Goal: Task Accomplishment & Management: Manage account settings

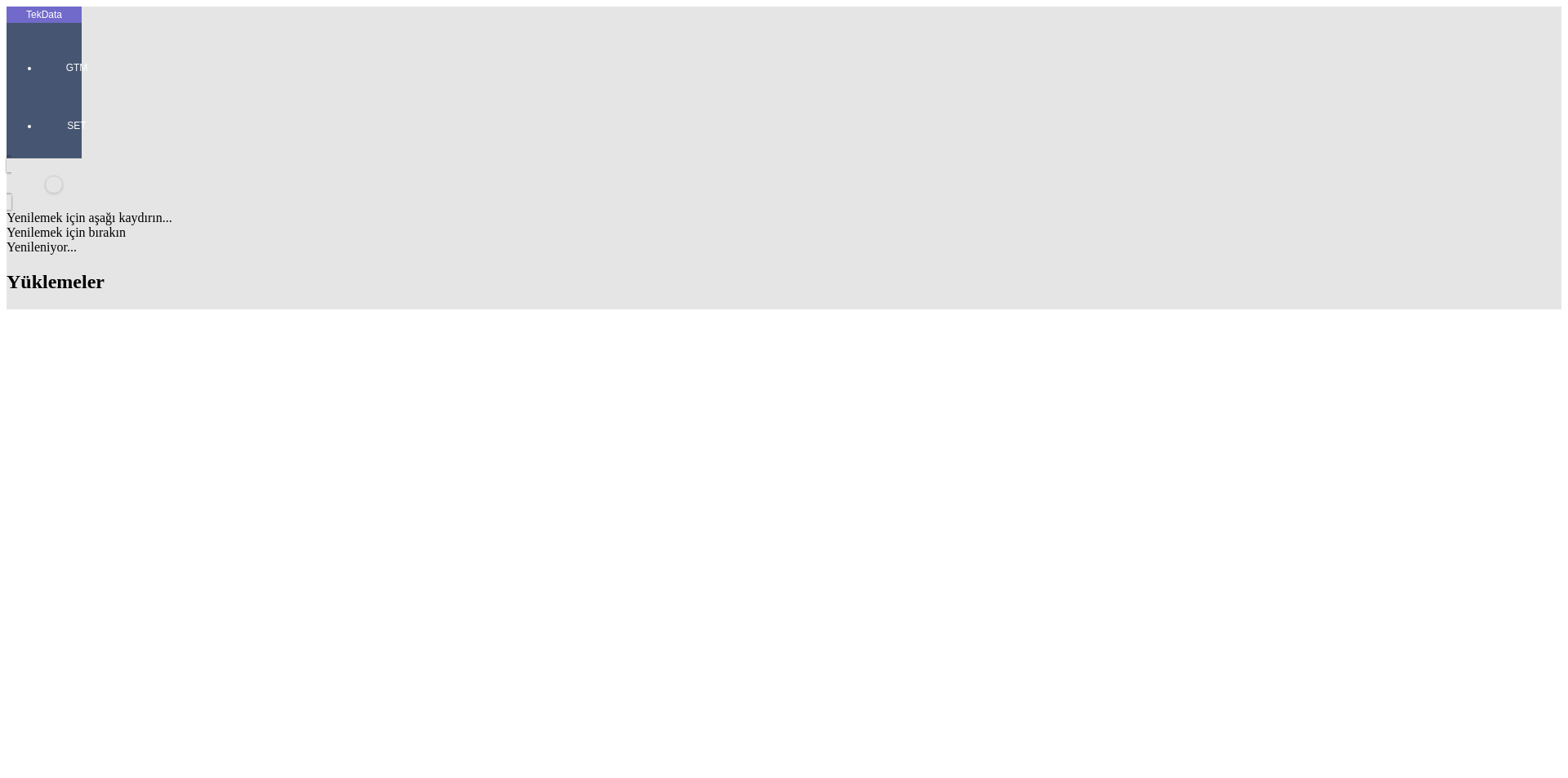
scroll to position [304, 0]
drag, startPoint x: 490, startPoint y: 571, endPoint x: 408, endPoint y: 571, distance: 82.0
copy tr "ET364351"
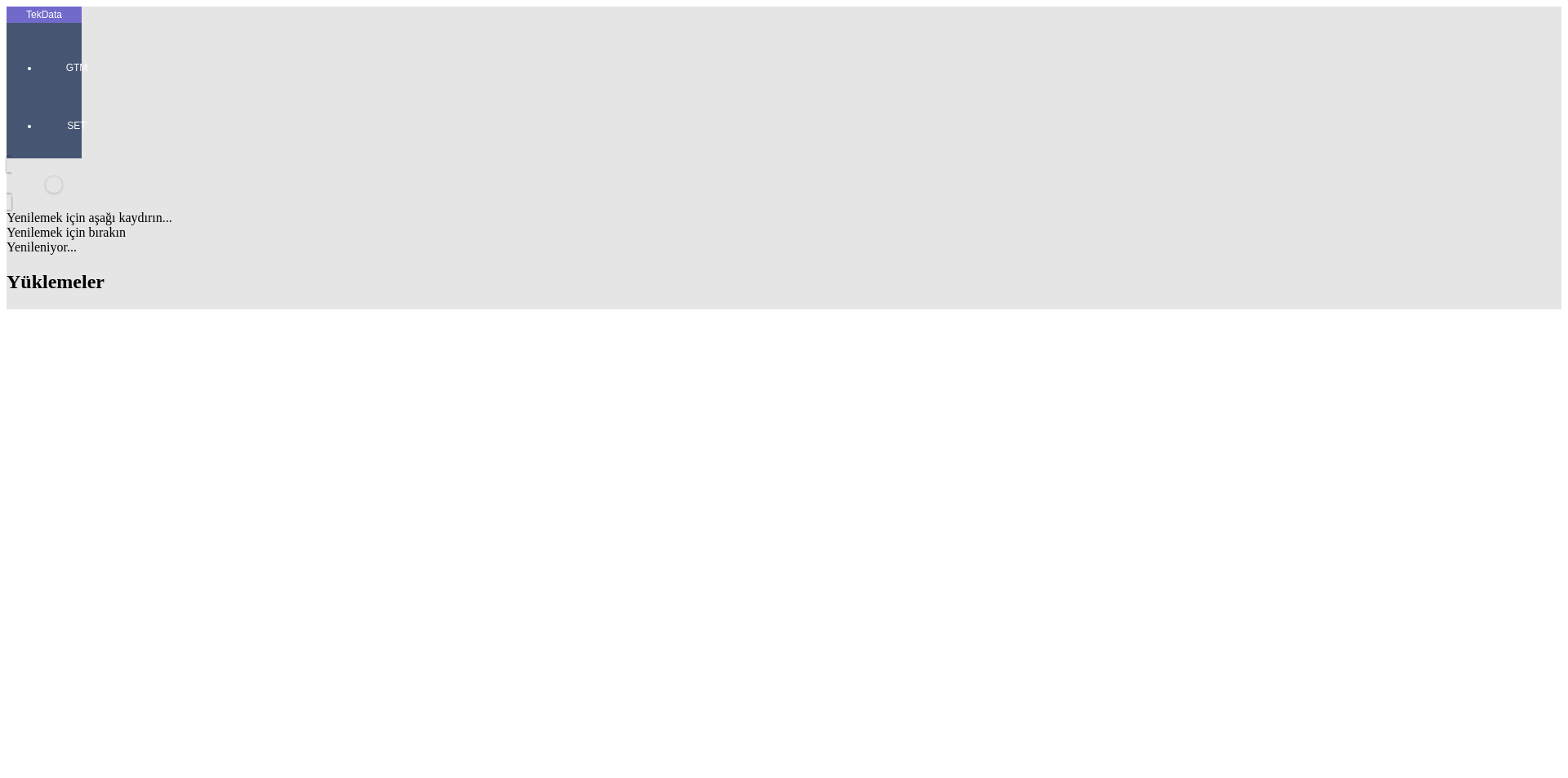
type input "DESLEE"
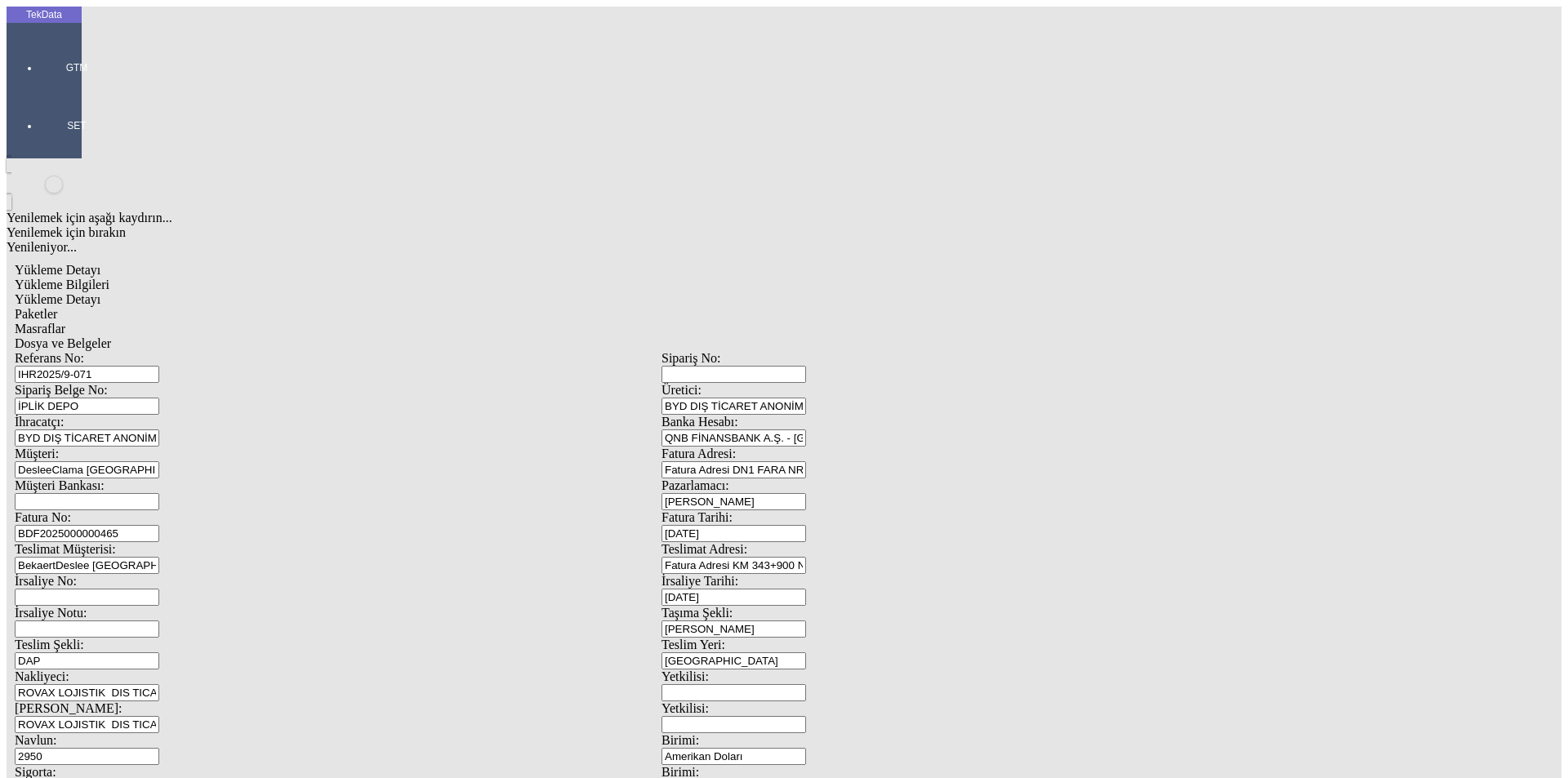
click at [159, 366] on input "IHR2025/9-071" at bounding box center [87, 374] width 144 height 17
type input "IHR2025/9-088"
click at [159, 525] on input "BDF2025000000465" at bounding box center [87, 533] width 144 height 17
type input "BDF2025000000476"
type input "[DATE]"
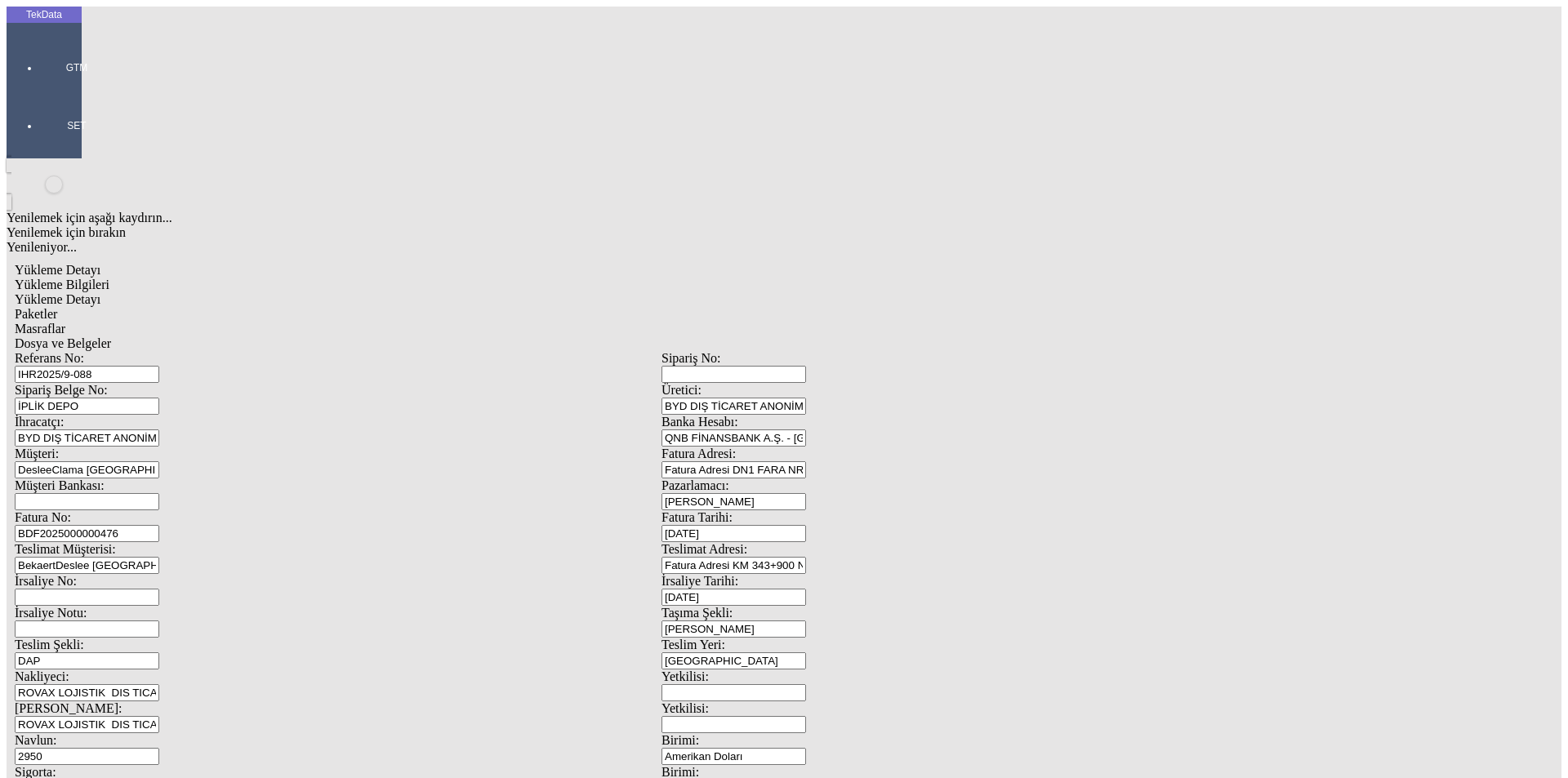
drag, startPoint x: 815, startPoint y: 327, endPoint x: 699, endPoint y: 327, distance: 116.0
click at [699, 574] on div "İrsaliye No: İrsaliye Tarihi: [DATE]" at bounding box center [662, 590] width 1294 height 32
type input "[DATE]"
drag, startPoint x: 297, startPoint y: 555, endPoint x: 138, endPoint y: 546, distance: 159.3
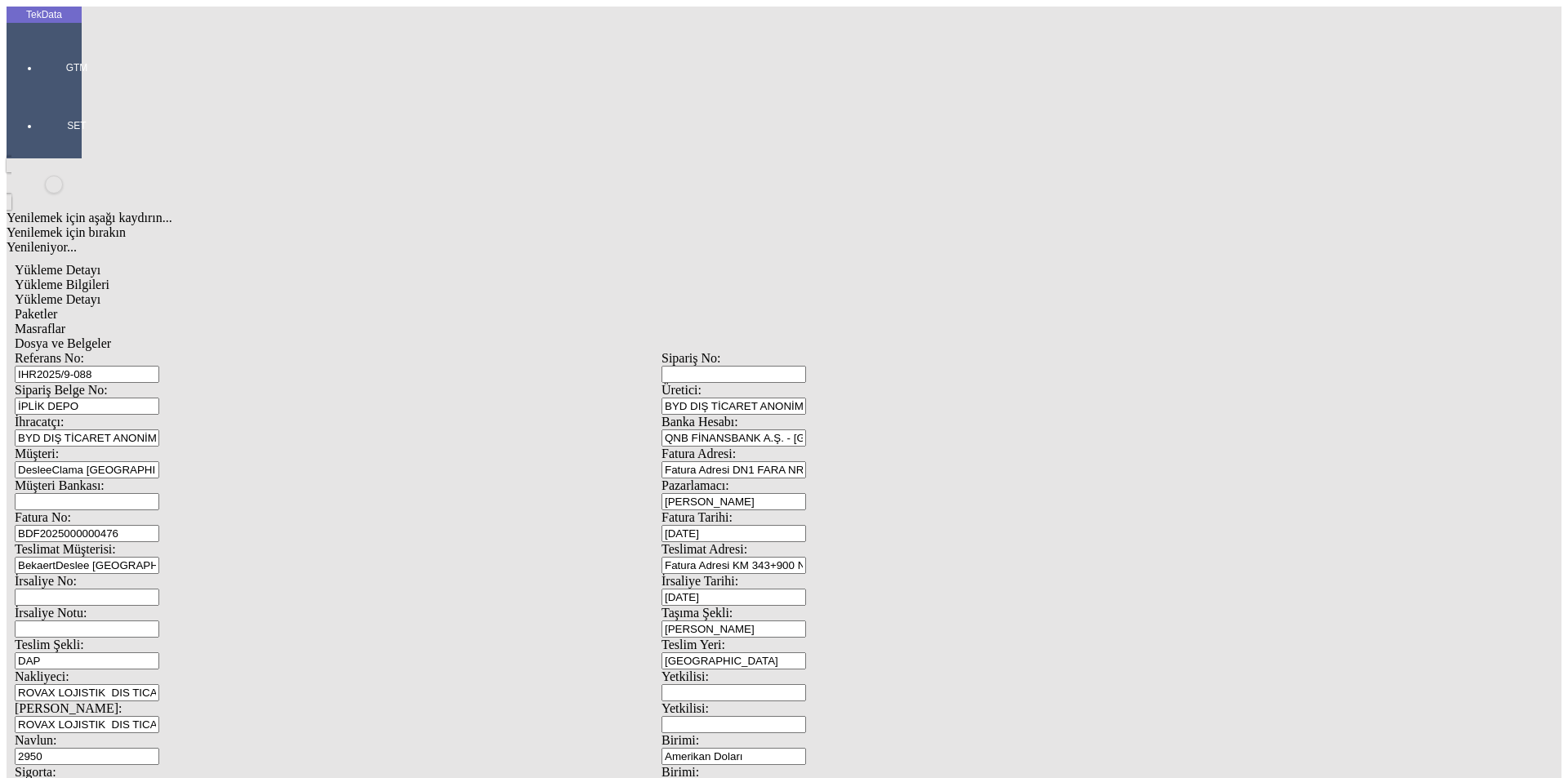
type input "[DATE]"
drag, startPoint x: 304, startPoint y: 721, endPoint x: 187, endPoint y: 715, distance: 117.2
click at [187, 715] on div "Referans No: [STREET_ADDRESS] DEPO Üretici: BYD DIŞ TİCARET ANONİM ŞİRKETİ İhra…" at bounding box center [662, 733] width 1294 height 765
drag, startPoint x: 197, startPoint y: 703, endPoint x: 93, endPoint y: 706, distance: 104.0
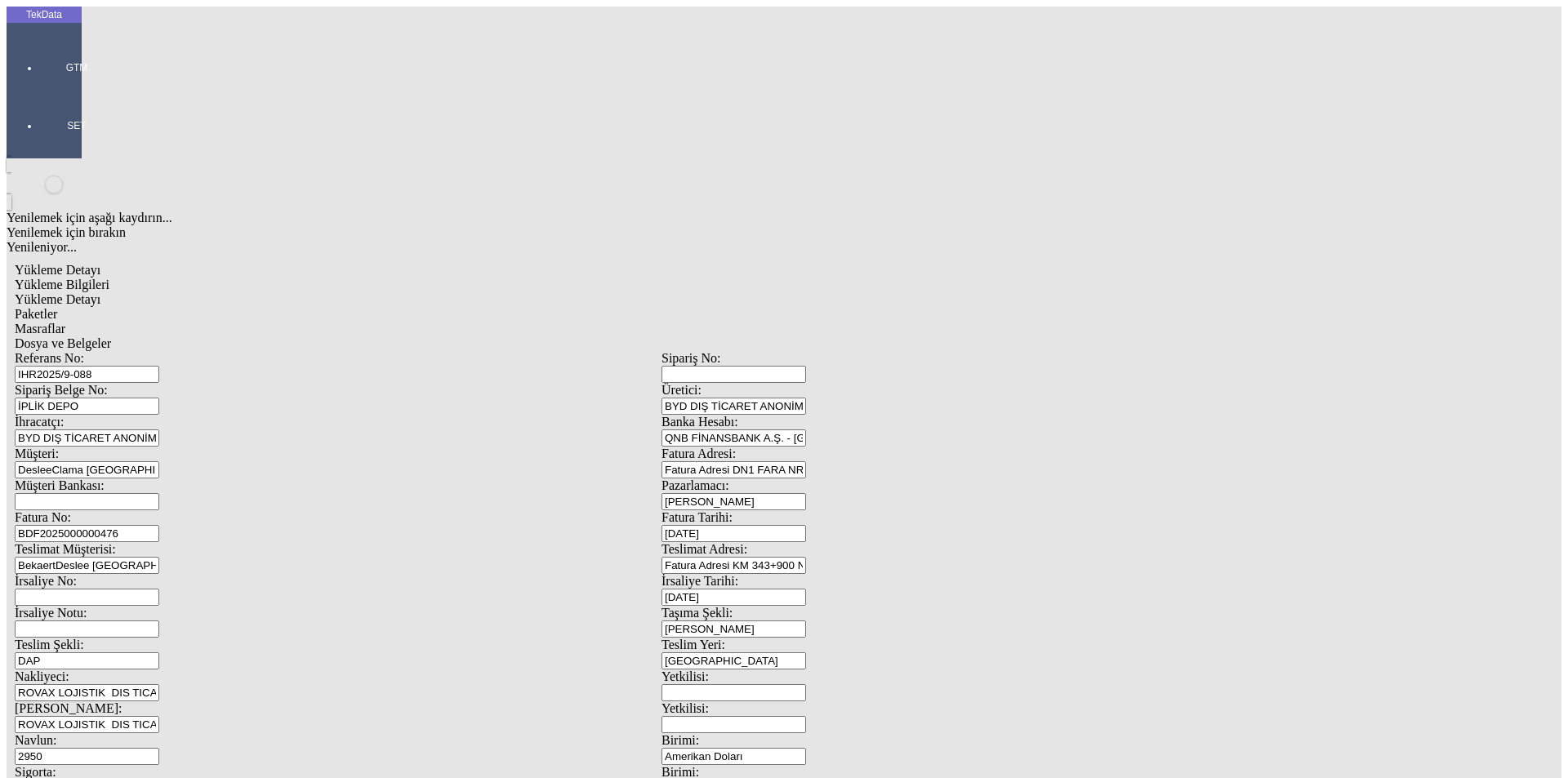
click at [94, 706] on div "Referans No: [STREET_ADDRESS] DEPO Üretici: BYD DIŞ TİCARET ANONİM ŞİRKETİ İhra…" at bounding box center [662, 733] width 1294 height 765
type input "[DATE]"
click at [68, 611] on div "TekData GTM SET Yenilemek için aşağı kaydırın... Yenilemek için bırakın Yenilen…" at bounding box center [661, 645] width 1310 height 1278
type input "20888.33"
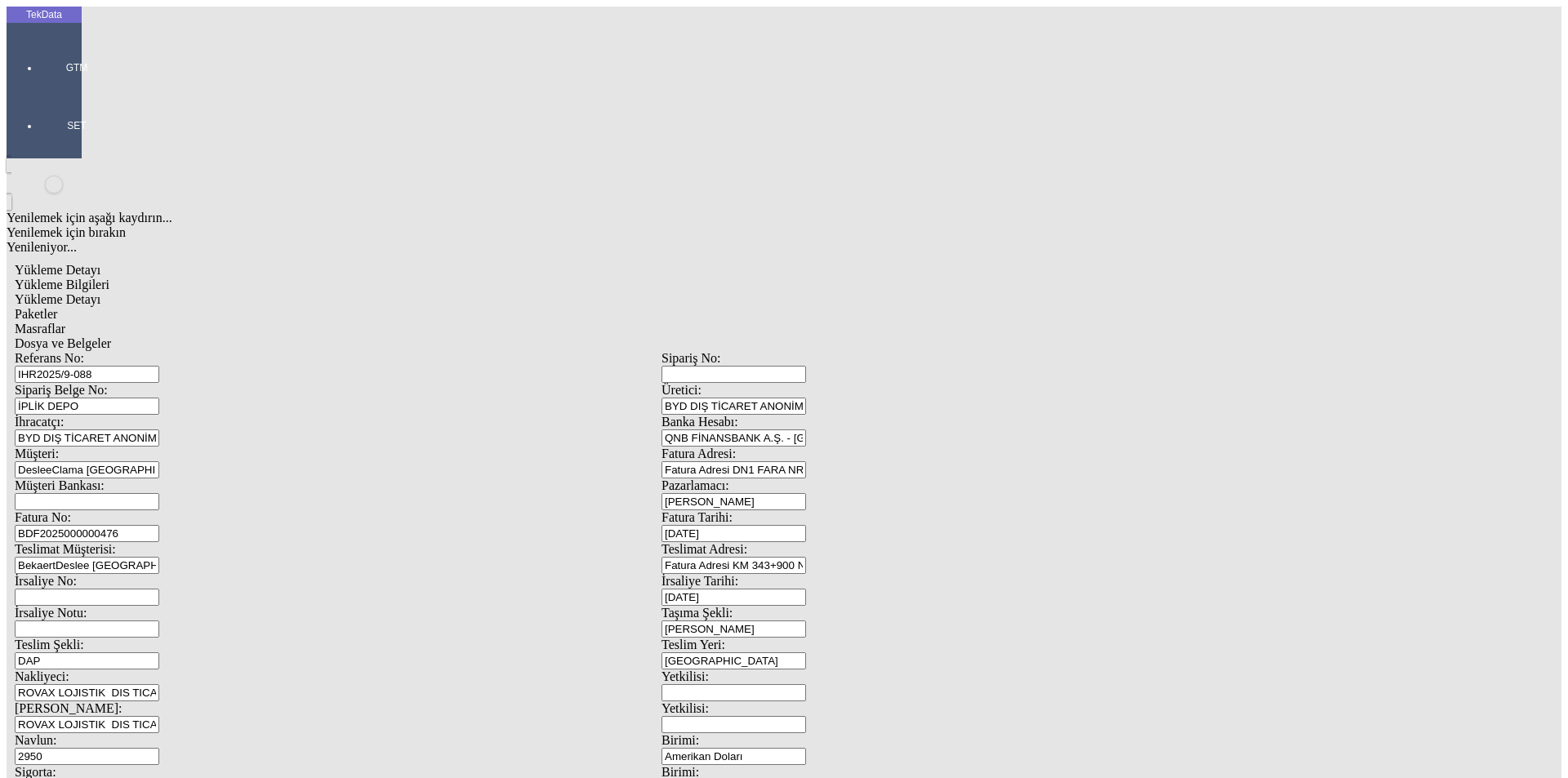
click at [741, 644] on div "Referans No: [STREET_ADDRESS] DEPO Üretici: BYD DIŞ TİCARET ANONİM ŞİRKETİ İhra…" at bounding box center [662, 733] width 1294 height 765
type input "22568.7"
click at [101, 292] on span "Yükleme Detayı" at bounding box center [58, 299] width 85 height 14
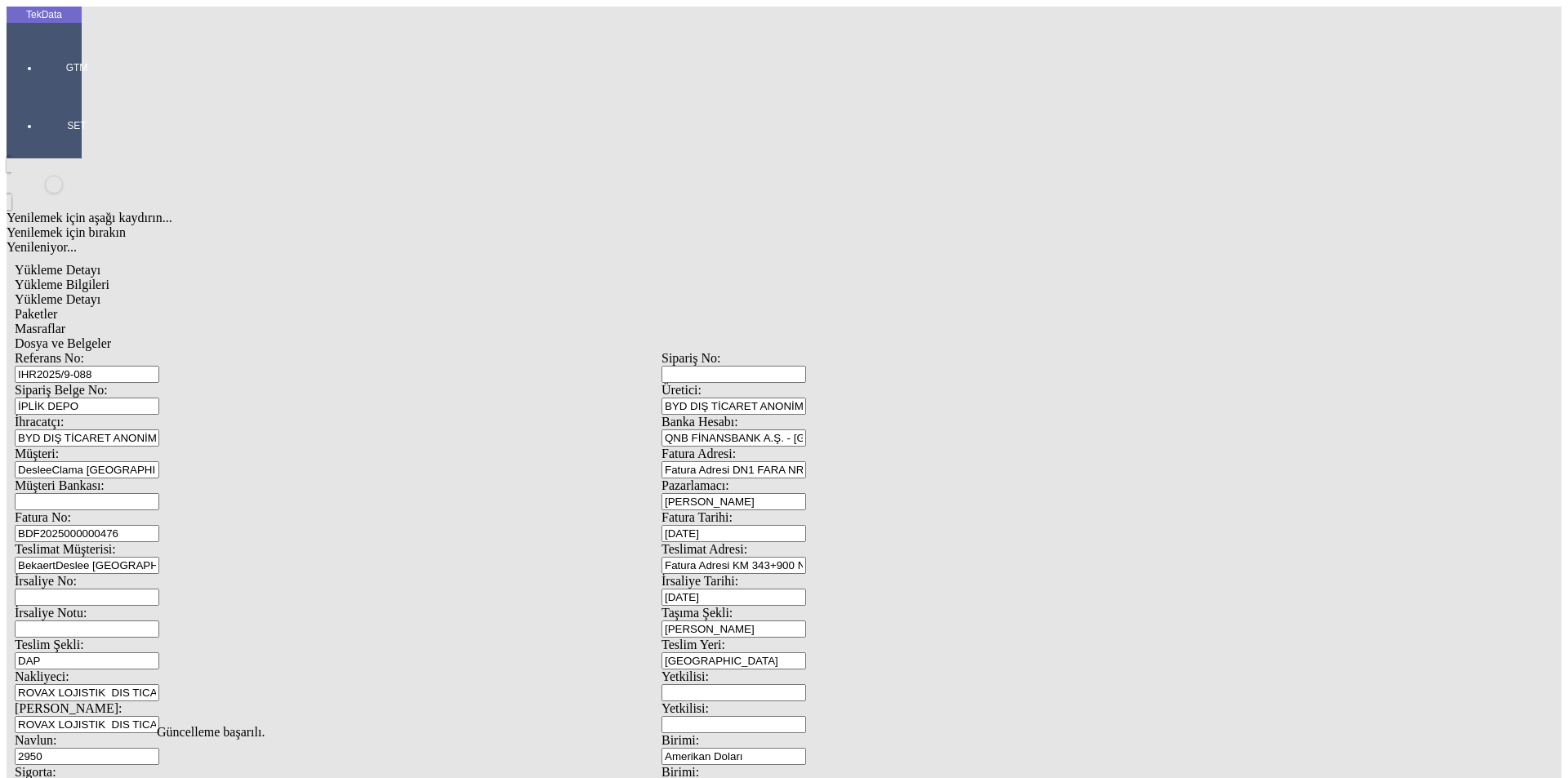
drag, startPoint x: 169, startPoint y: 245, endPoint x: 0, endPoint y: 246, distance: 169.0
type input "20888.33"
type input "1.4"
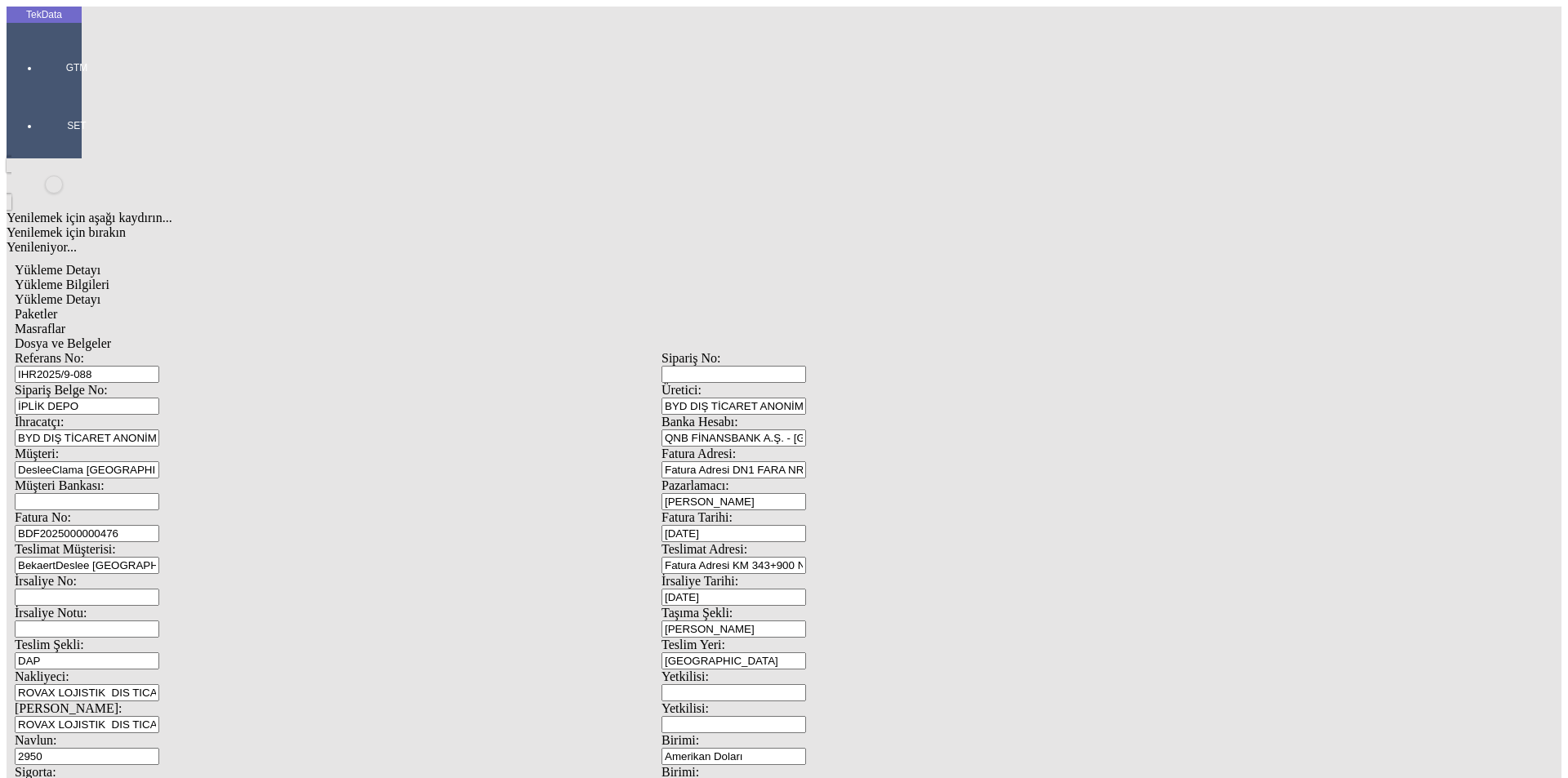
type input "20888.3"
type input "22839.66"
type input "20888.33"
type input "22568.7"
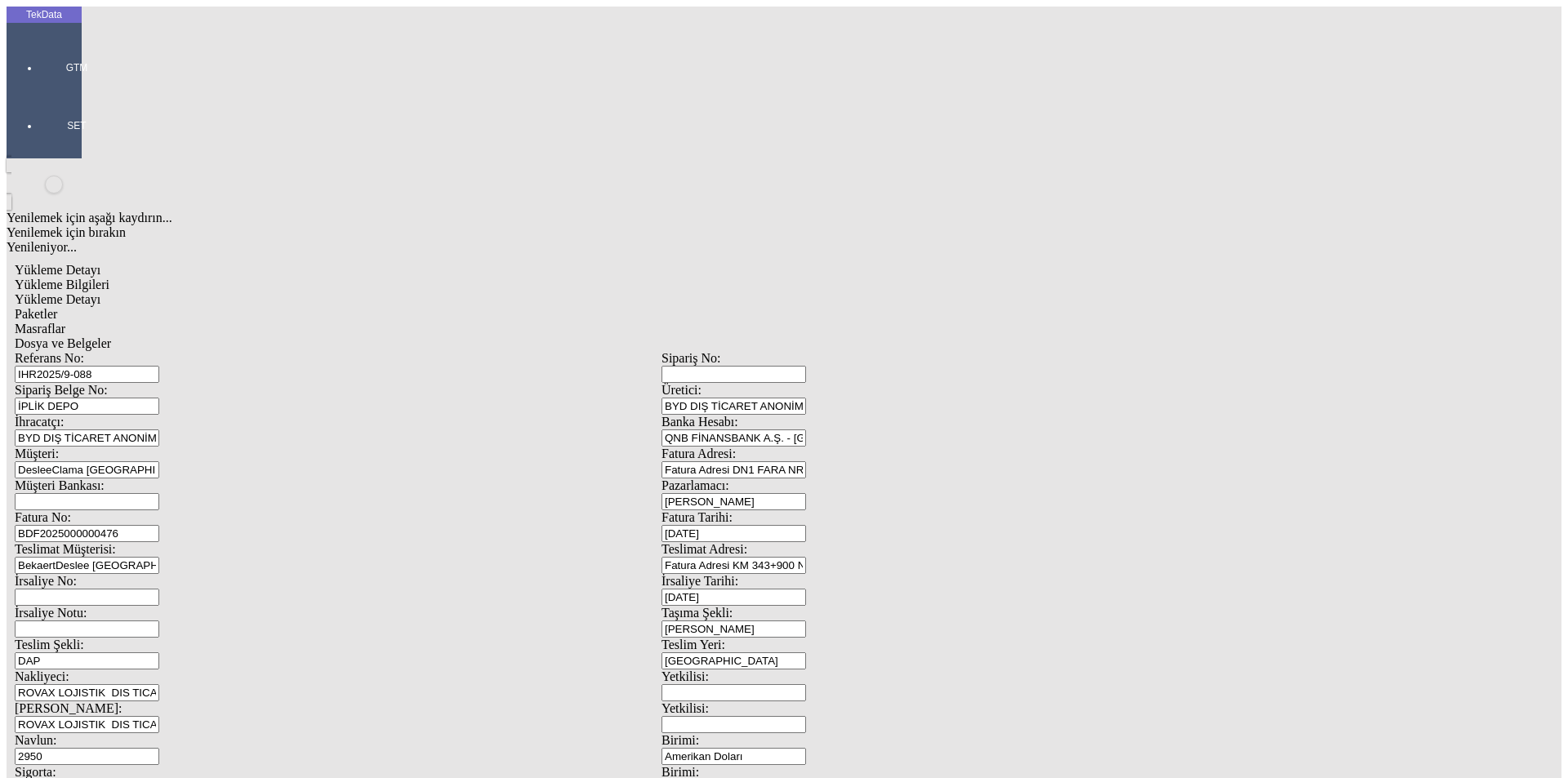
click at [352, 307] on div "Paketler" at bounding box center [662, 314] width 1294 height 15
click at [65, 321] on span "Masraflar" at bounding box center [40, 328] width 51 height 14
click at [111, 336] on span "Dosya ve Belgeler" at bounding box center [63, 344] width 96 height 14
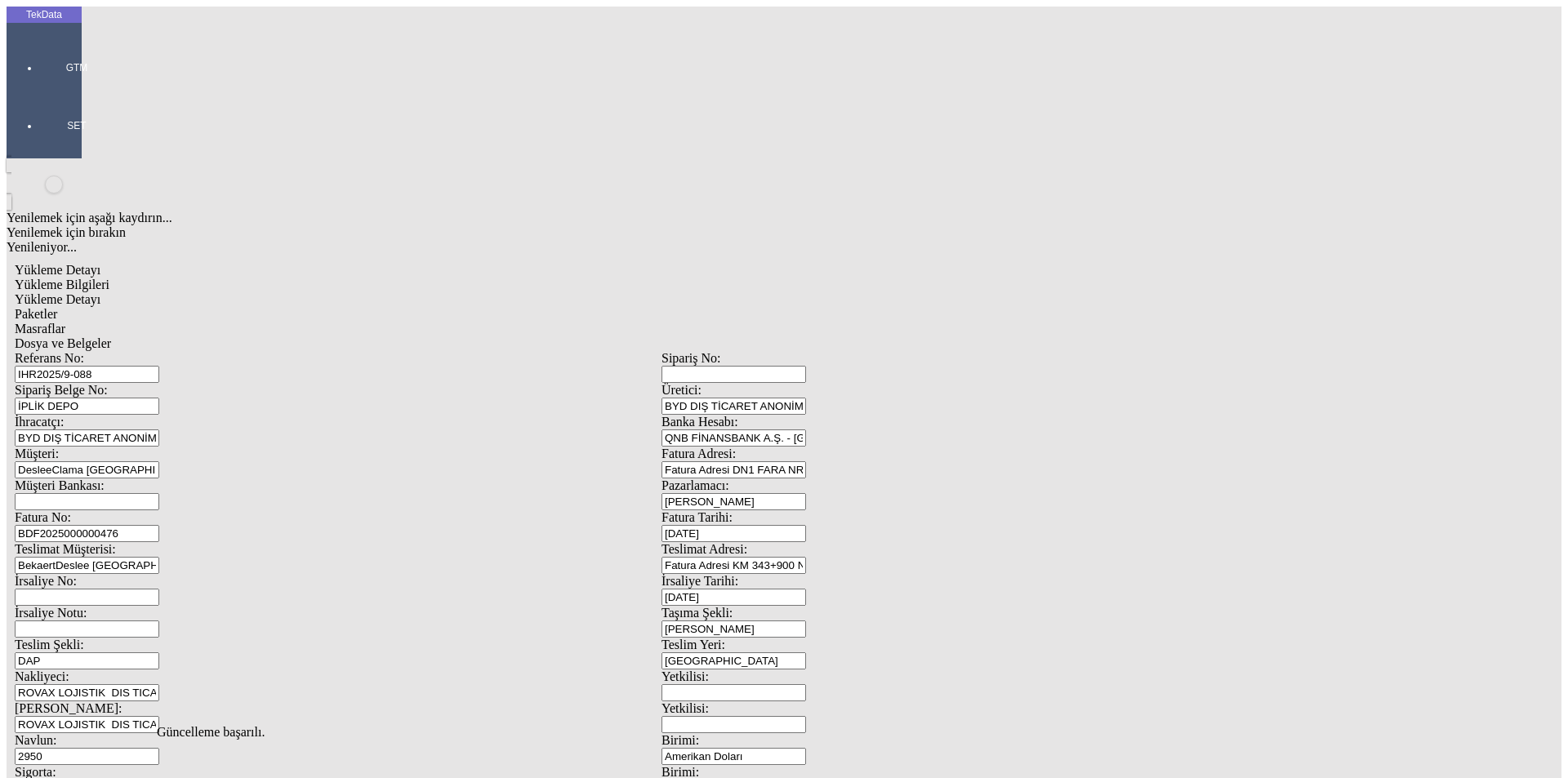
click at [111, 336] on span "Dosya ve Belgeler" at bounding box center [63, 344] width 96 height 14
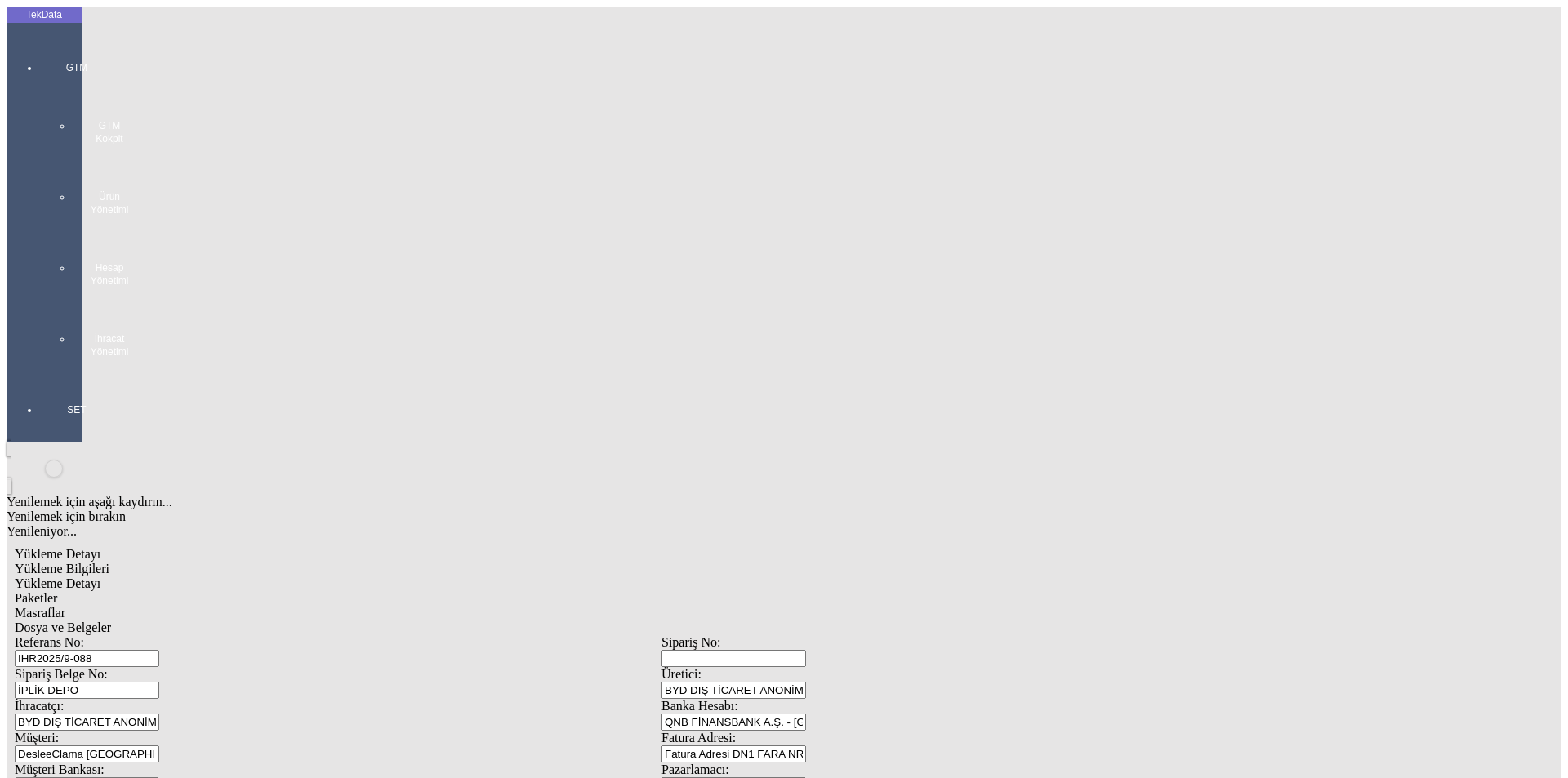
click at [39, 375] on div at bounding box center [77, 375] width 75 height 0
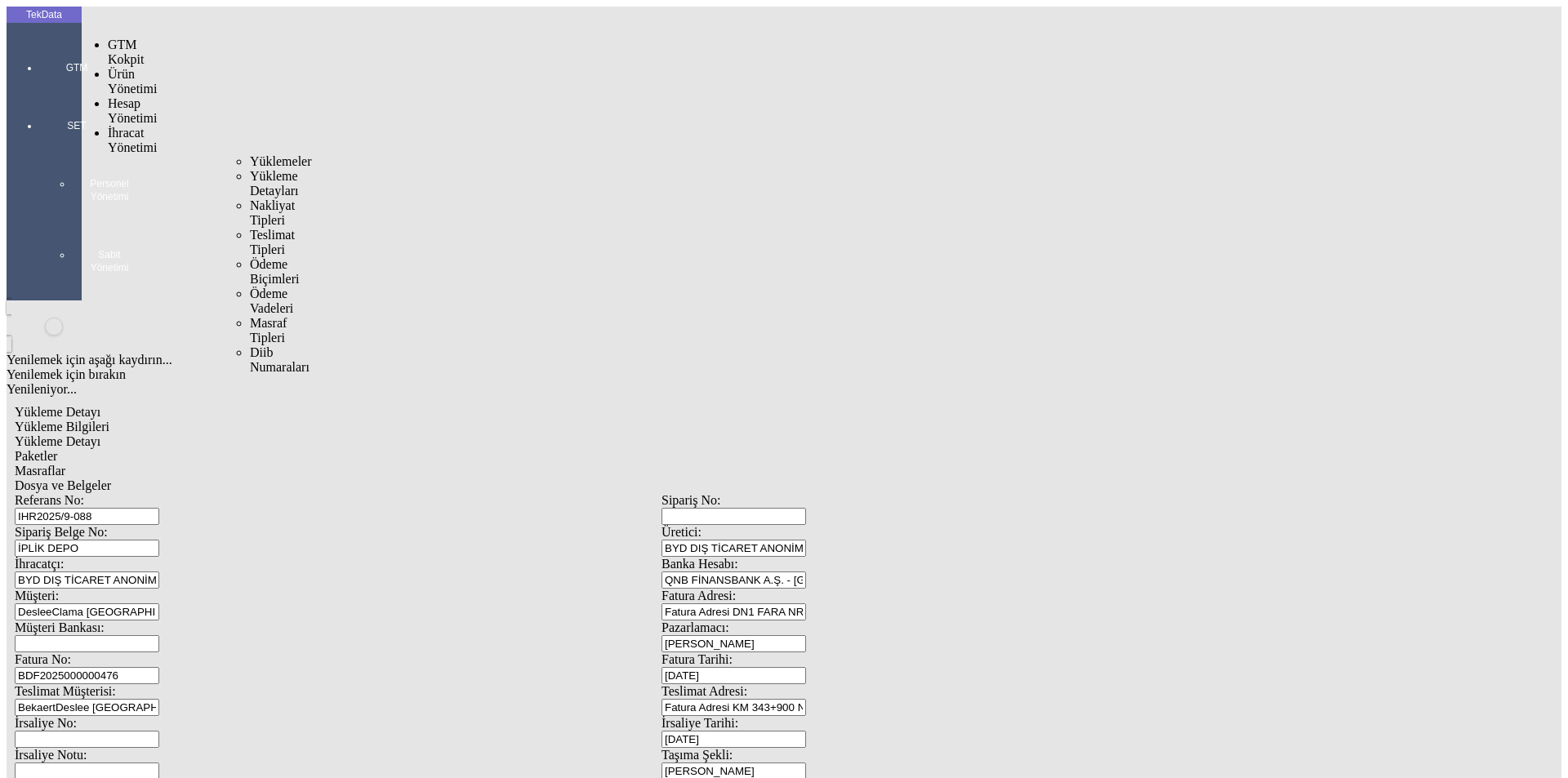
drag, startPoint x: 139, startPoint y: 95, endPoint x: 148, endPoint y: 94, distance: 9.1
click at [141, 126] on span "İhracat Yönetimi" at bounding box center [132, 140] width 49 height 28
drag, startPoint x: 217, startPoint y: 93, endPoint x: 228, endPoint y: 93, distance: 11.0
click at [250, 154] on span "Yüklemeler" at bounding box center [281, 161] width 62 height 14
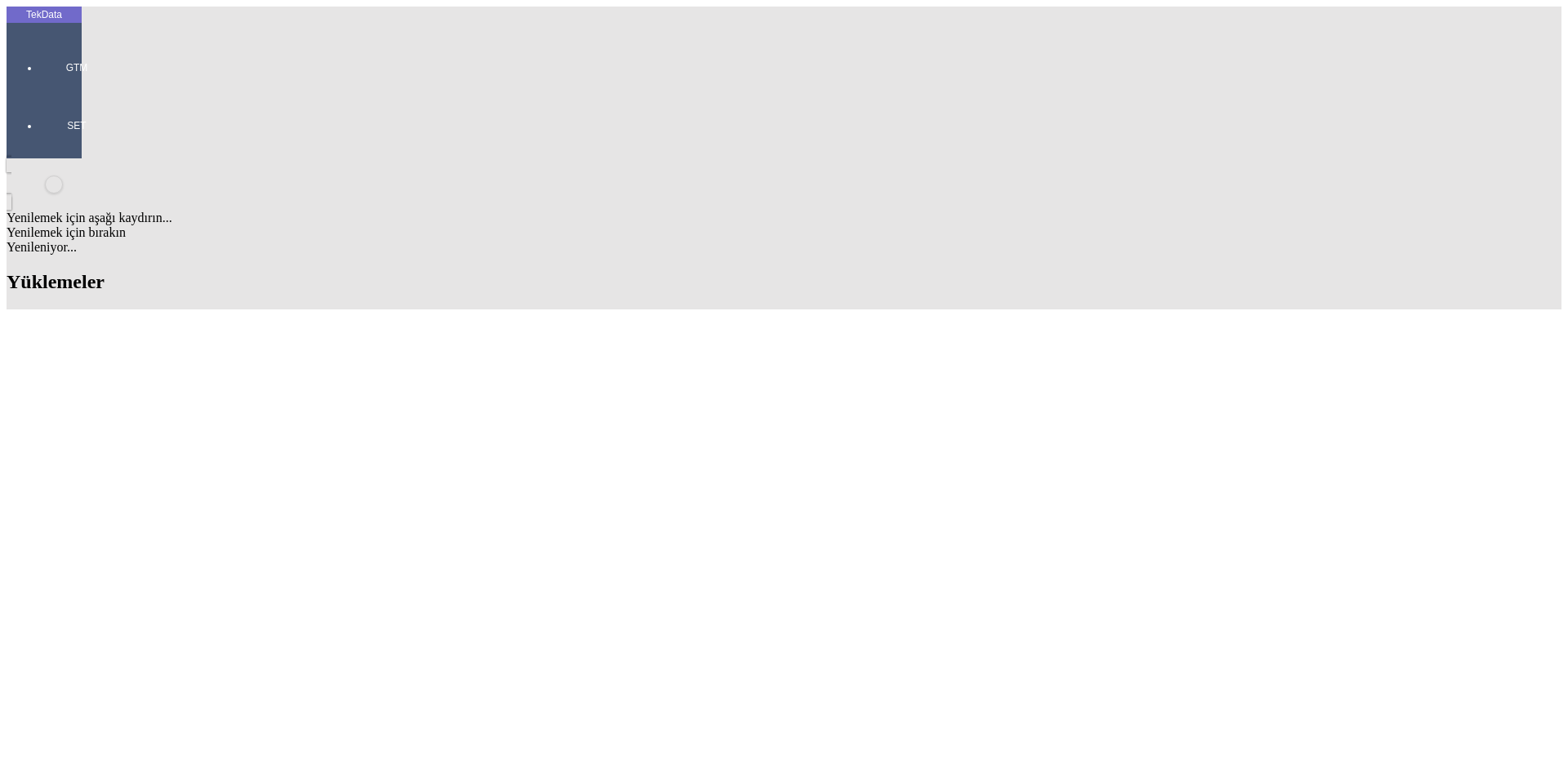
drag, startPoint x: 755, startPoint y: 123, endPoint x: 646, endPoint y: 123, distance: 109.0
drag, startPoint x: 152, startPoint y: 622, endPoint x: 85, endPoint y: 626, distance: 67.1
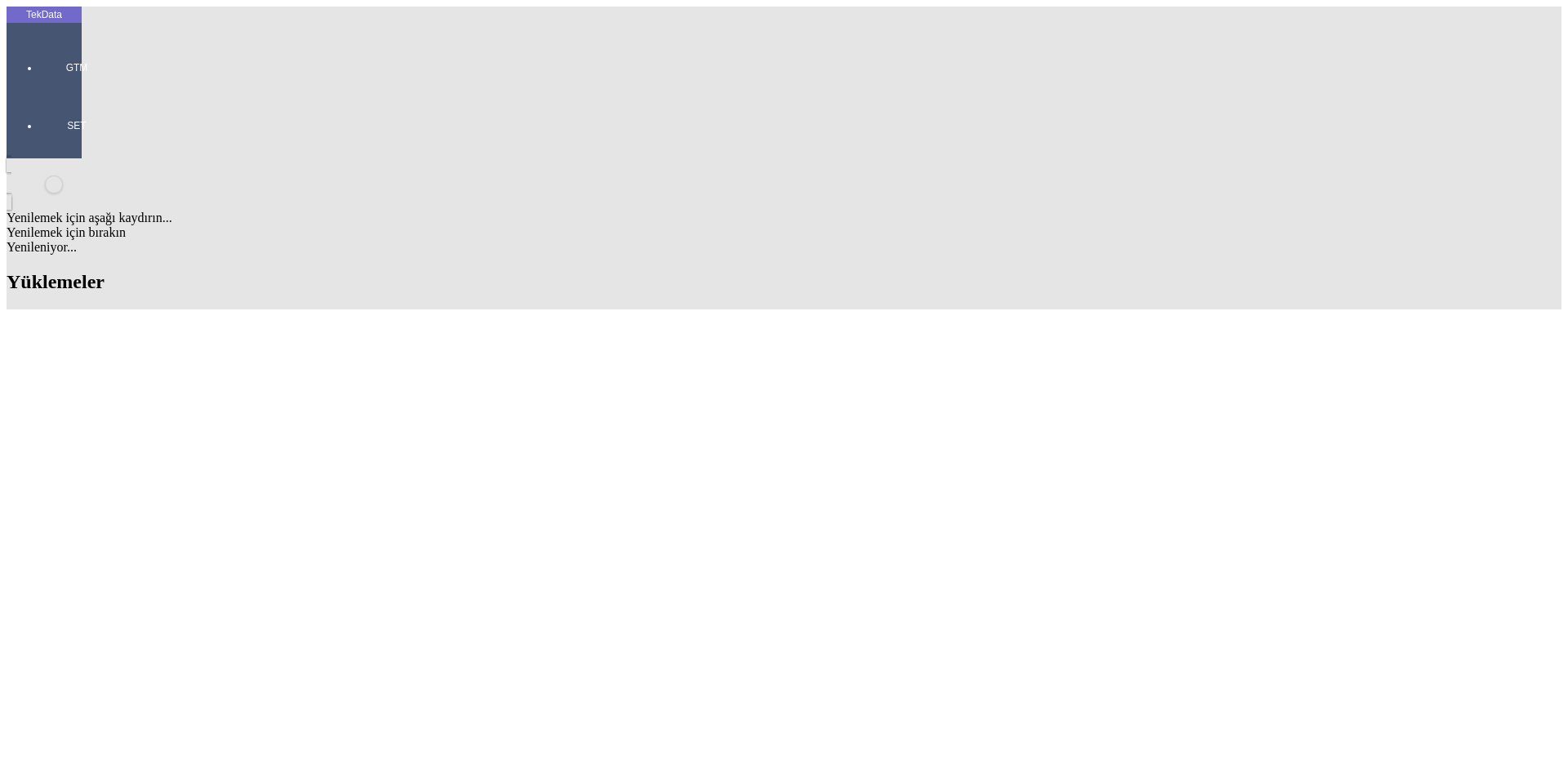
copy td "IHR2025/9-088"
drag, startPoint x: 1410, startPoint y: 641, endPoint x: 1420, endPoint y: 642, distance: 10.0
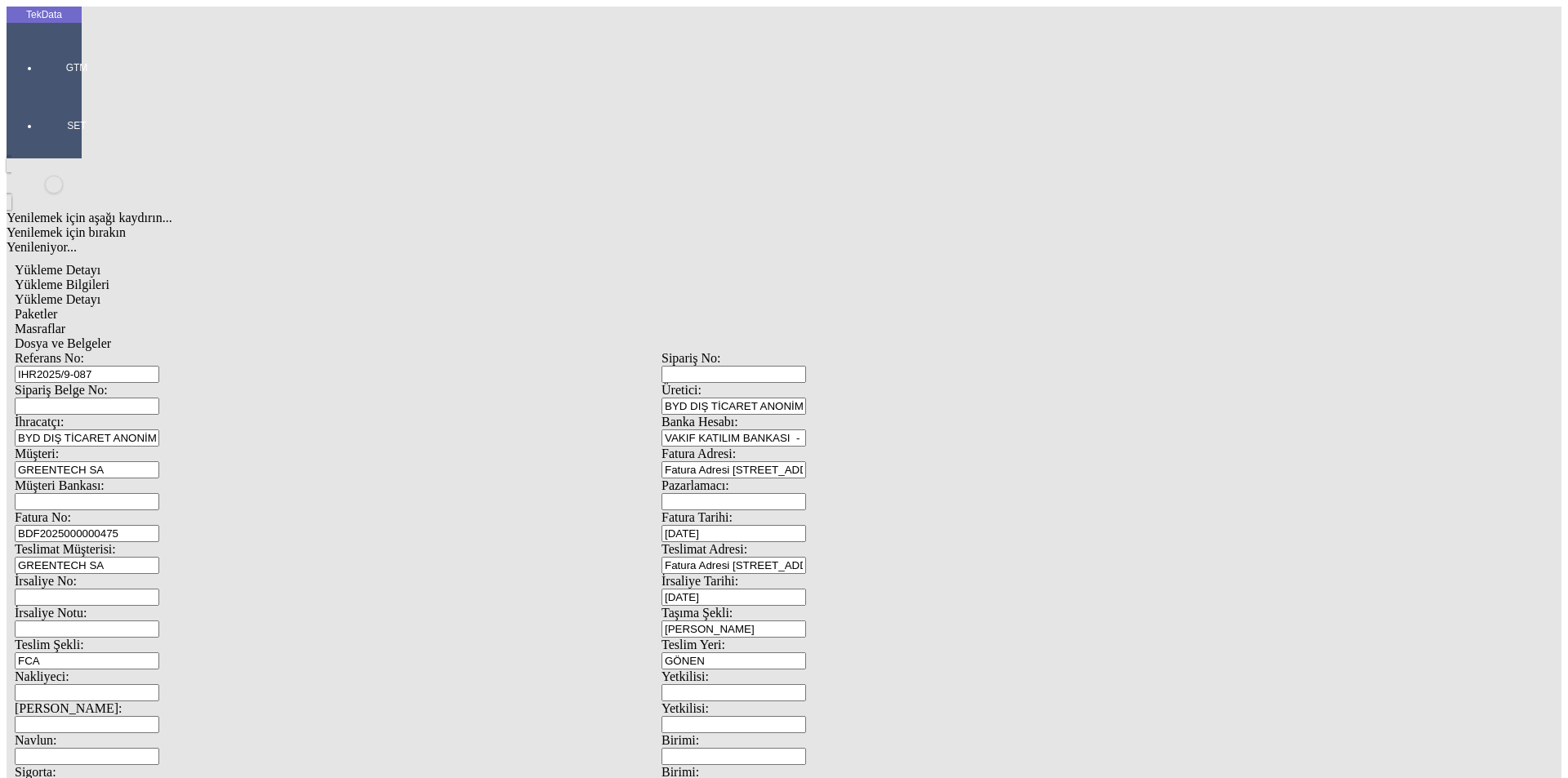
drag, startPoint x: 356, startPoint y: 113, endPoint x: 104, endPoint y: 118, distance: 252.0
click at [105, 351] on div "Referans No: IHR2025/9-087" at bounding box center [338, 367] width 646 height 32
paste input "8"
type input "IHR2025/9-088"
click at [159, 525] on input "BDF2025000000475" at bounding box center [87, 533] width 144 height 17
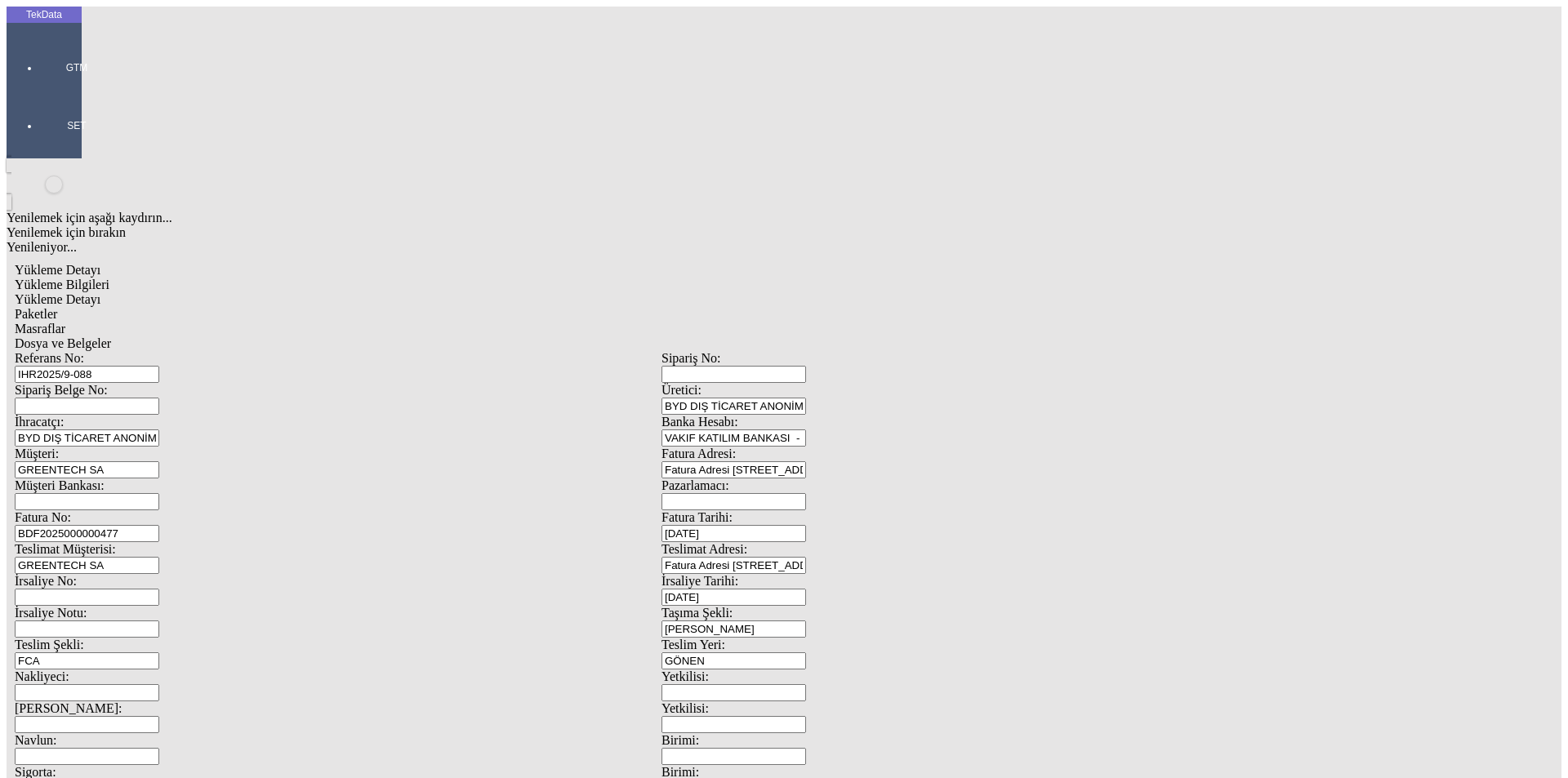
type input "BDF2025000000477"
click at [159, 366] on input "IHR2025/9-088" at bounding box center [87, 374] width 144 height 17
type input "IHR2025/9-089"
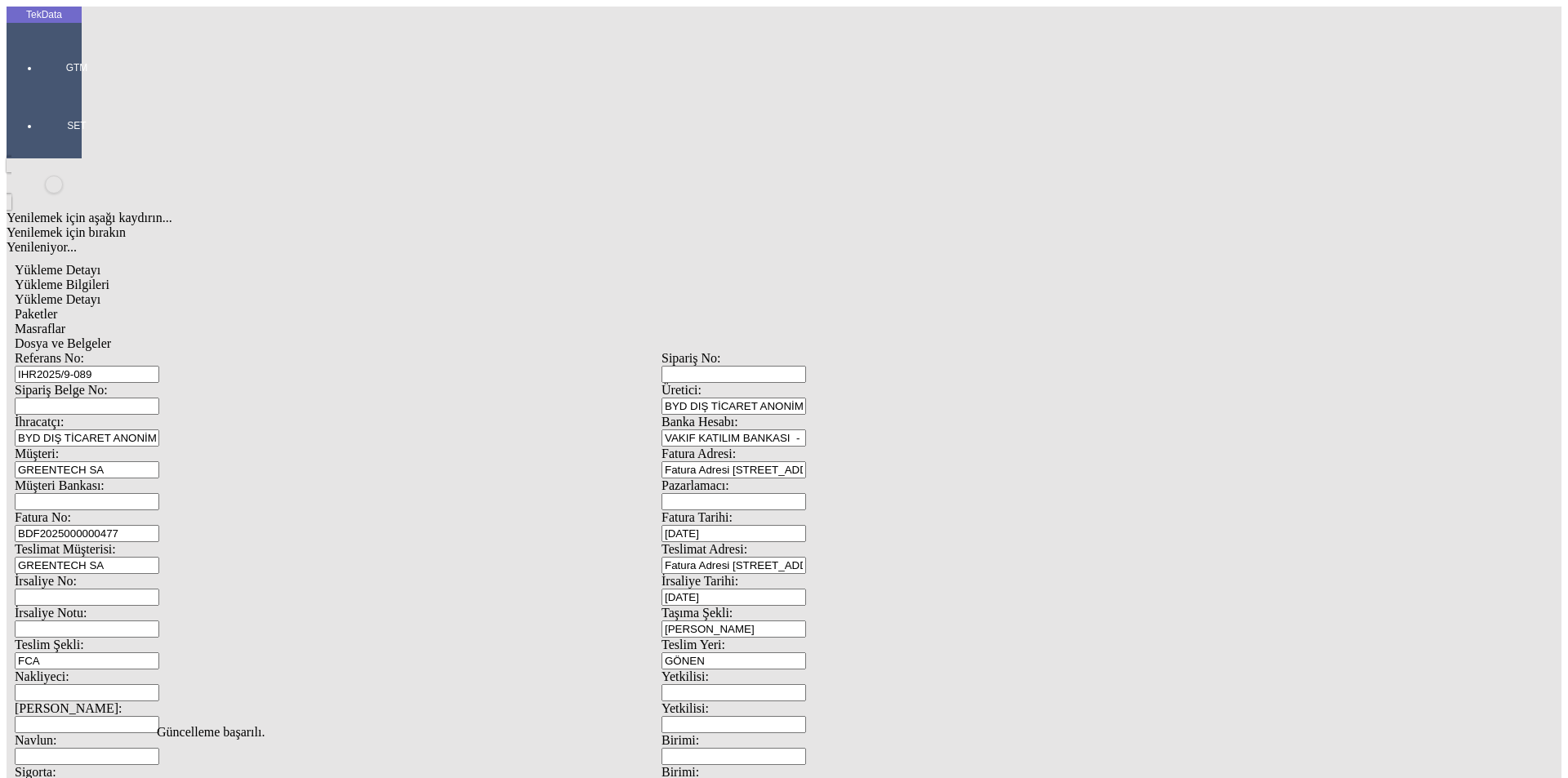
scroll to position [0, 0]
click at [101, 292] on span "Yükleme Detayı" at bounding box center [58, 299] width 85 height 14
drag, startPoint x: 360, startPoint y: 82, endPoint x: 389, endPoint y: 80, distance: 29.1
click at [57, 307] on span "Paketler" at bounding box center [37, 314] width 43 height 14
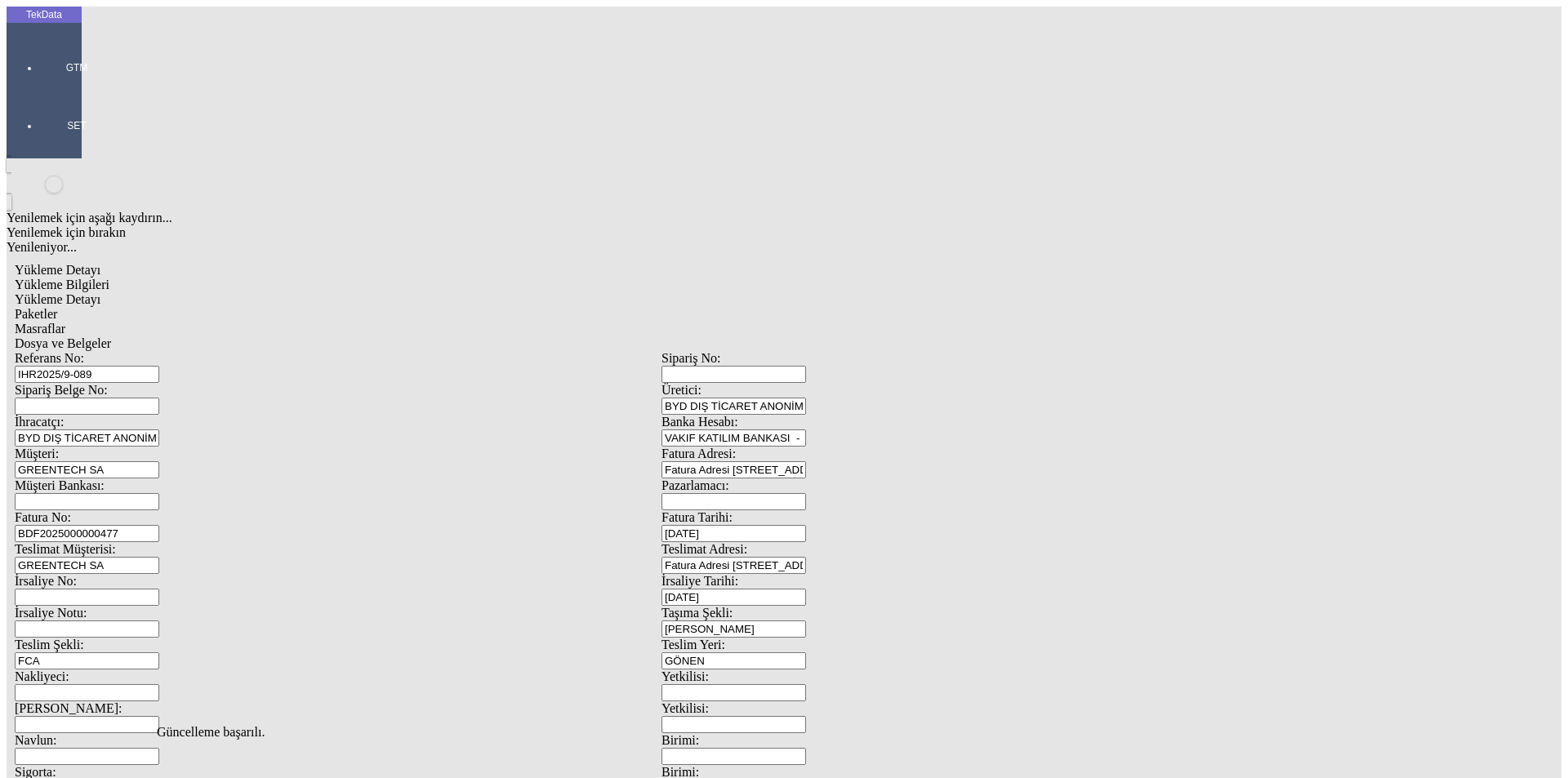
click at [65, 321] on span "Masraflar" at bounding box center [40, 328] width 51 height 14
click at [111, 336] on span "Dosya ve Belgeler" at bounding box center [63, 344] width 96 height 14
click at [598, 278] on div "Yükleme Bilgileri Yükleme Detayı Paketler Masraflar Dosya ve Belgeler Referans …" at bounding box center [662, 733] width 1294 height 912
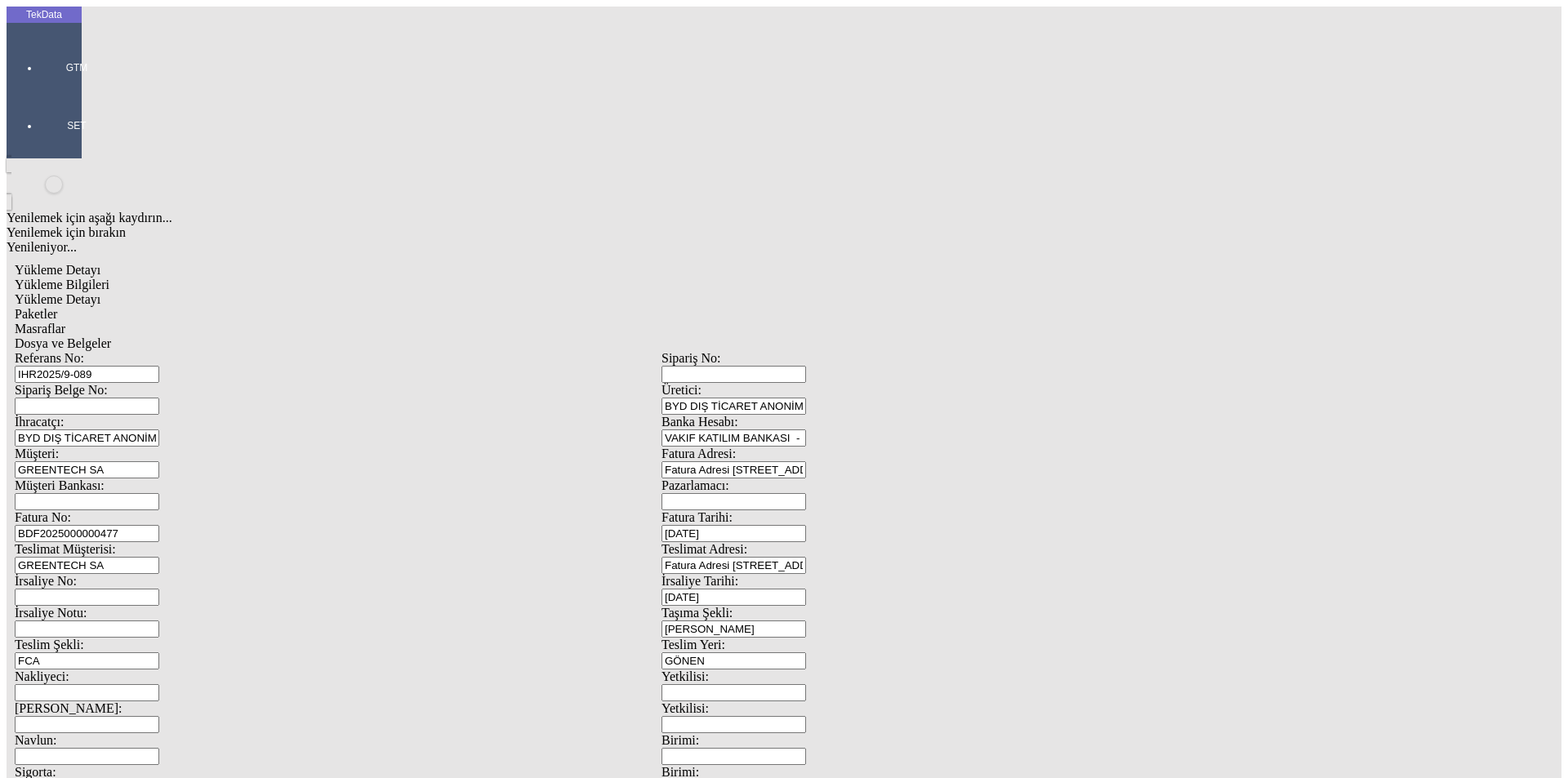
drag, startPoint x: 605, startPoint y: 87, endPoint x: 650, endPoint y: 111, distance: 51.0
click at [111, 336] on span "Dosya ve Belgeler" at bounding box center [63, 344] width 96 height 14
click at [110, 278] on span "Yükleme Bilgileri" at bounding box center [62, 285] width 94 height 14
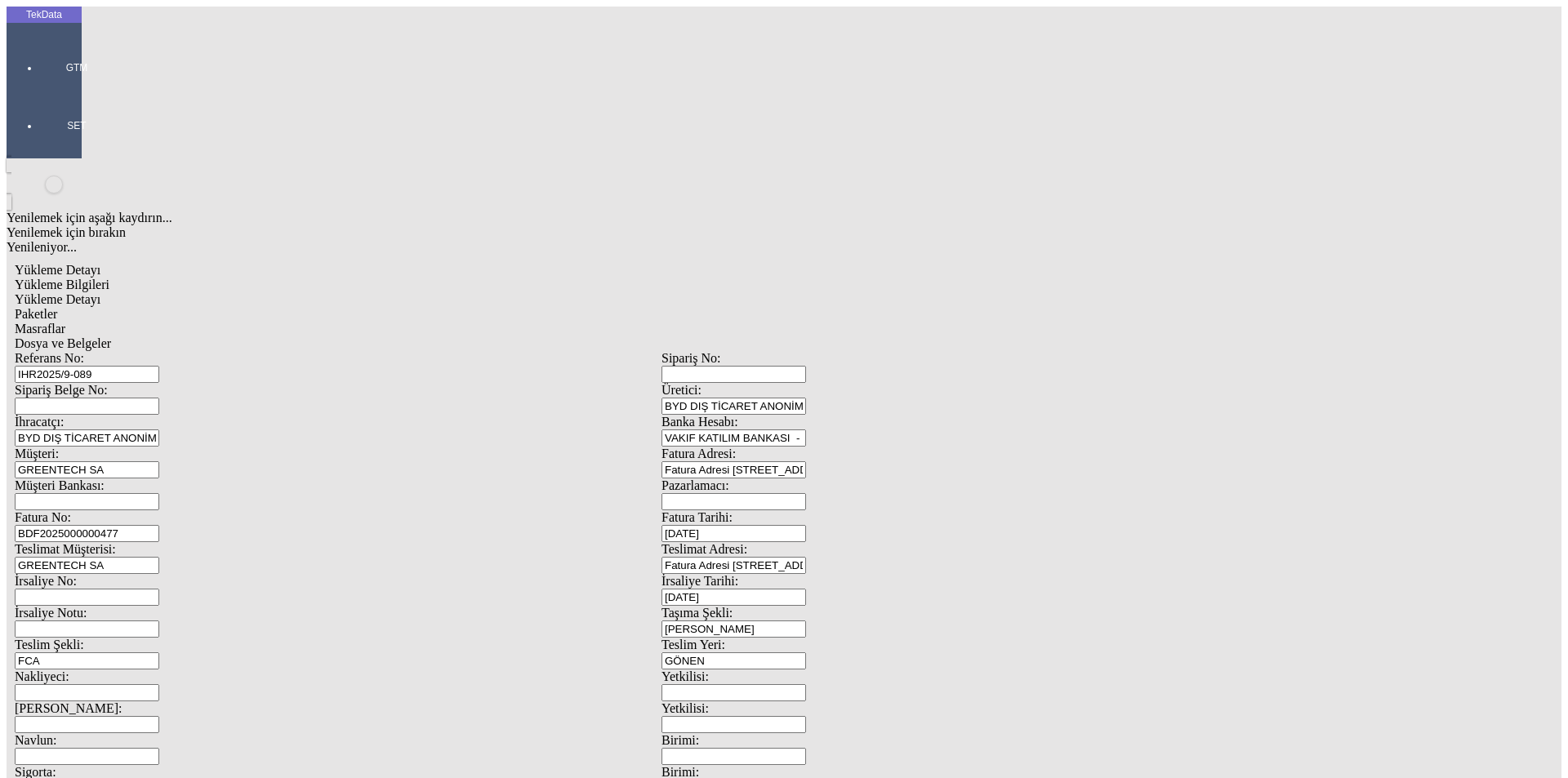
drag, startPoint x: 262, startPoint y: 78, endPoint x: 272, endPoint y: 84, distance: 11.7
click at [268, 292] on div "Yükleme Detayı" at bounding box center [662, 299] width 1294 height 15
drag, startPoint x: 394, startPoint y: 90, endPoint x: 453, endPoint y: 93, distance: 59.1
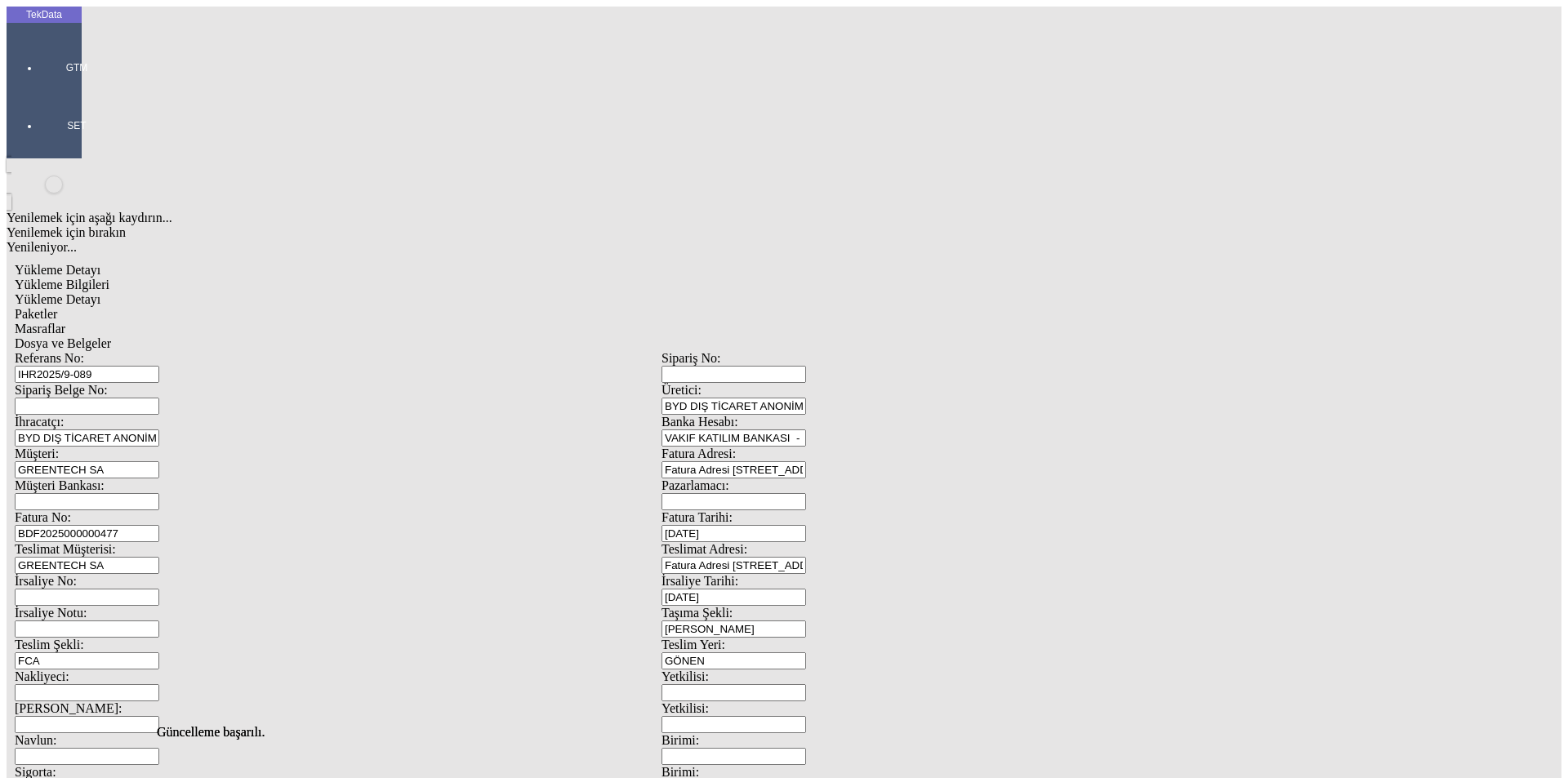
click at [394, 307] on div "Paketler" at bounding box center [662, 314] width 1294 height 15
click at [65, 321] on span "Masraflar" at bounding box center [40, 328] width 51 height 14
drag, startPoint x: 627, startPoint y: 86, endPoint x: 641, endPoint y: 88, distance: 14.1
click at [111, 336] on span "Dosya ve Belgeler" at bounding box center [63, 344] width 96 height 14
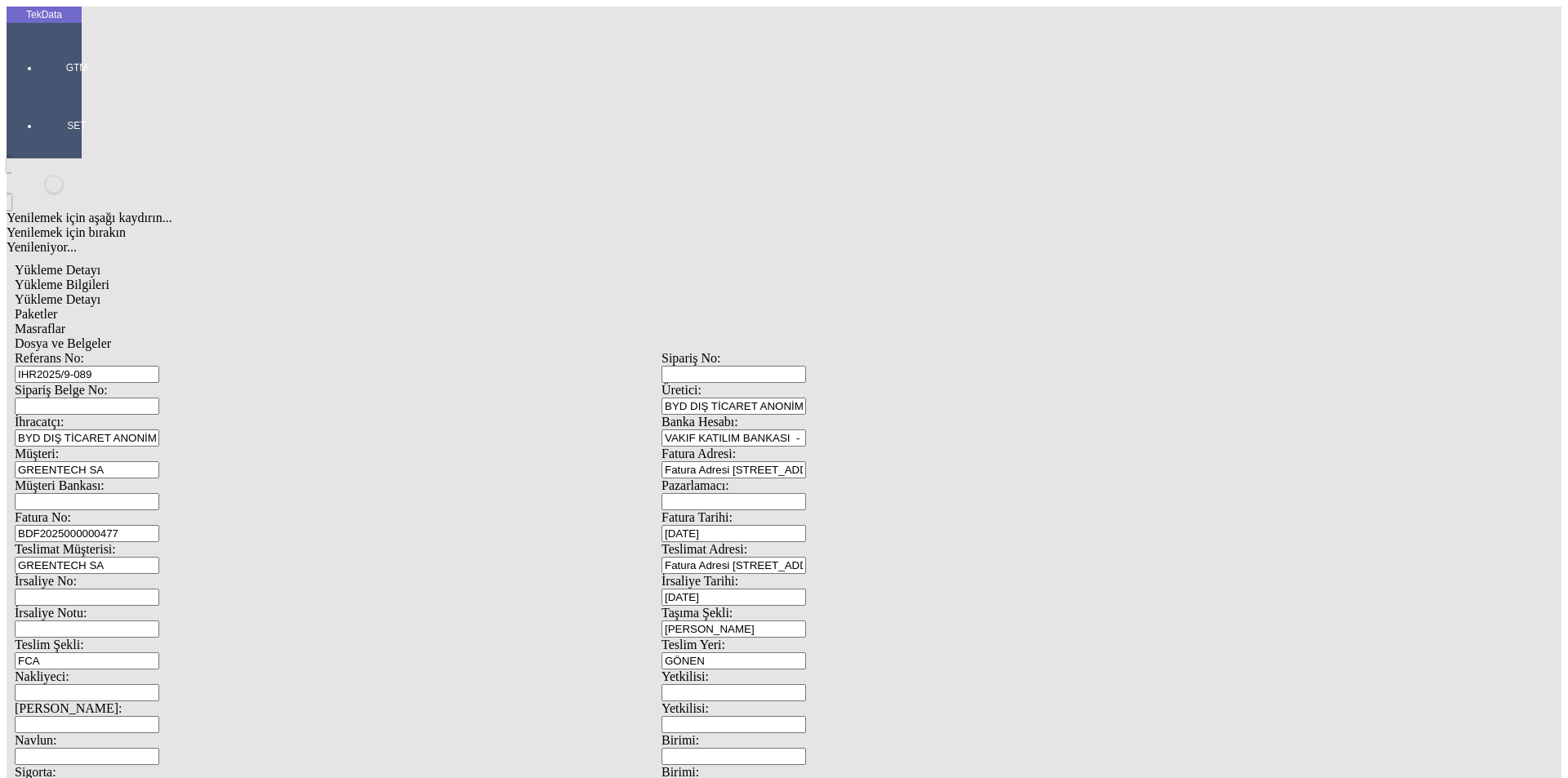
drag, startPoint x: 568, startPoint y: 83, endPoint x: 586, endPoint y: 87, distance: 18.4
click at [111, 336] on span "Dosya ve Belgeler" at bounding box center [63, 344] width 96 height 14
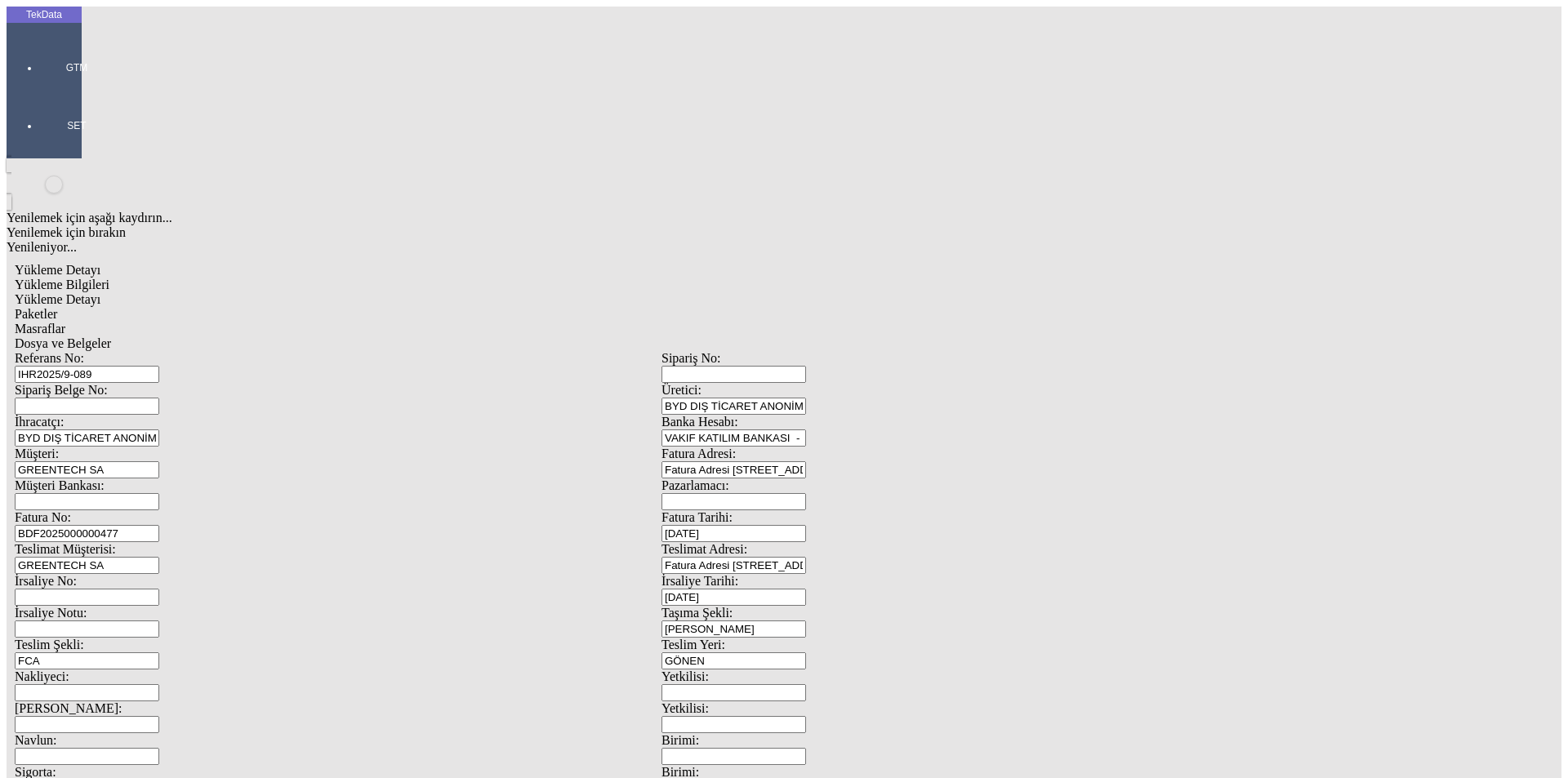
click at [110, 278] on span "Yükleme Bilgileri" at bounding box center [62, 285] width 94 height 14
click at [39, 52] on div "GTM" at bounding box center [77, 61] width 75 height 58
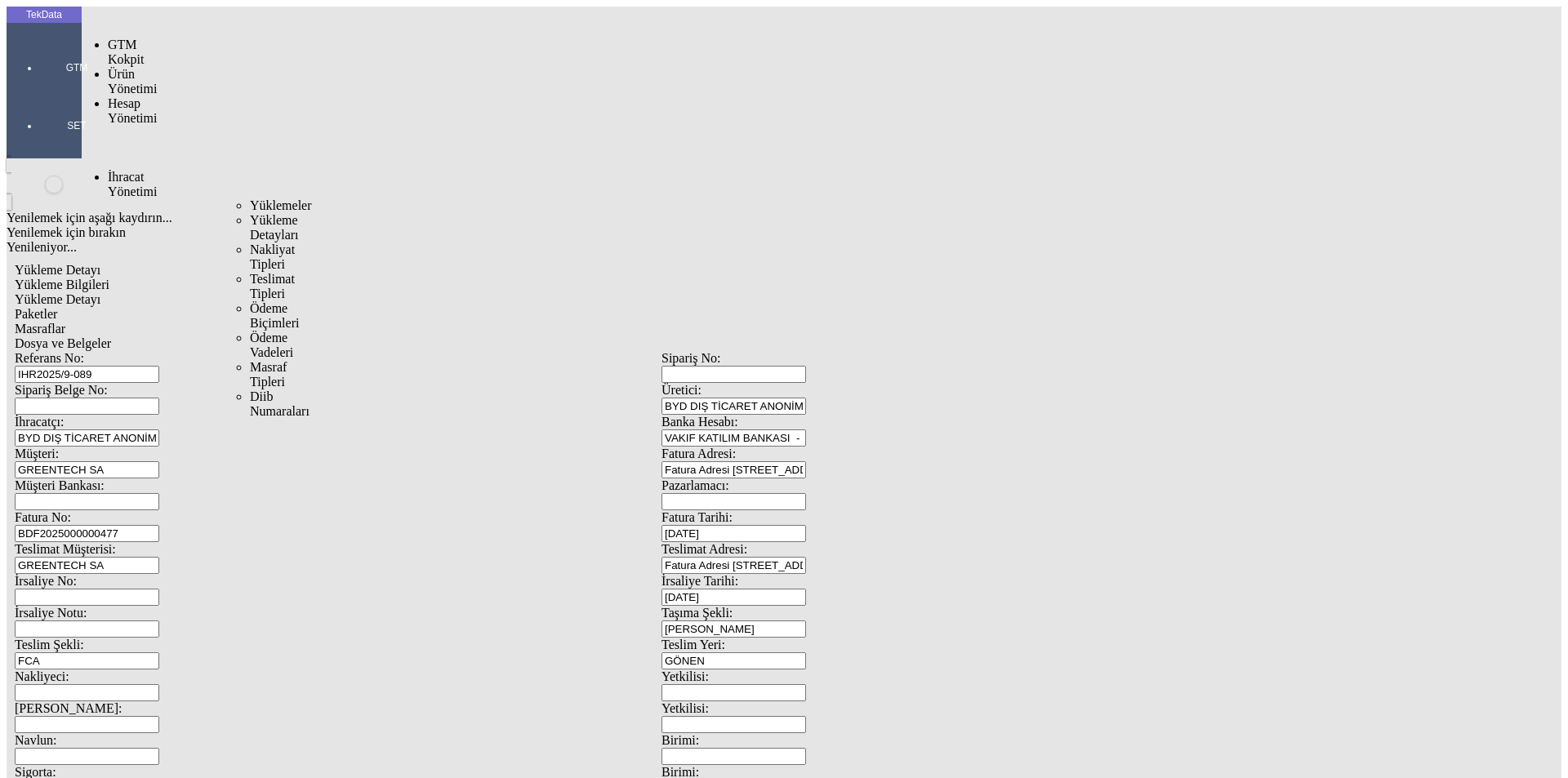
drag, startPoint x: 122, startPoint y: 92, endPoint x: 198, endPoint y: 89, distance: 76.1
click at [125, 170] on span "İhracat Yönetimi" at bounding box center [132, 184] width 49 height 28
click at [250, 199] on span "Yüklemeler" at bounding box center [281, 206] width 62 height 14
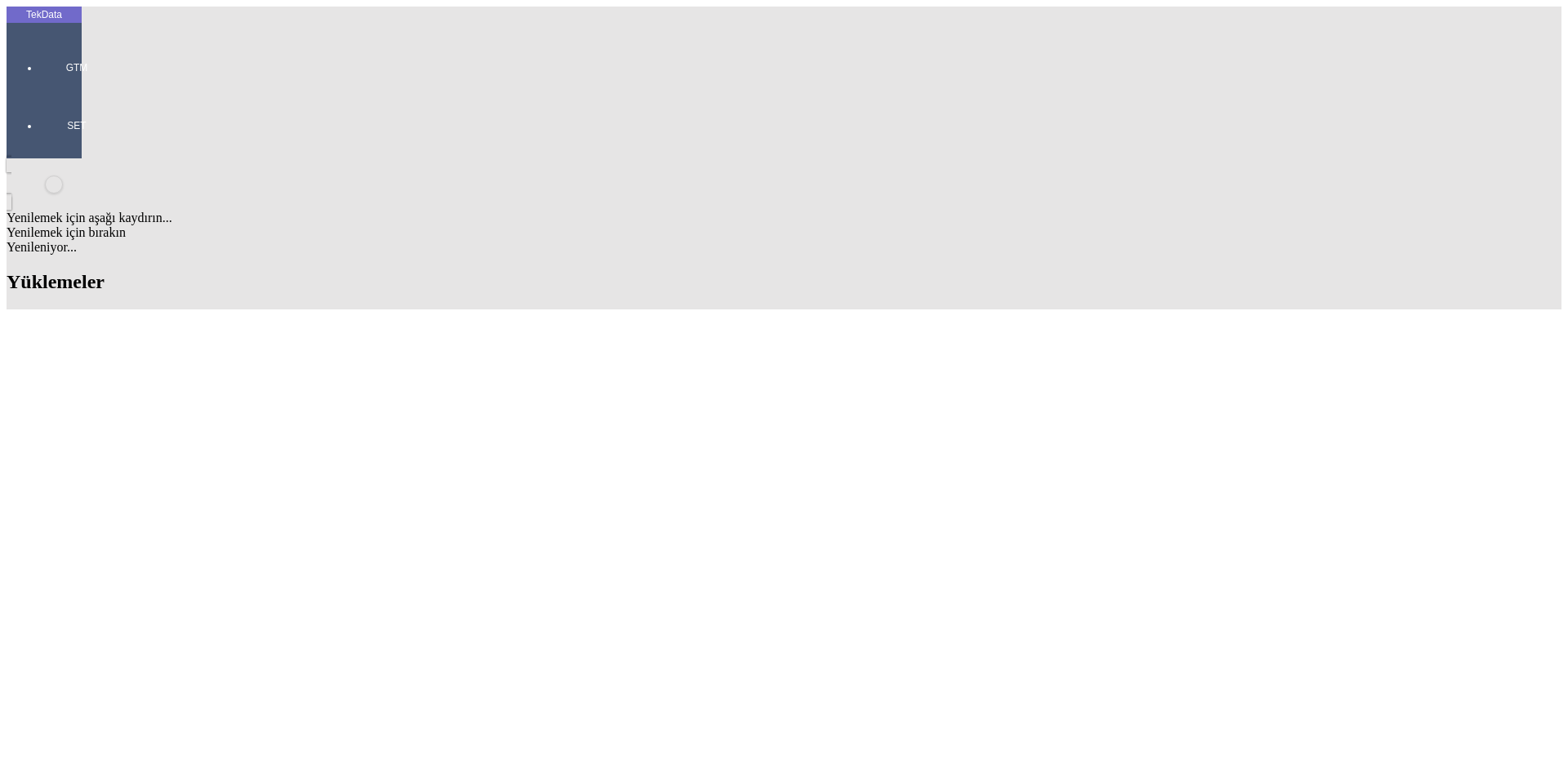
scroll to position [490, 0]
drag, startPoint x: 169, startPoint y: 433, endPoint x: 85, endPoint y: 438, distance: 84.1
copy td "IHR2025/9-088"
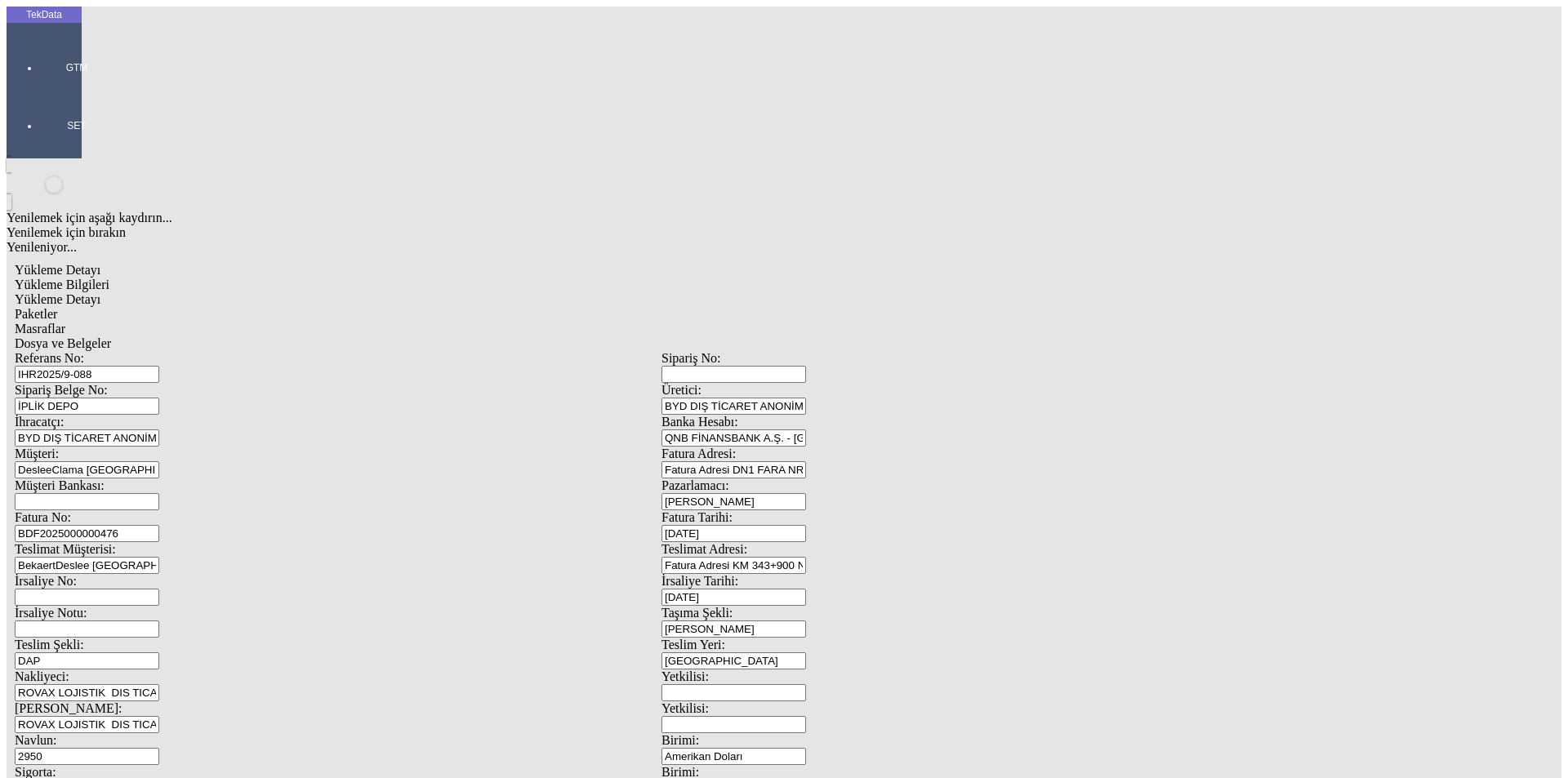
drag, startPoint x: 248, startPoint y: 271, endPoint x: 22, endPoint y: 296, distance: 227.4
click at [22, 296] on div "TekData GTM SET Yenilemek için aşağı kaydırın... Yenilemek için bırakın Yenilen…" at bounding box center [661, 645] width 1310 height 1278
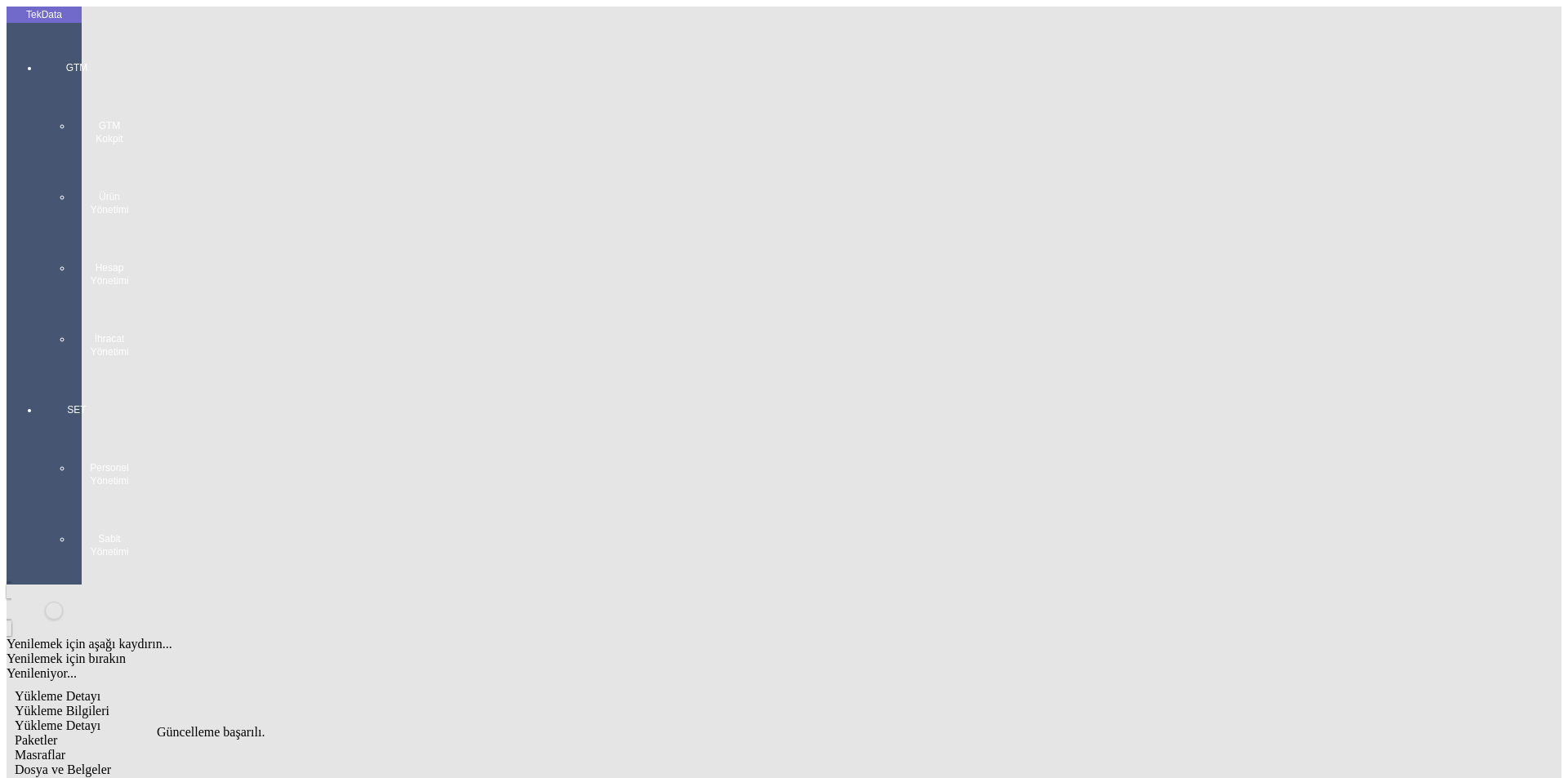
click at [39, 63] on div "GTM GTM Kokpit Ürün Yönetimi Hesap Yönetimi İhracat Yönetimi" at bounding box center [77, 204] width 75 height 342
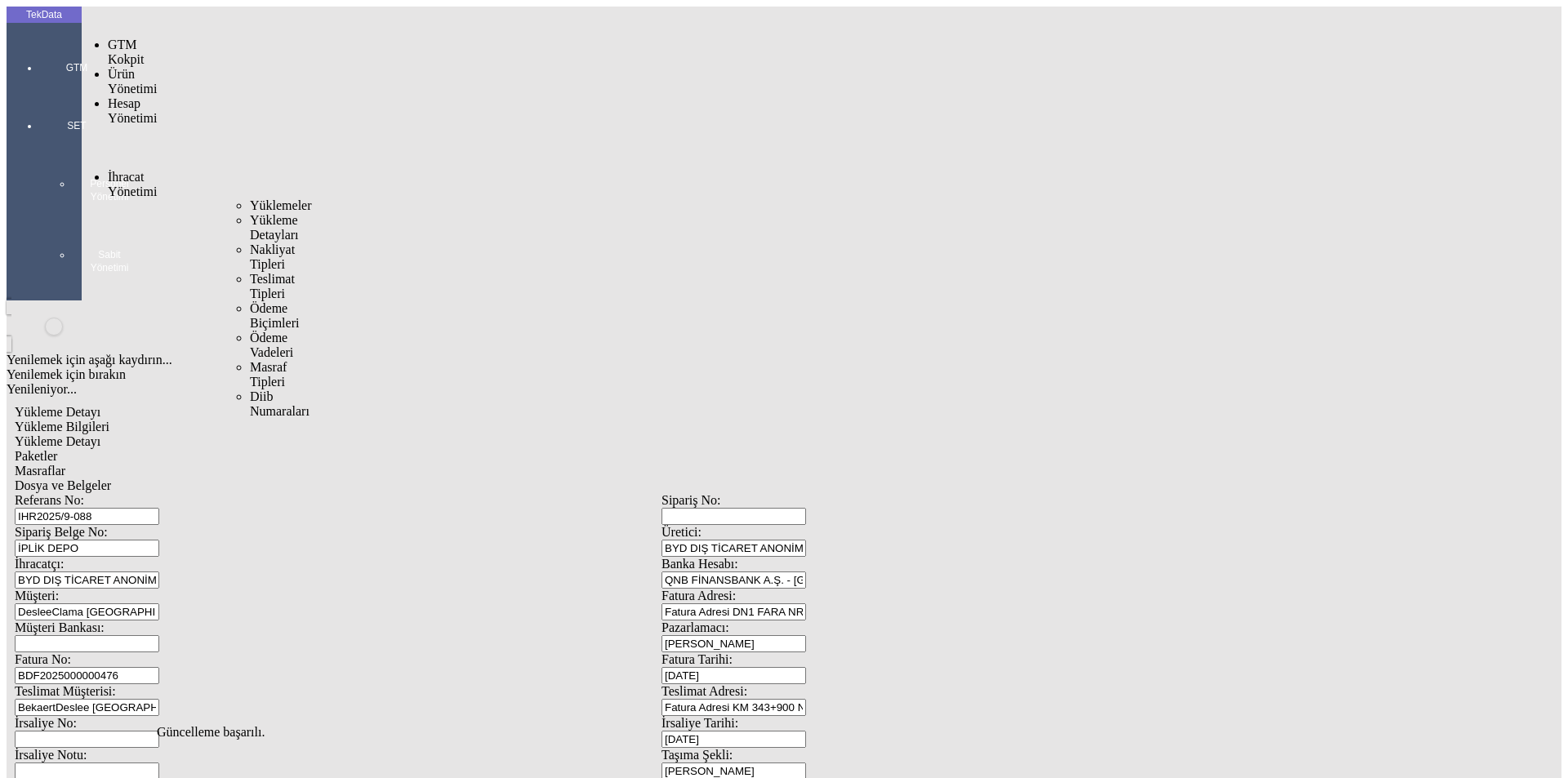
click at [119, 170] on span "İhracat Yönetimi" at bounding box center [132, 184] width 49 height 28
click at [250, 199] on span "Yüklemeler" at bounding box center [281, 206] width 62 height 14
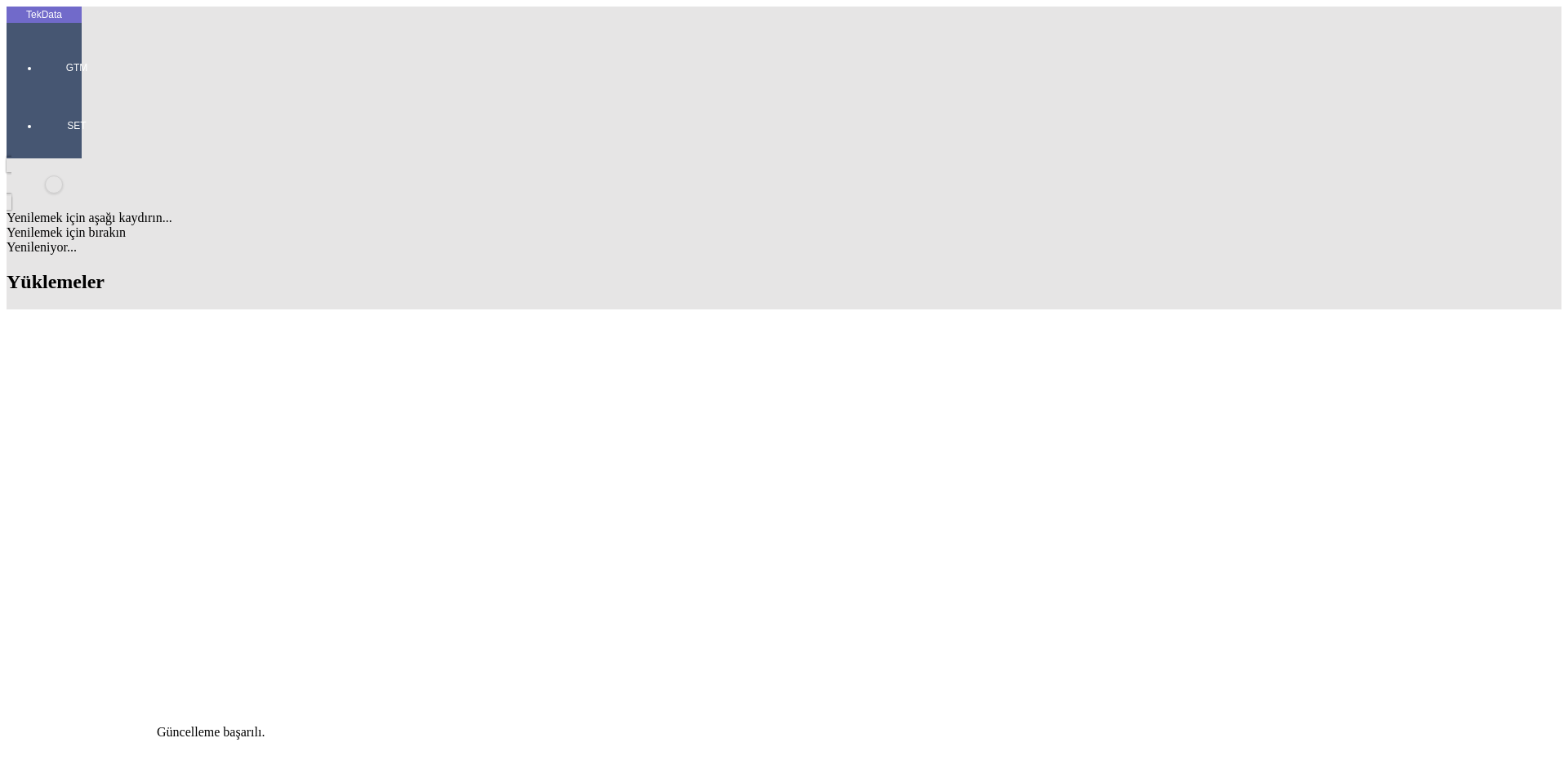
scroll to position [571, 0]
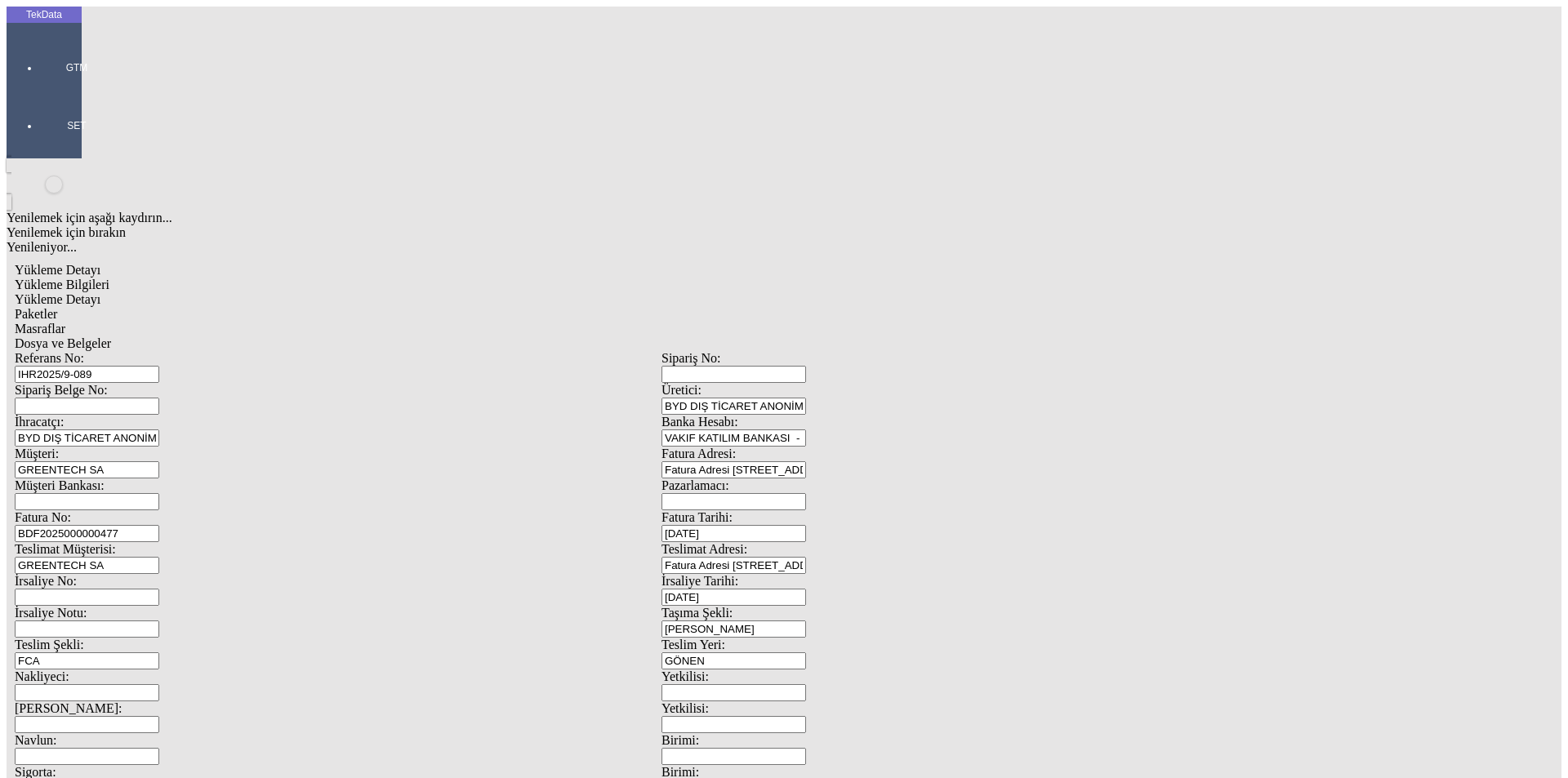
click at [159, 525] on input "BDF2025000000477" at bounding box center [87, 533] width 144 height 17
type input "BDF2025000000478"
click at [159, 366] on input "IHR2025/9-089" at bounding box center [87, 374] width 144 height 17
type input "IHR2025/9-090"
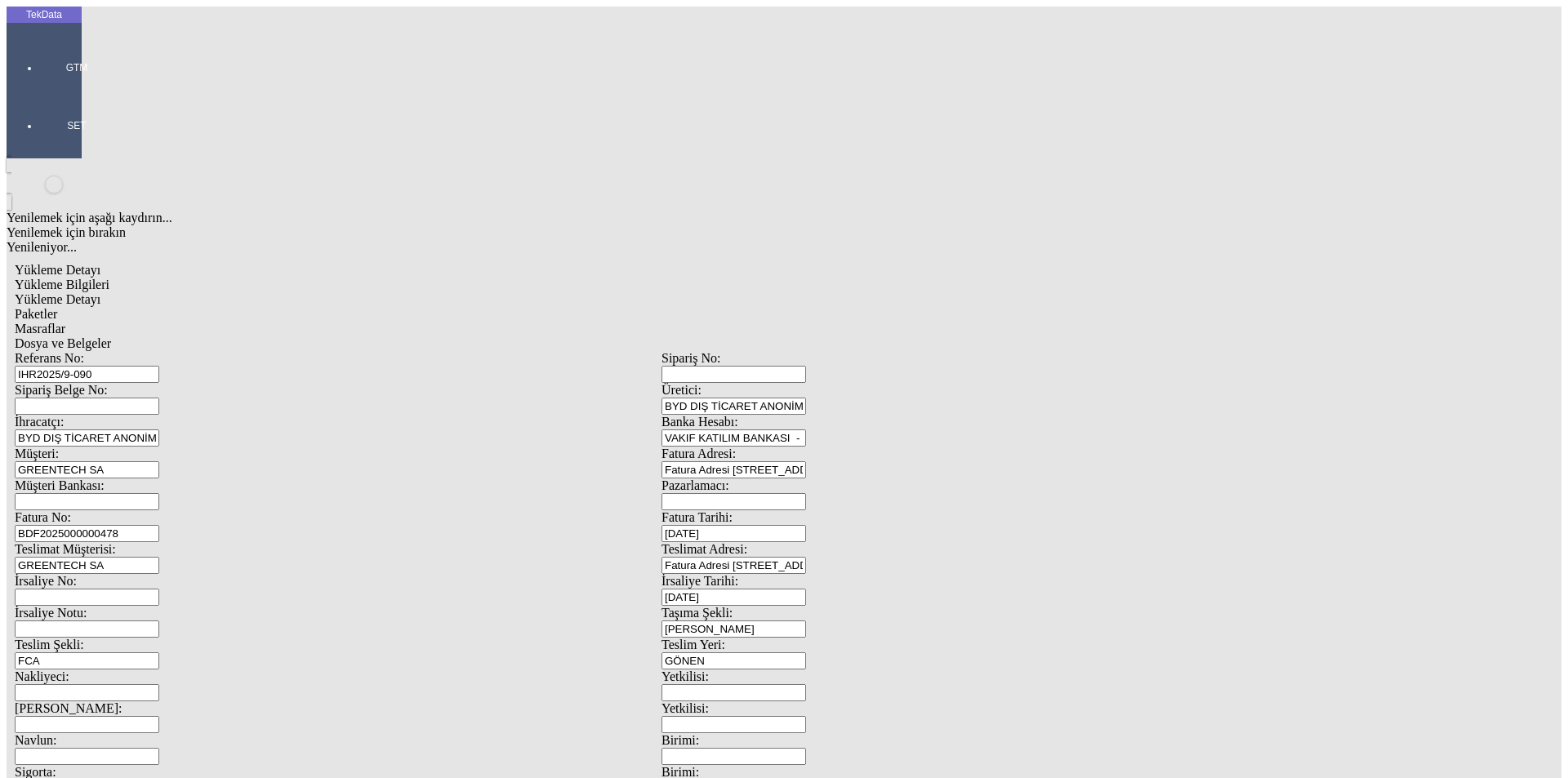
click at [111, 336] on span "Dosya ve Belgeler" at bounding box center [63, 344] width 96 height 14
drag, startPoint x: 141, startPoint y: 117, endPoint x: 199, endPoint y: 114, distance: 58.1
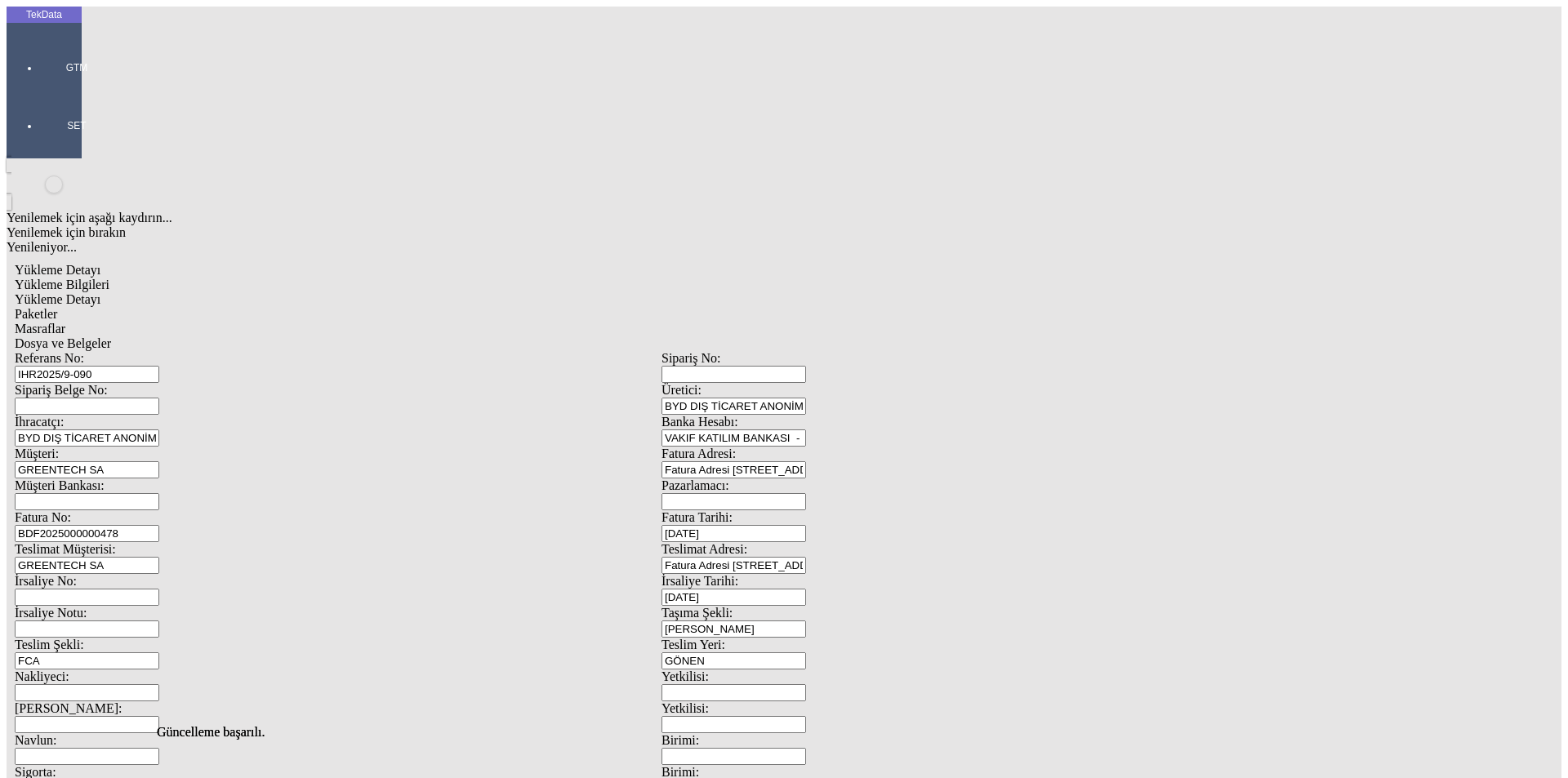
click at [111, 336] on span "Dosya ve Belgeler" at bounding box center [63, 344] width 96 height 14
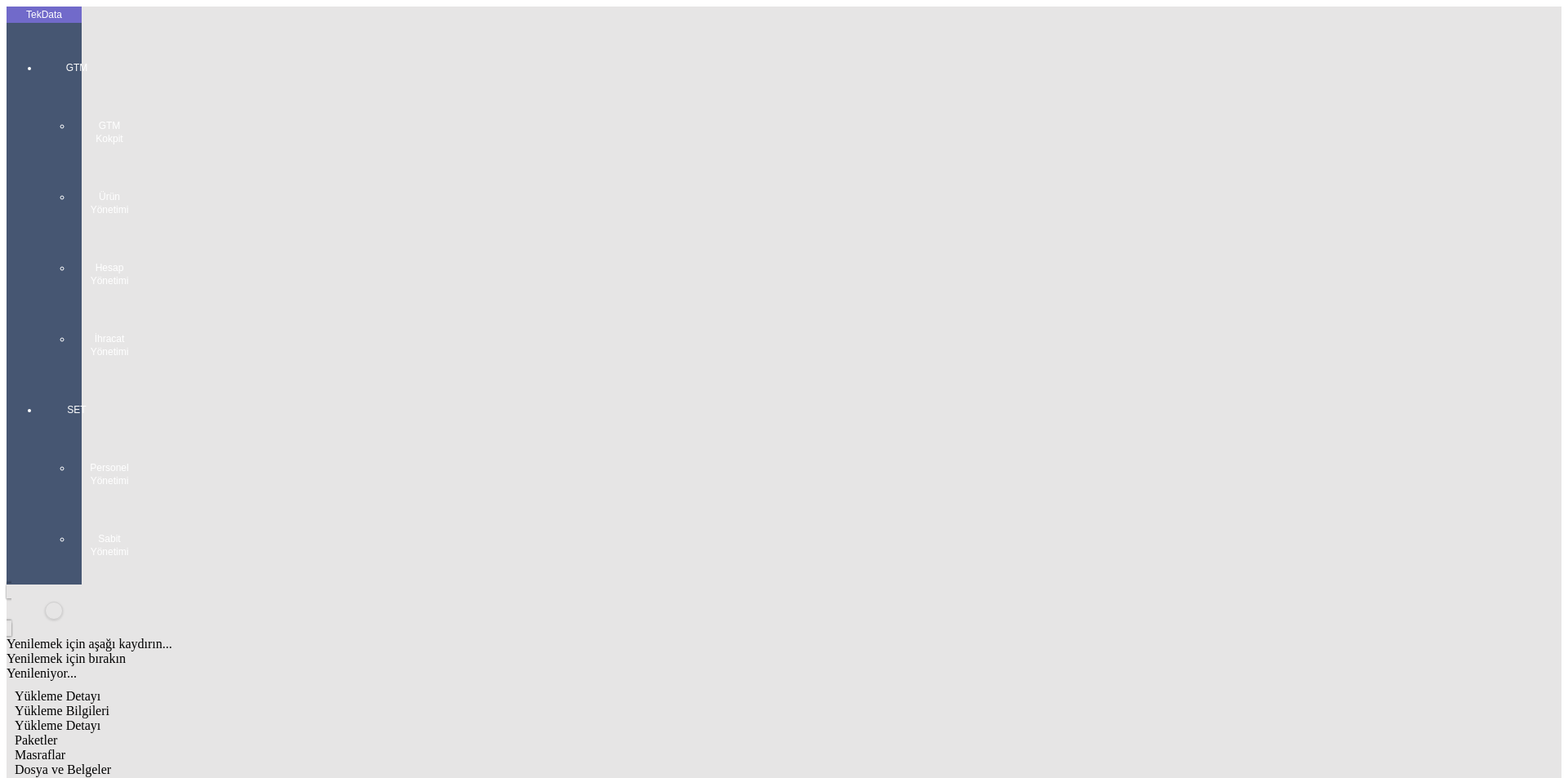
click at [156, 704] on div "Yükleme Bilgileri" at bounding box center [662, 711] width 1294 height 15
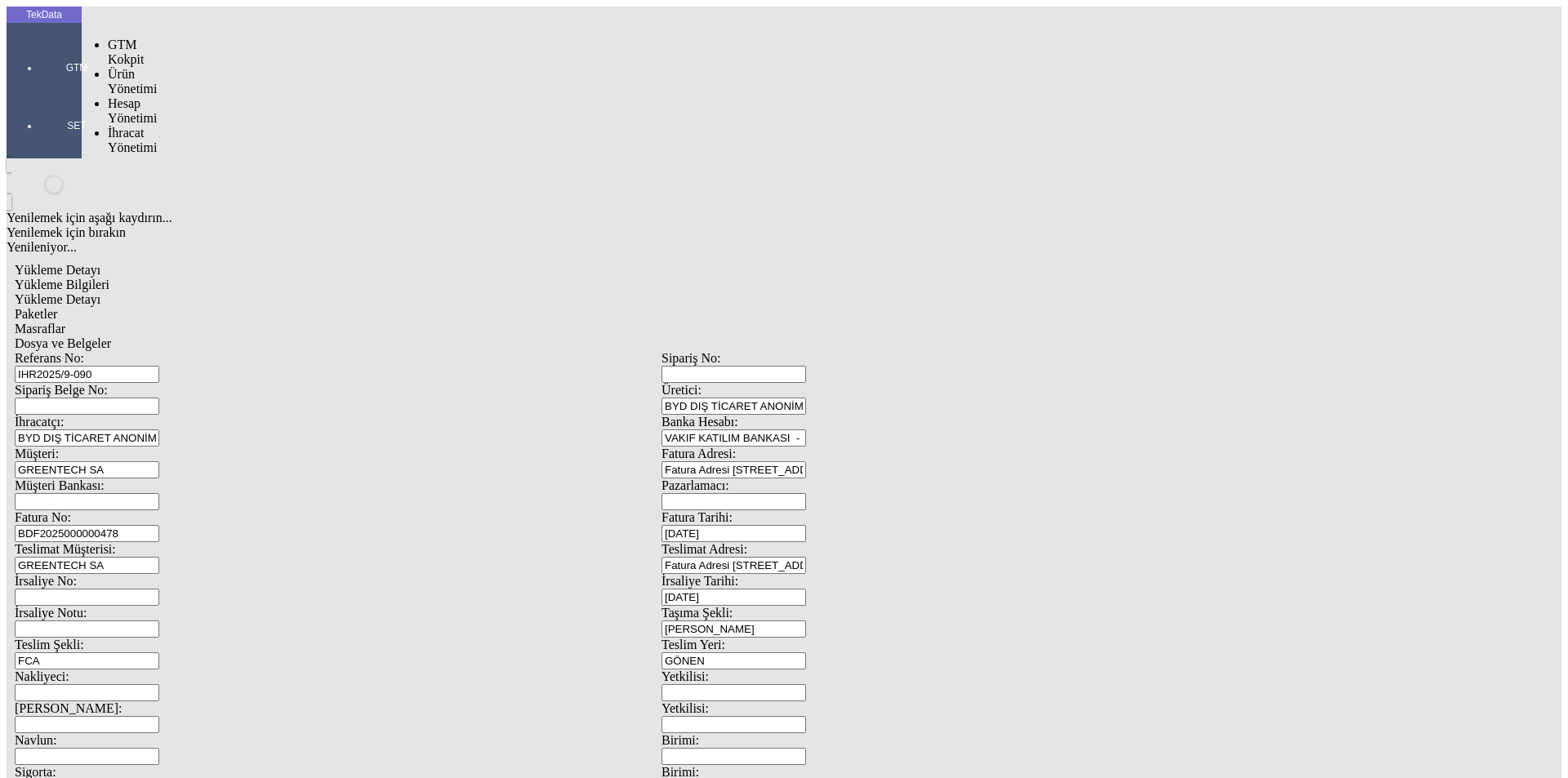
click at [43, 91] on div at bounding box center [77, 91] width 75 height 0
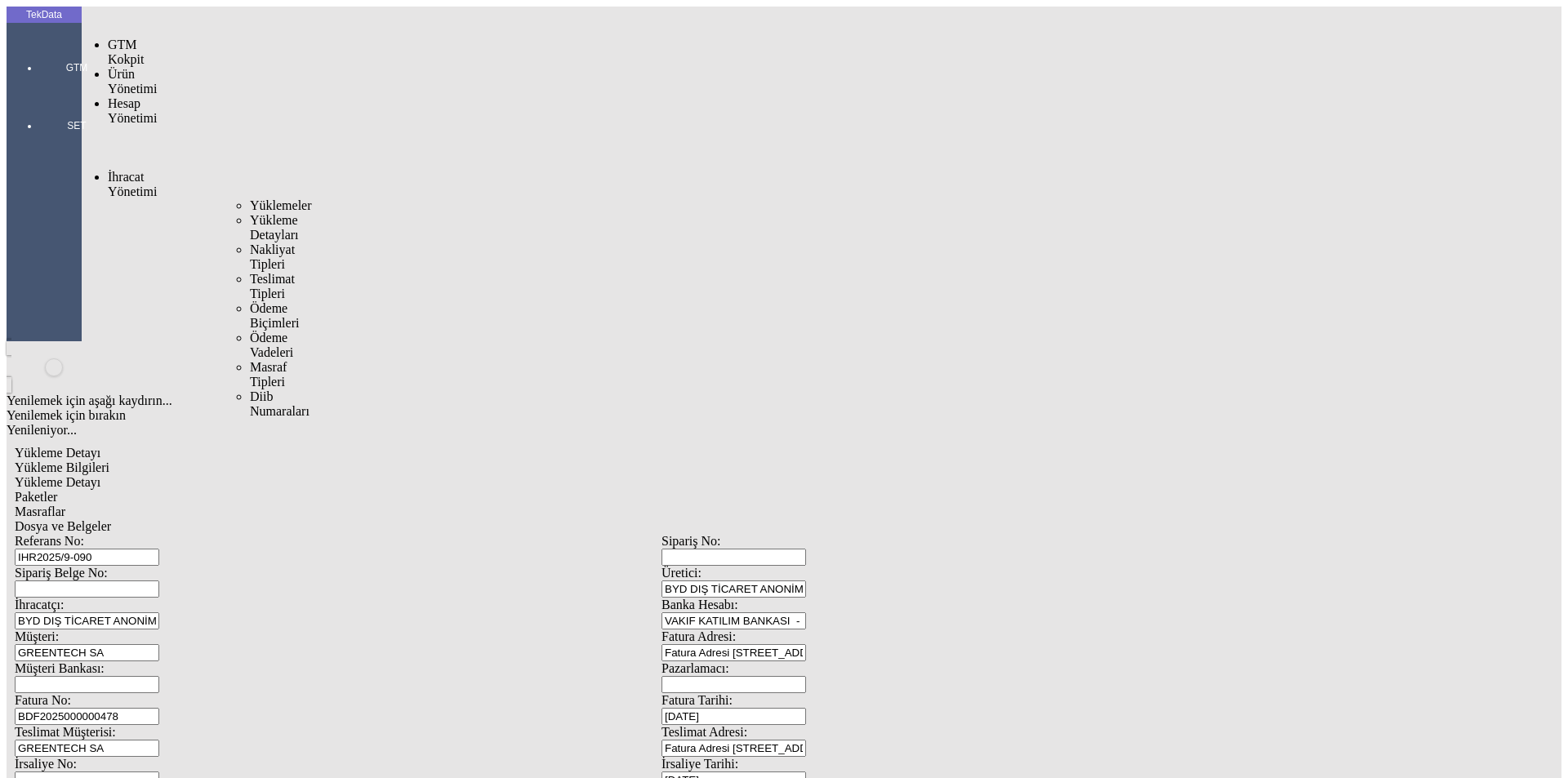
drag, startPoint x: 118, startPoint y: 93, endPoint x: 174, endPoint y: 93, distance: 56.0
click at [126, 170] on span "İhracat Yönetimi" at bounding box center [132, 184] width 49 height 28
drag, startPoint x: 198, startPoint y: 93, endPoint x: 216, endPoint y: 94, distance: 18.0
click at [250, 199] on span "Yüklemeler" at bounding box center [281, 206] width 62 height 14
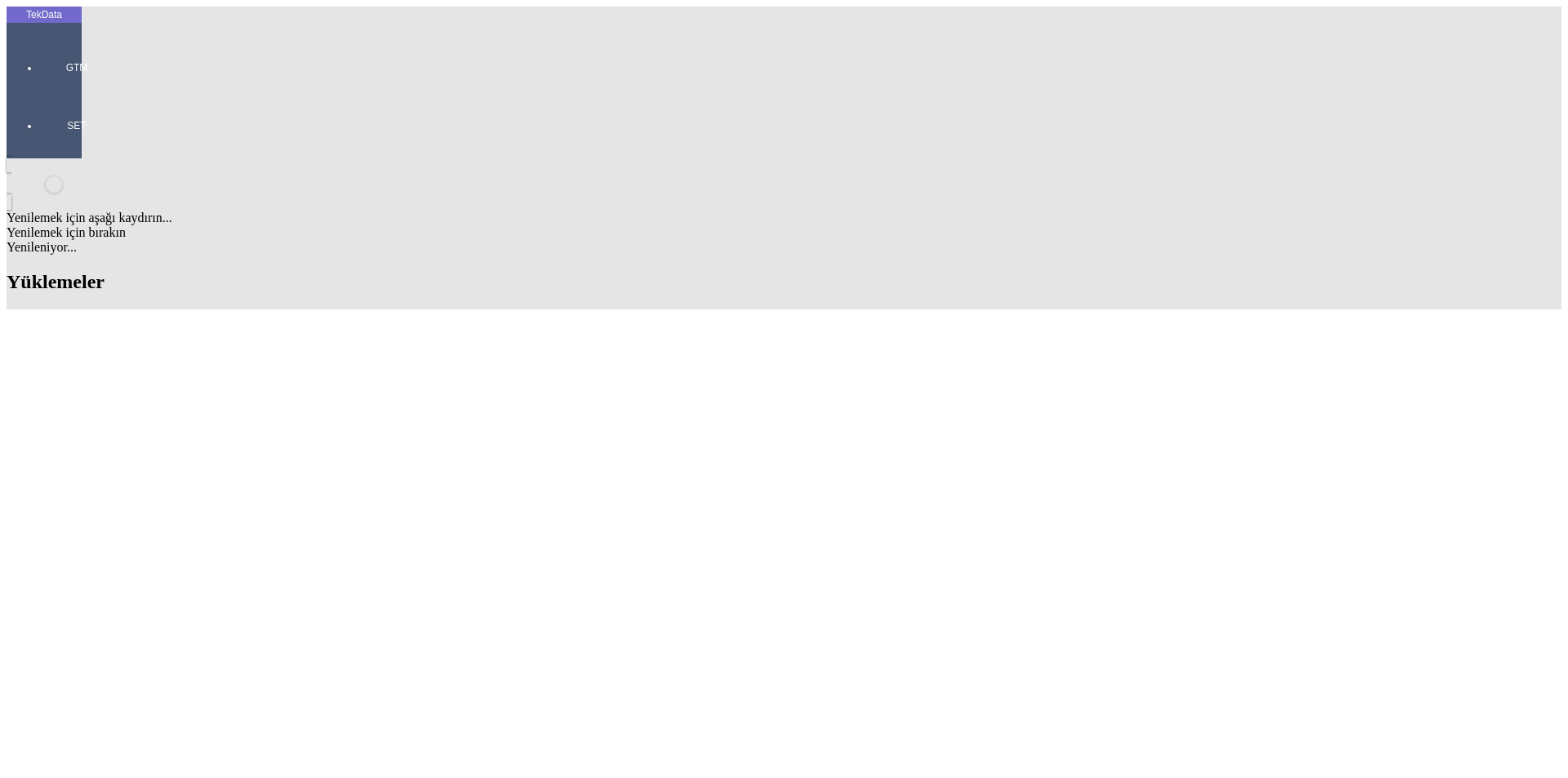
scroll to position [409, 0]
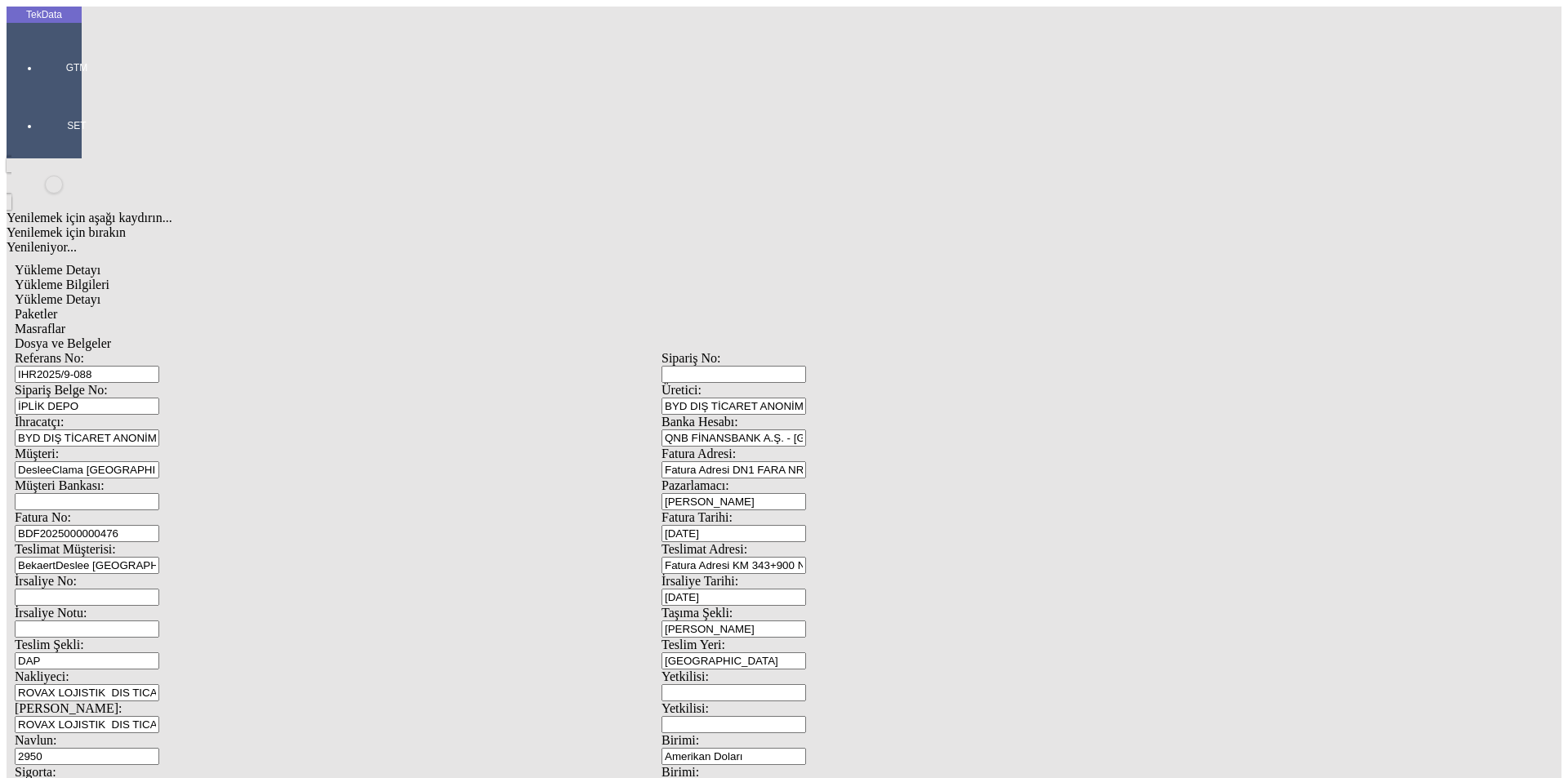
click at [159, 525] on input "BDF2025000000476" at bounding box center [87, 533] width 144 height 17
type input "BDF2025000000"
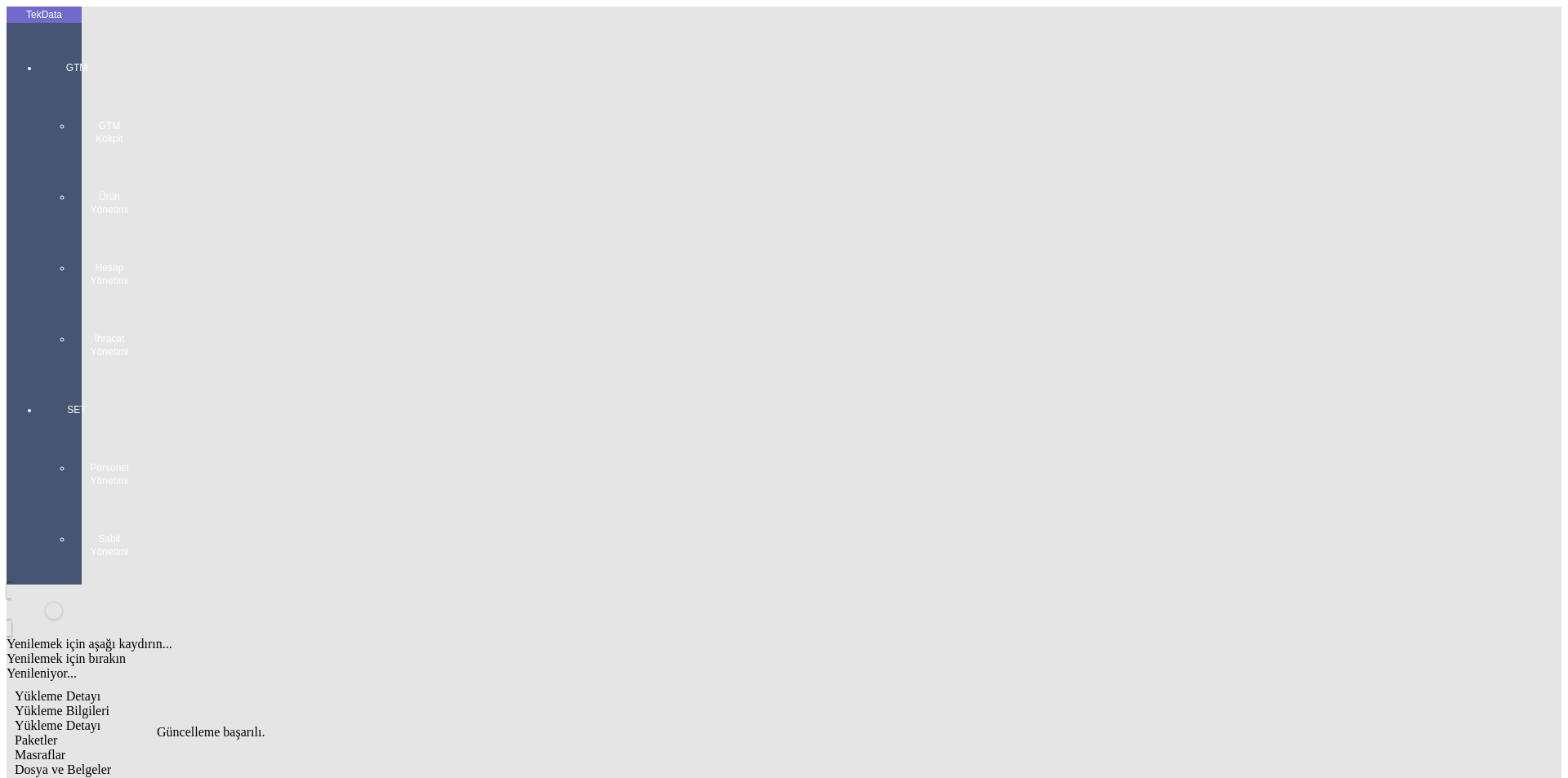
click at [39, 52] on div "GTM GTM Kokpit Ürün Yönetimi Hesap Yönetimi İhracat Yönetimi" at bounding box center [77, 204] width 75 height 342
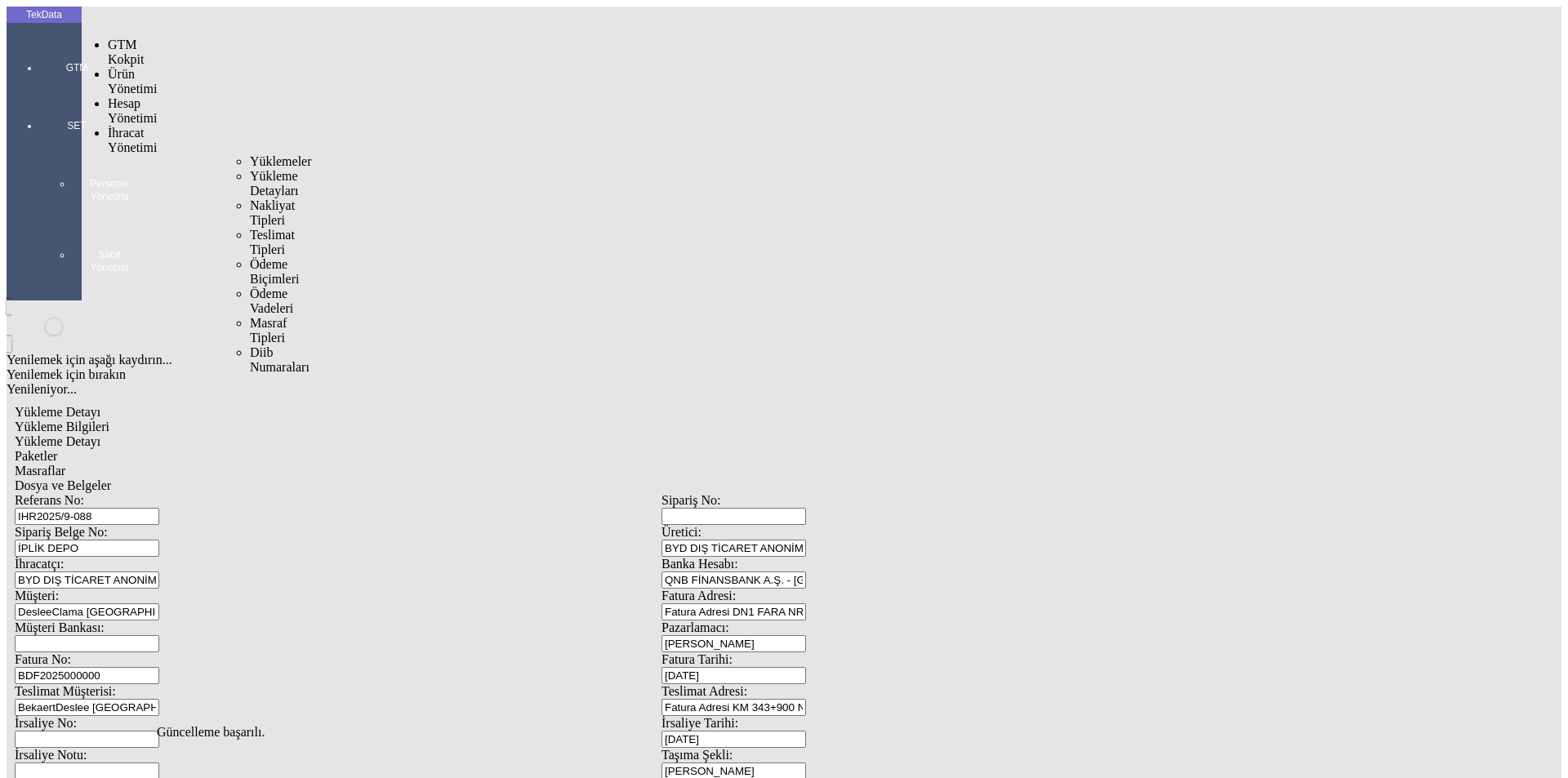
drag, startPoint x: 119, startPoint y: 97, endPoint x: 212, endPoint y: 90, distance: 93.3
click at [122, 126] on span "İhracat Yönetimi" at bounding box center [132, 140] width 49 height 28
click at [250, 154] on span "Yüklemeler" at bounding box center [281, 161] width 62 height 14
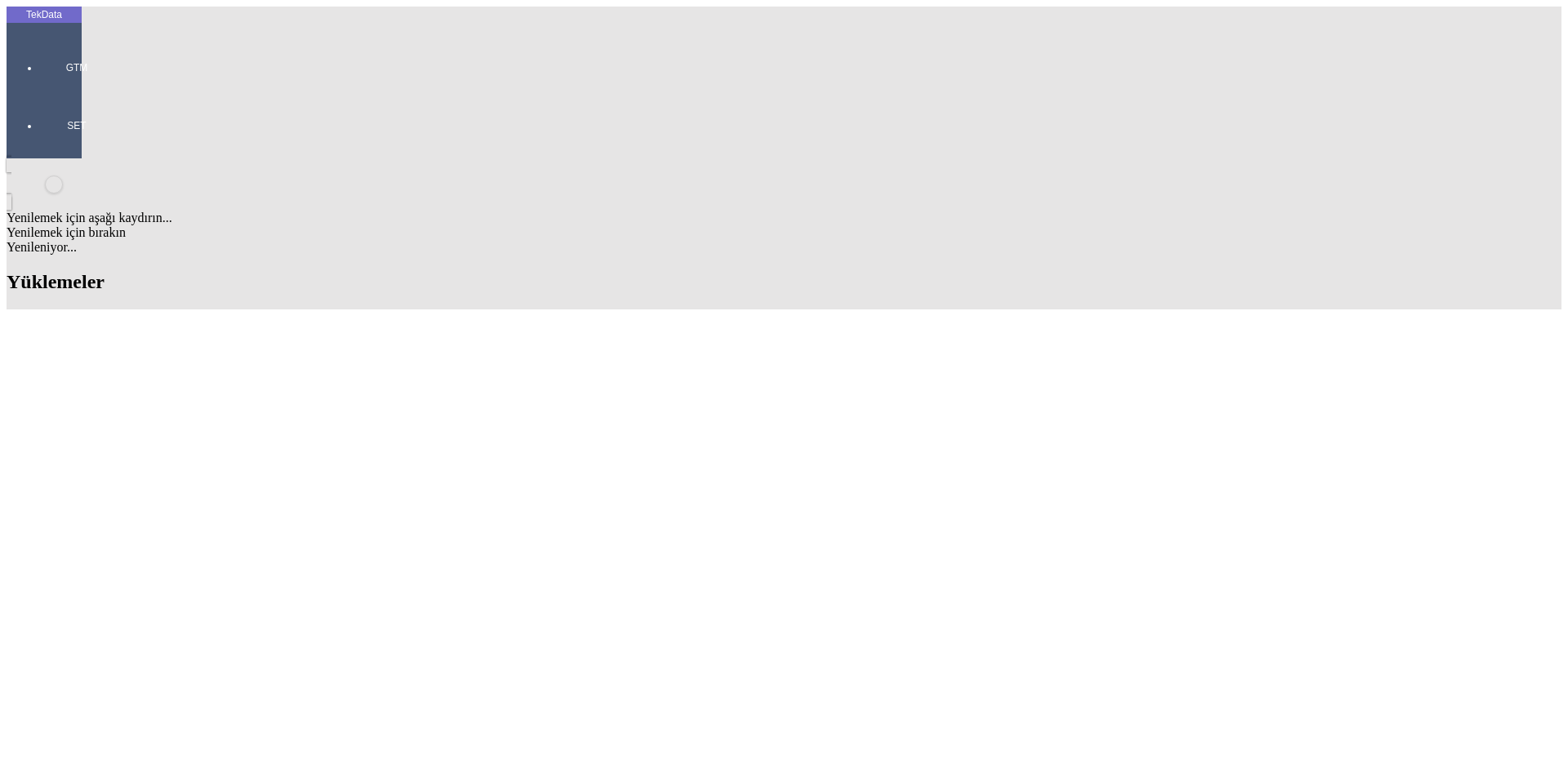
scroll to position [490, 0]
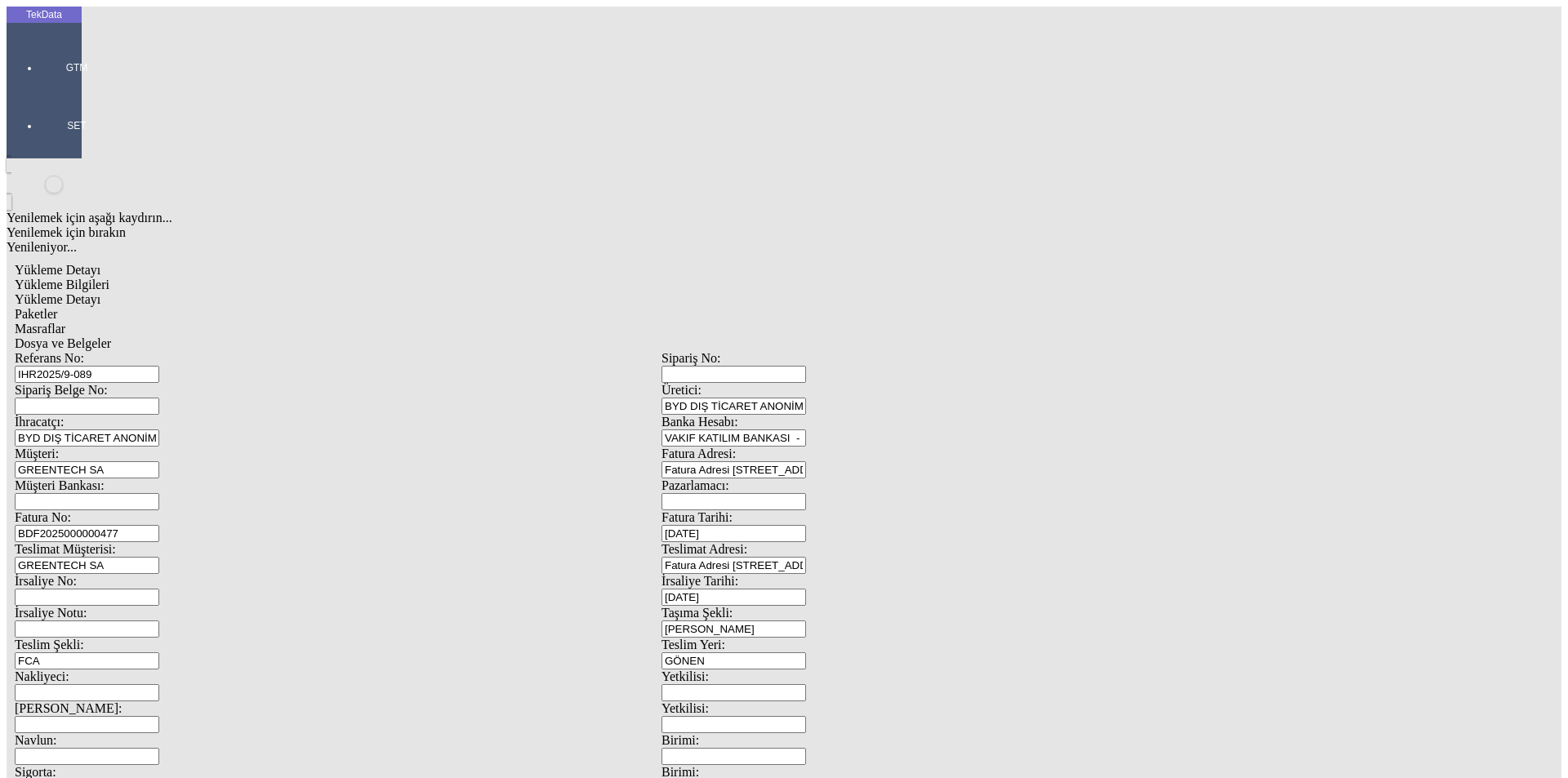
click at [159, 525] on input "BDF2025000000477" at bounding box center [87, 533] width 144 height 17
type input "BDF2025000000476"
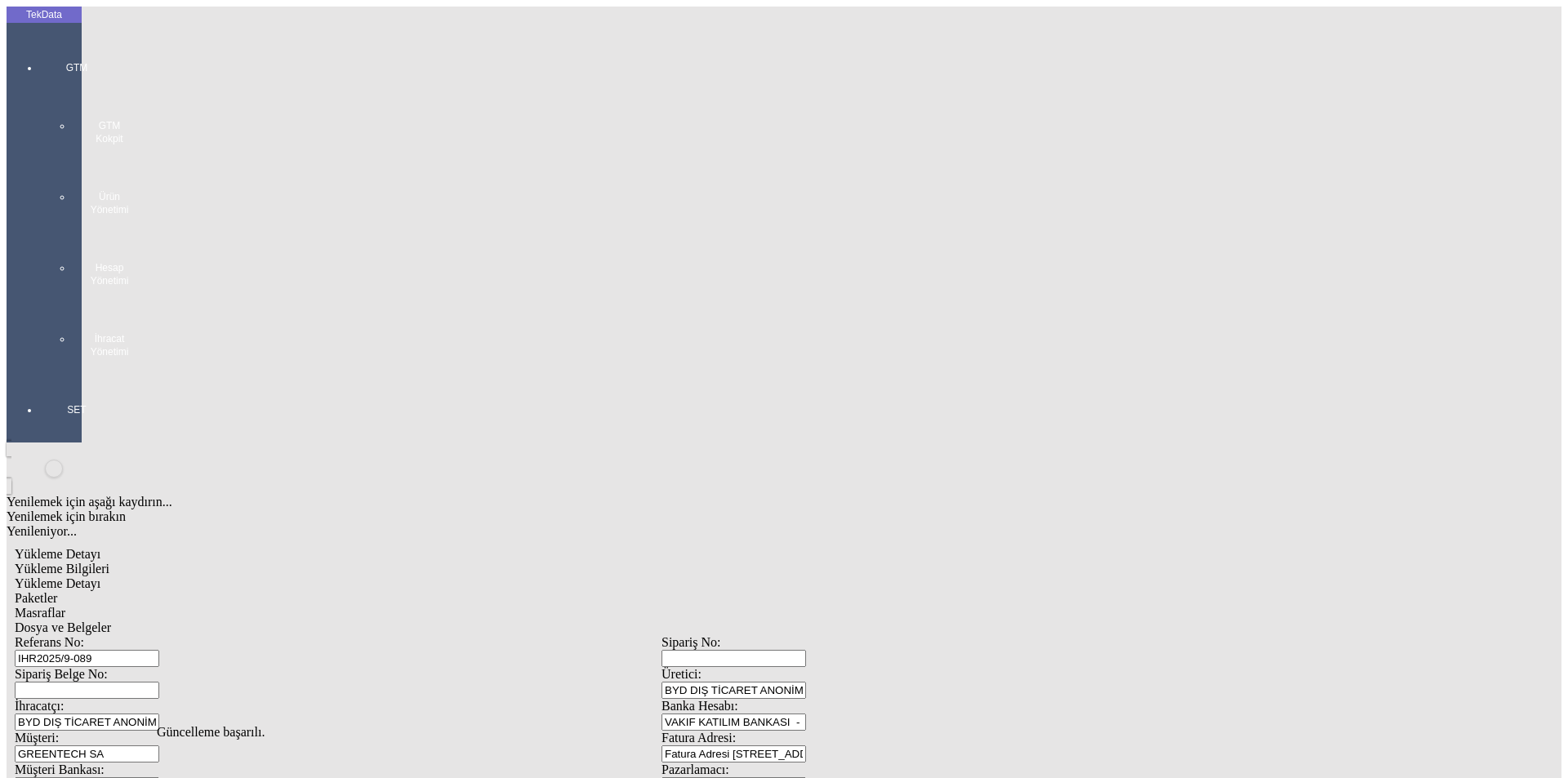
click at [39, 54] on div "GTM GTM Kokpit Ürün Yönetimi Hesap Yönetimi İhracat Yönetimi" at bounding box center [77, 204] width 75 height 342
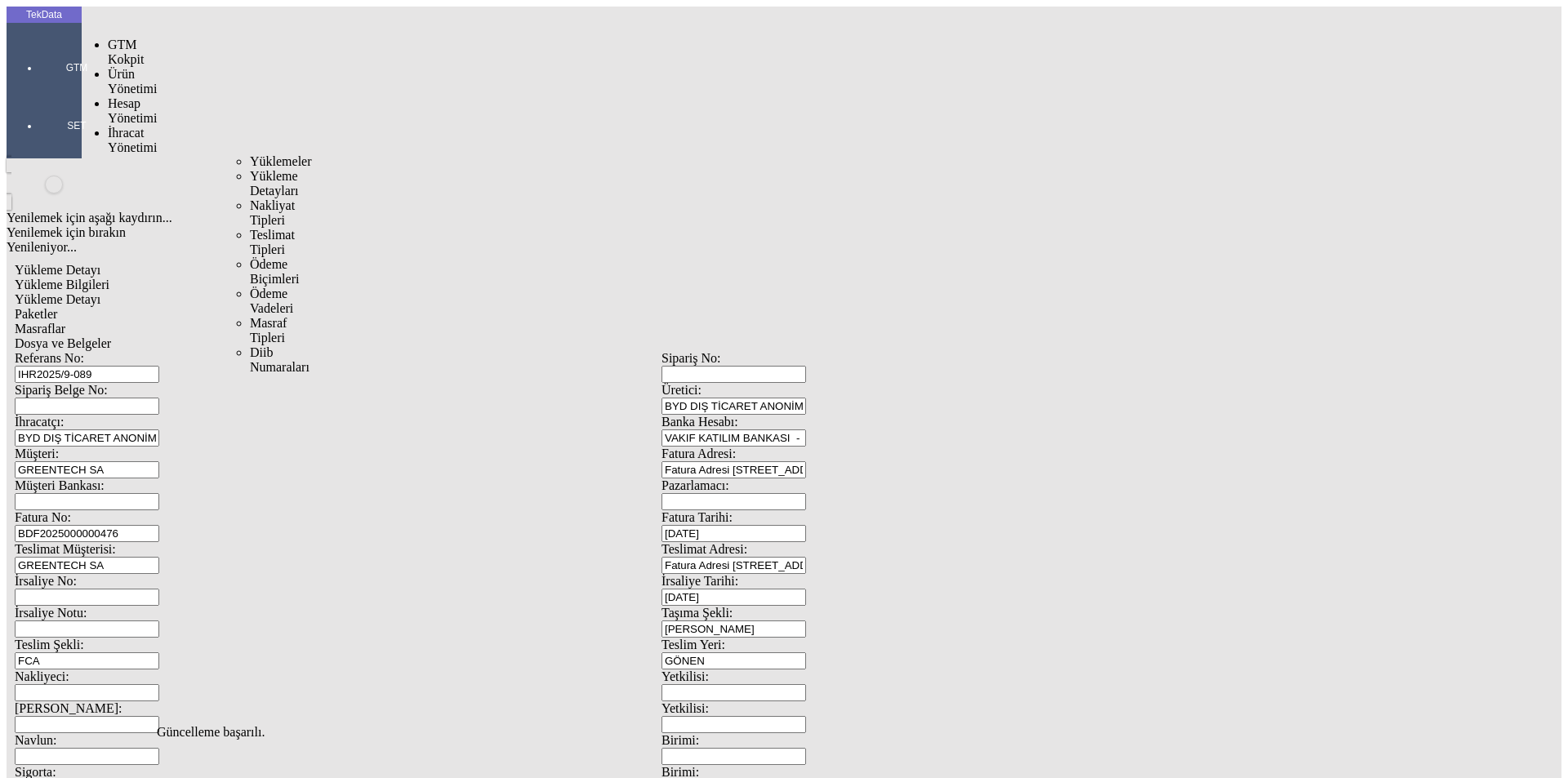
drag, startPoint x: 105, startPoint y: 93, endPoint x: 160, endPoint y: 98, distance: 55.2
click at [118, 126] on span "İhracat Yönetimi" at bounding box center [132, 140] width 49 height 28
click at [250, 154] on span "Yüklemeler" at bounding box center [281, 161] width 62 height 14
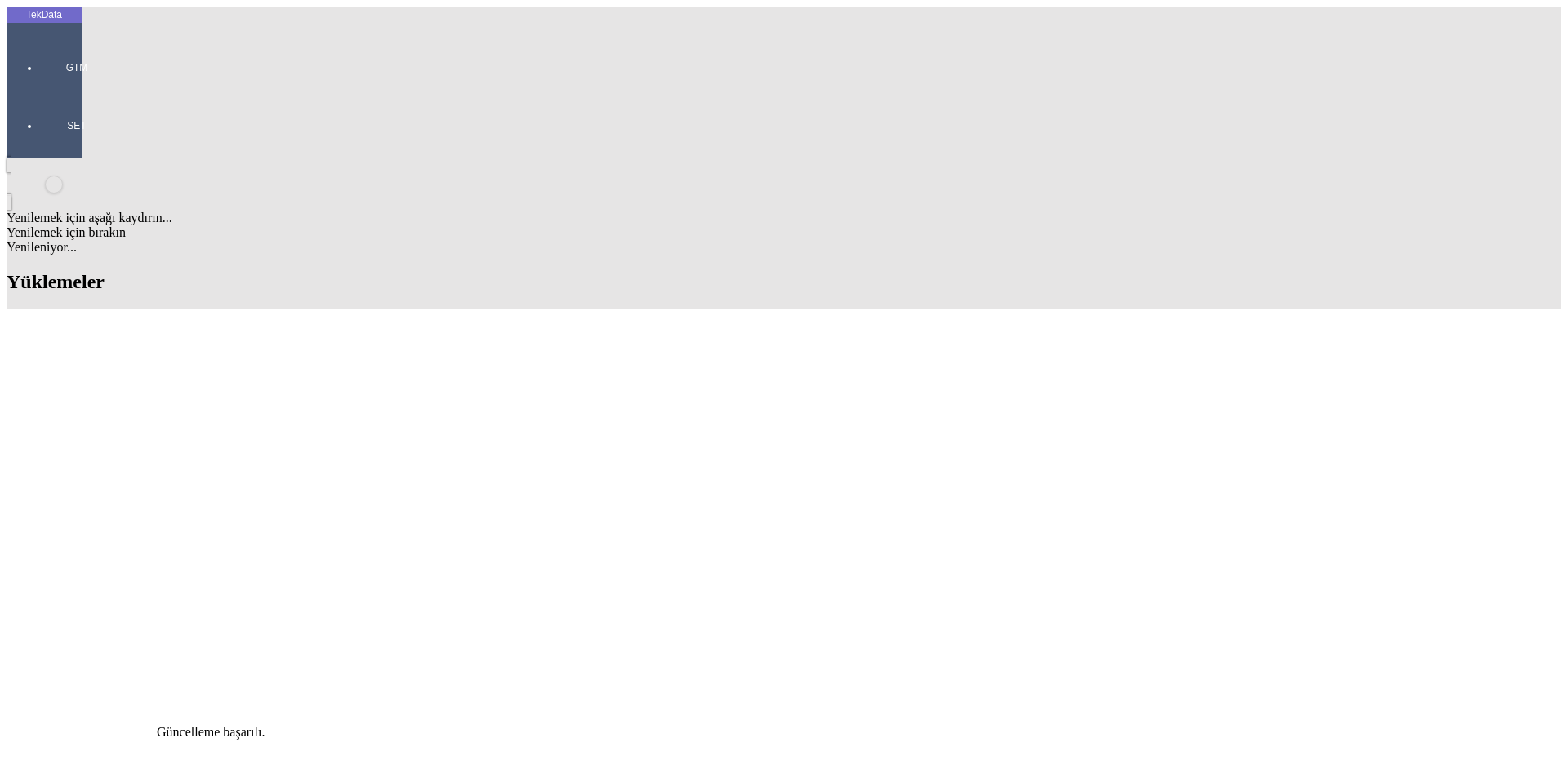
scroll to position [490, 0]
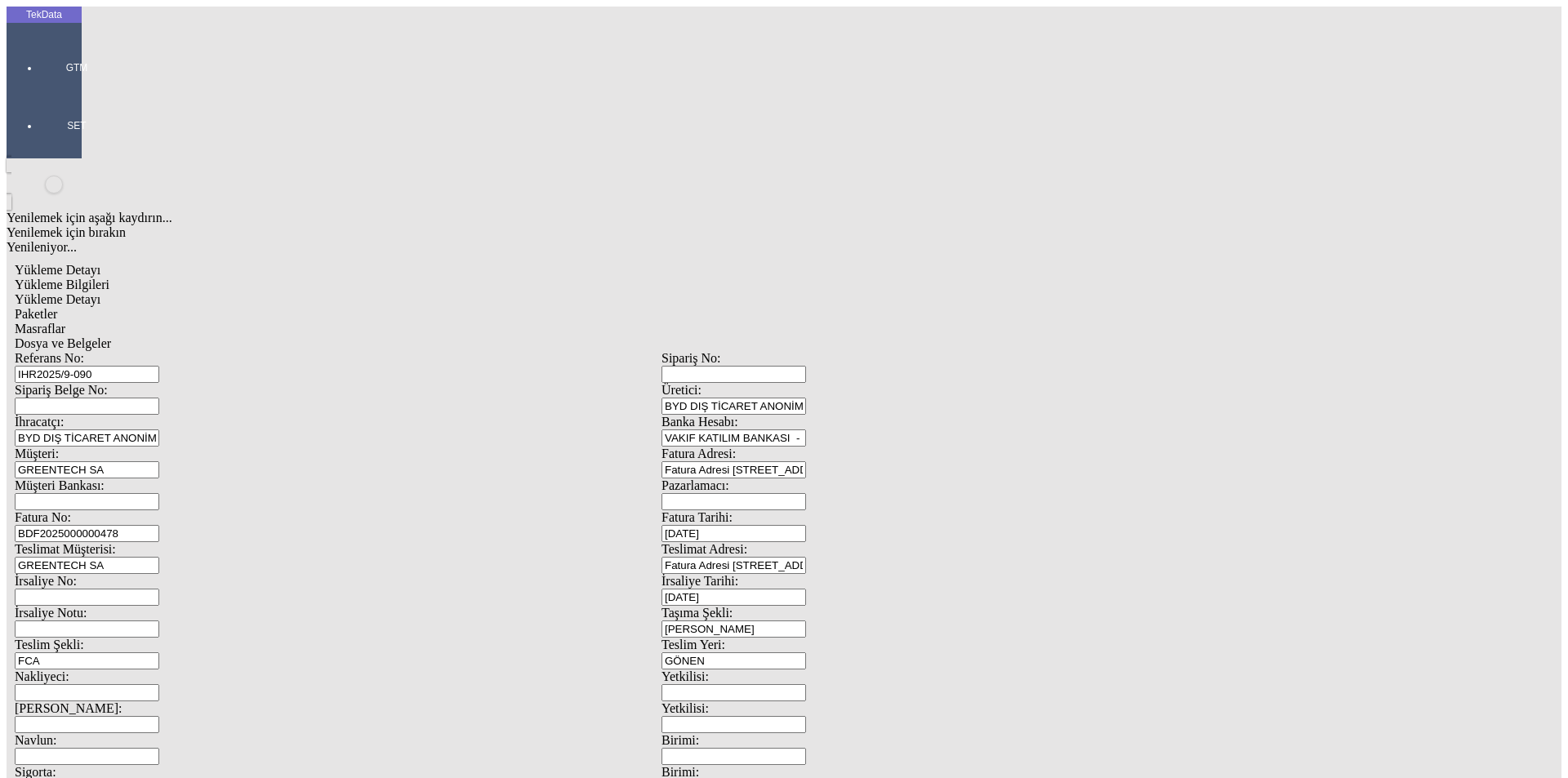
drag, startPoint x: 341, startPoint y: 276, endPoint x: 361, endPoint y: 281, distance: 20.6
click at [159, 525] on input "BDF2025000000478" at bounding box center [87, 533] width 144 height 17
type input "BDF2025000000477"
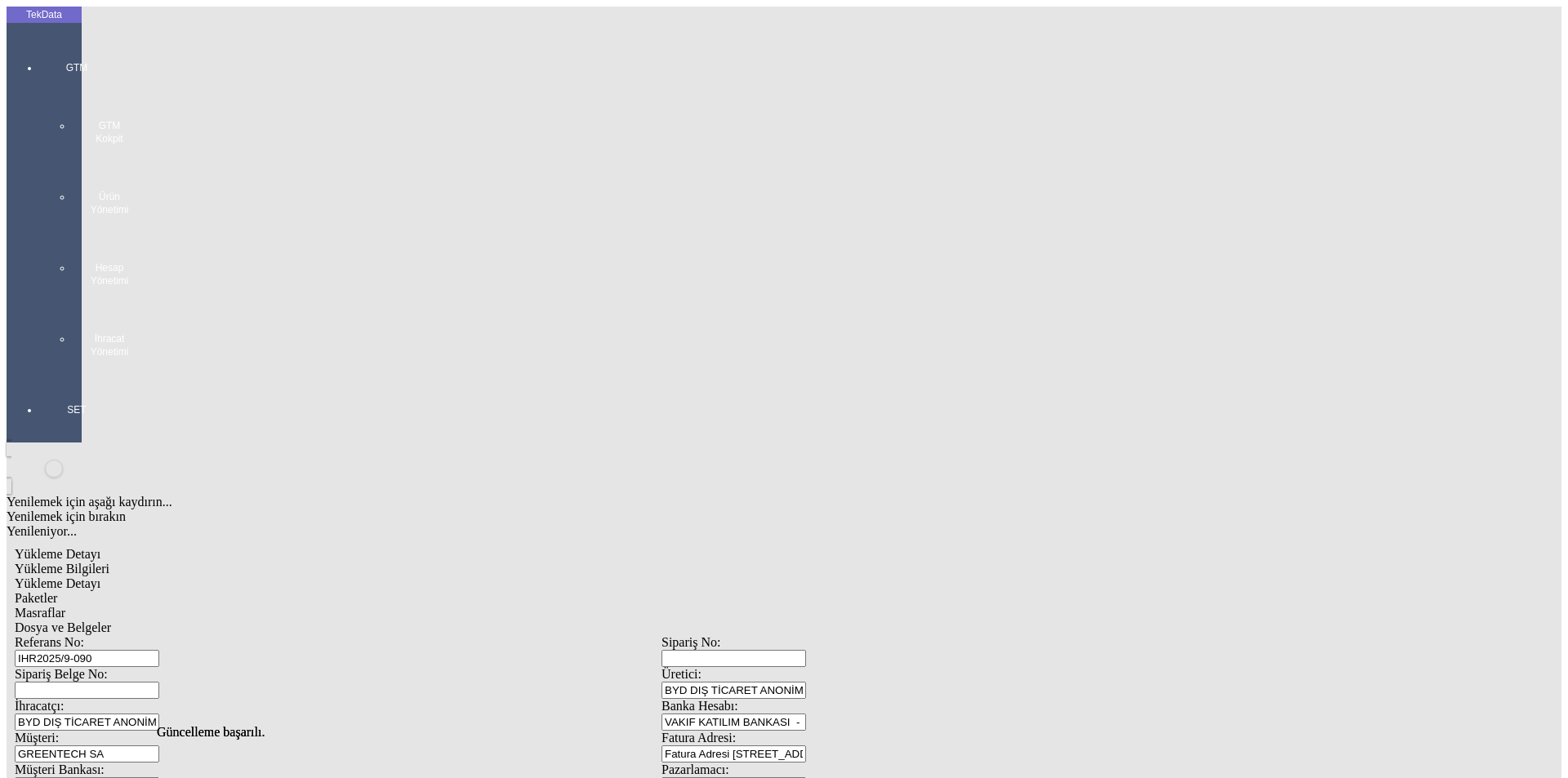
click at [39, 53] on div "GTM GTM Kokpit Ürün Yönetimi Hesap Yönetimi İhracat Yönetimi" at bounding box center [77, 204] width 75 height 342
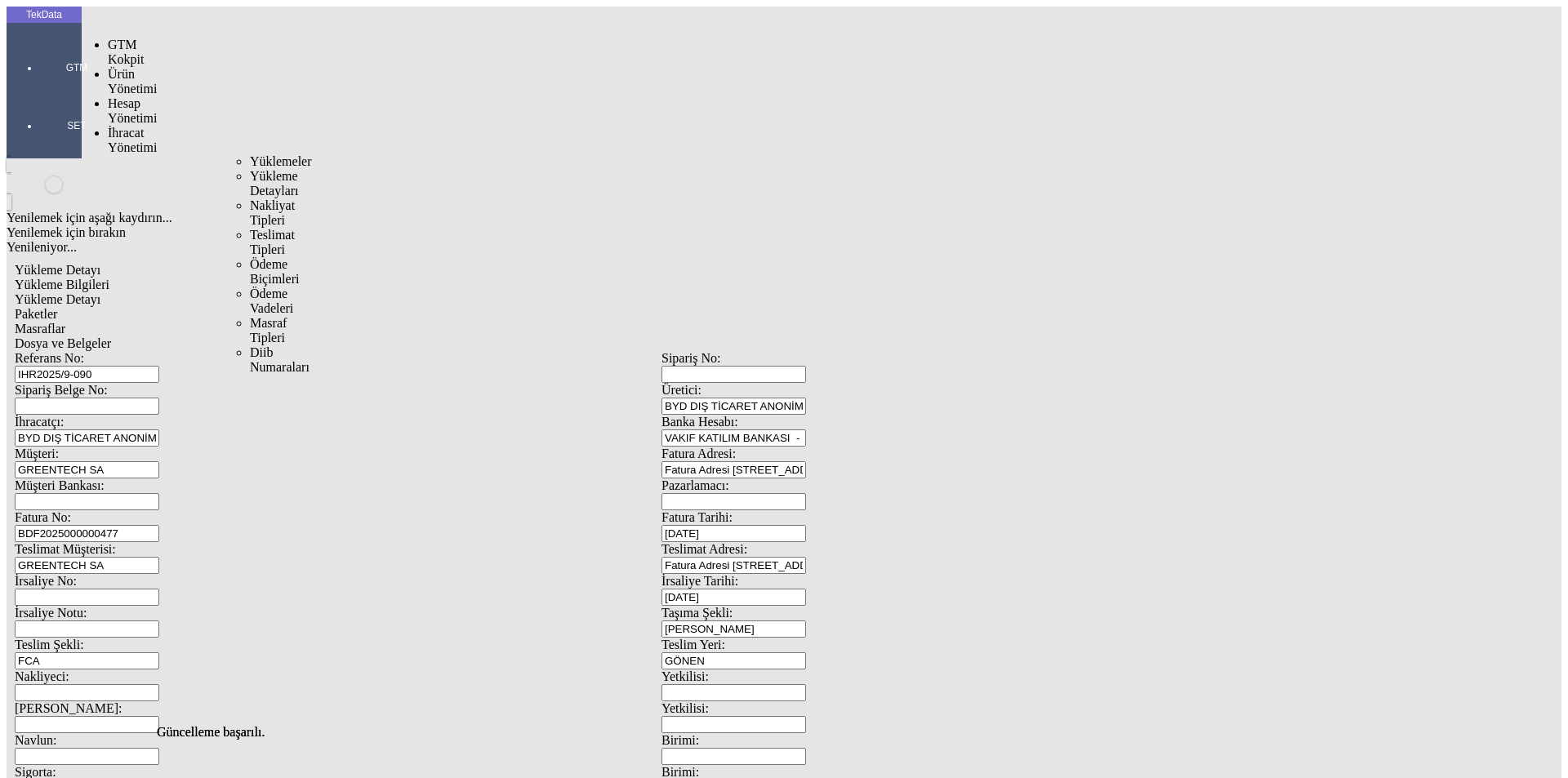
click at [118, 126] on span "İhracat Yönetimi" at bounding box center [132, 140] width 49 height 28
click at [250, 154] on span "Yüklemeler" at bounding box center [281, 161] width 62 height 14
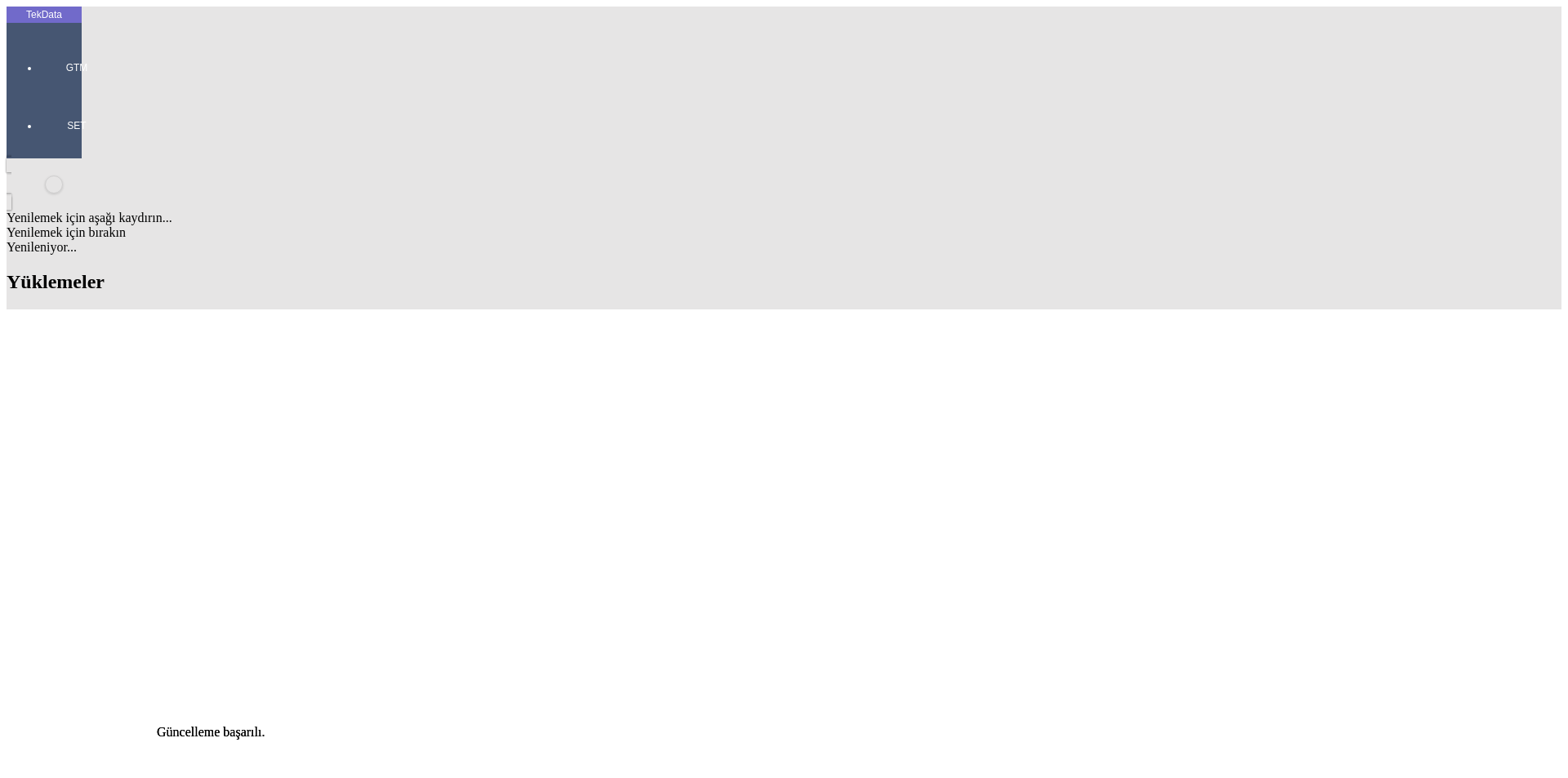
scroll to position [653, 0]
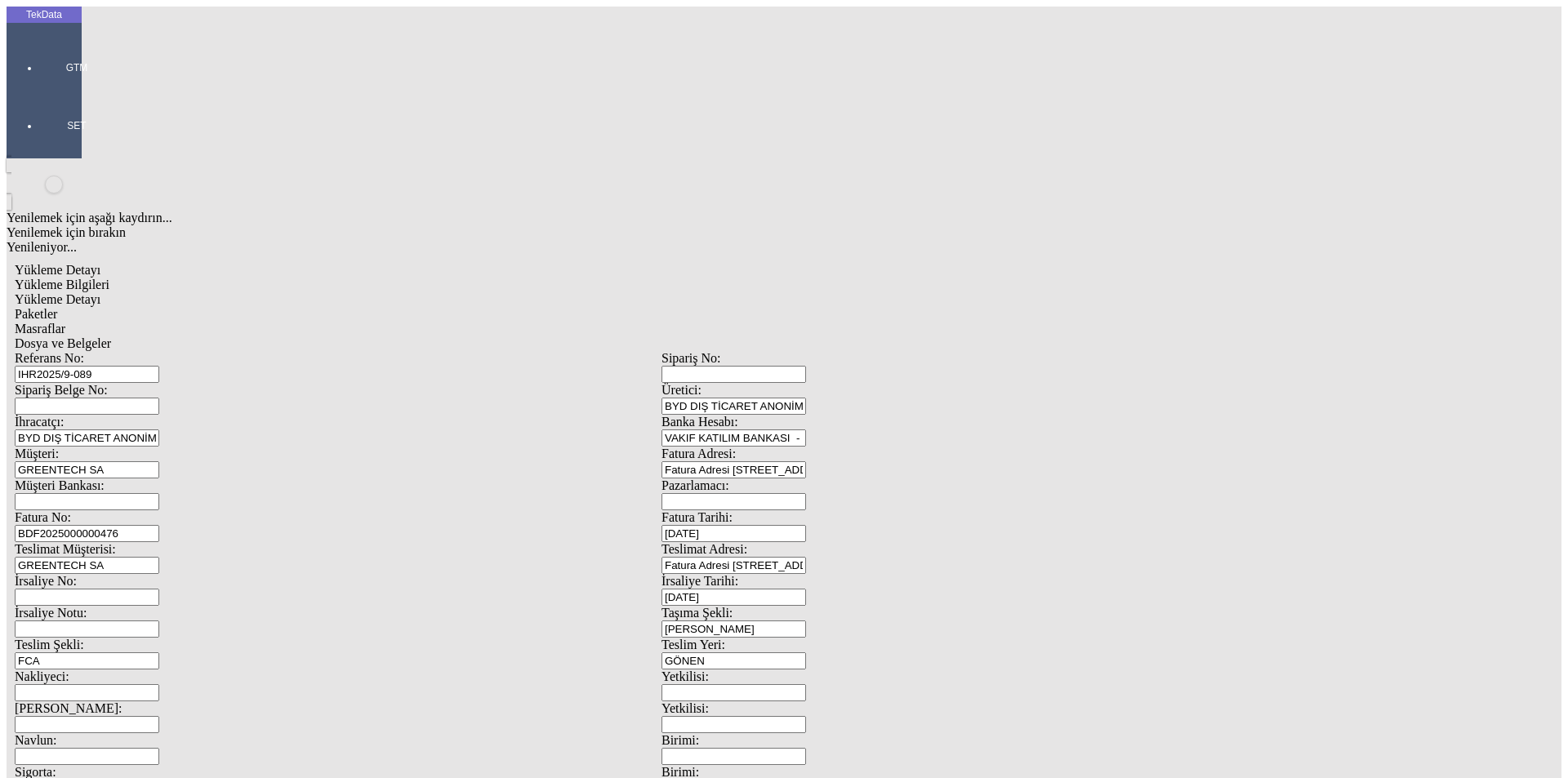
click at [330, 351] on div "Referans No: [STREET_ADDRESS]: BYD DIŞ TİCARET ANONİM ŞİRKETİ İhracatçı: BYD DI…" at bounding box center [662, 733] width 1294 height 765
click at [159, 366] on input "IHR2025/9-089" at bounding box center [87, 374] width 144 height 17
click at [161, 351] on div "Referans No: IHR2025/9-089" at bounding box center [338, 367] width 646 height 32
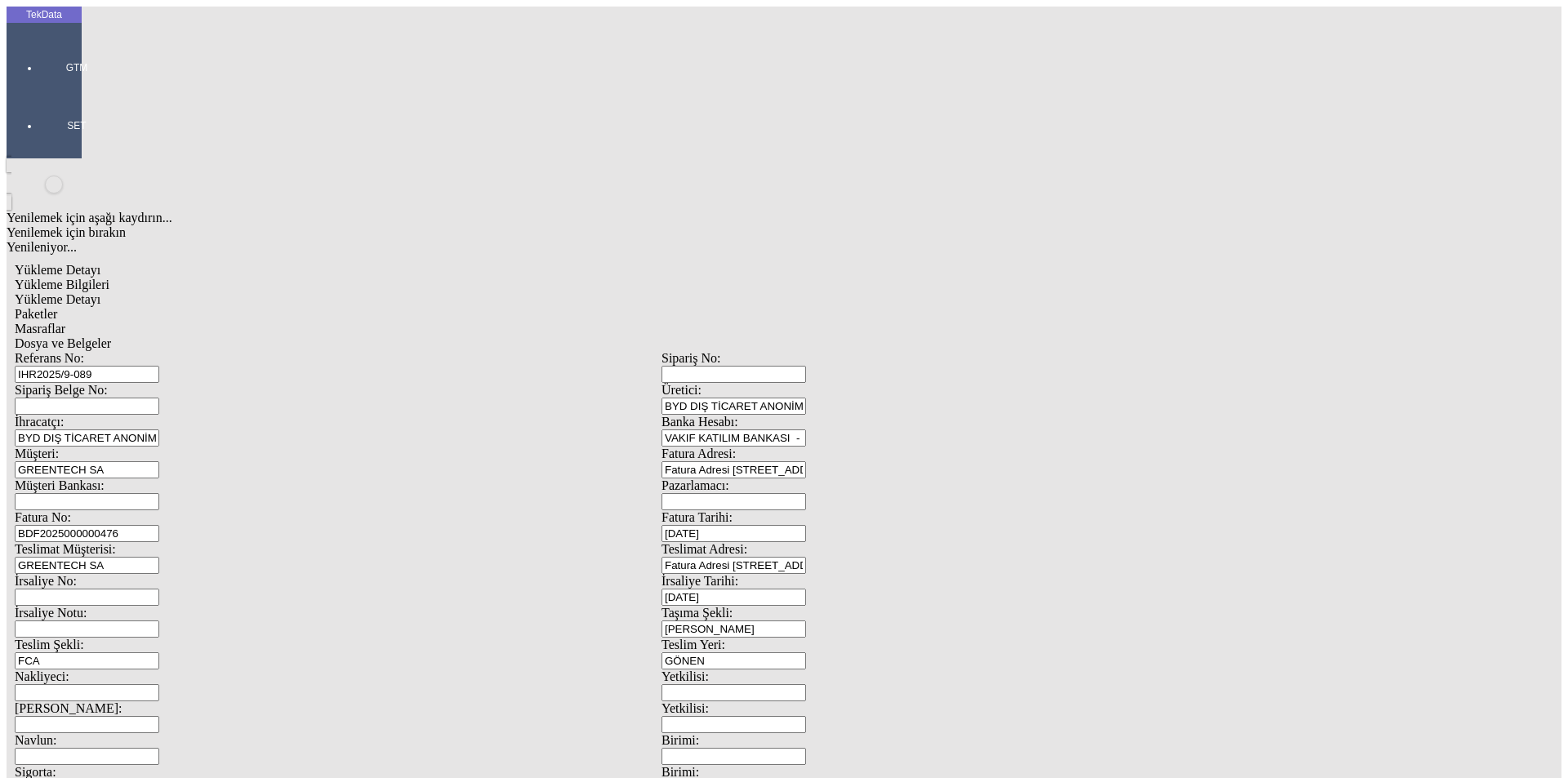
click at [111, 336] on span "Dosya ve Belgeler" at bounding box center [63, 344] width 96 height 14
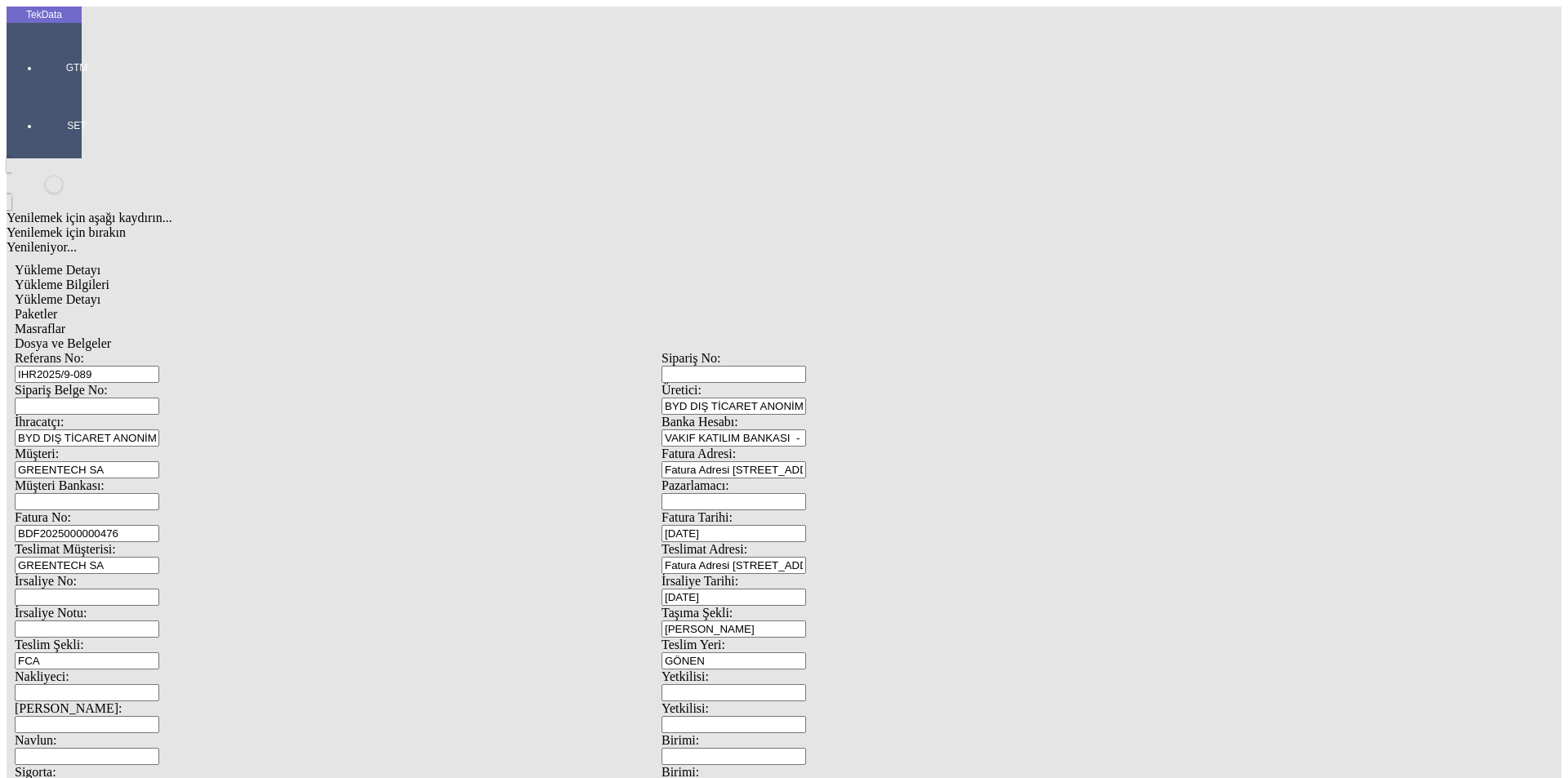
click at [111, 336] on span "Dosya ve Belgeler" at bounding box center [63, 344] width 96 height 14
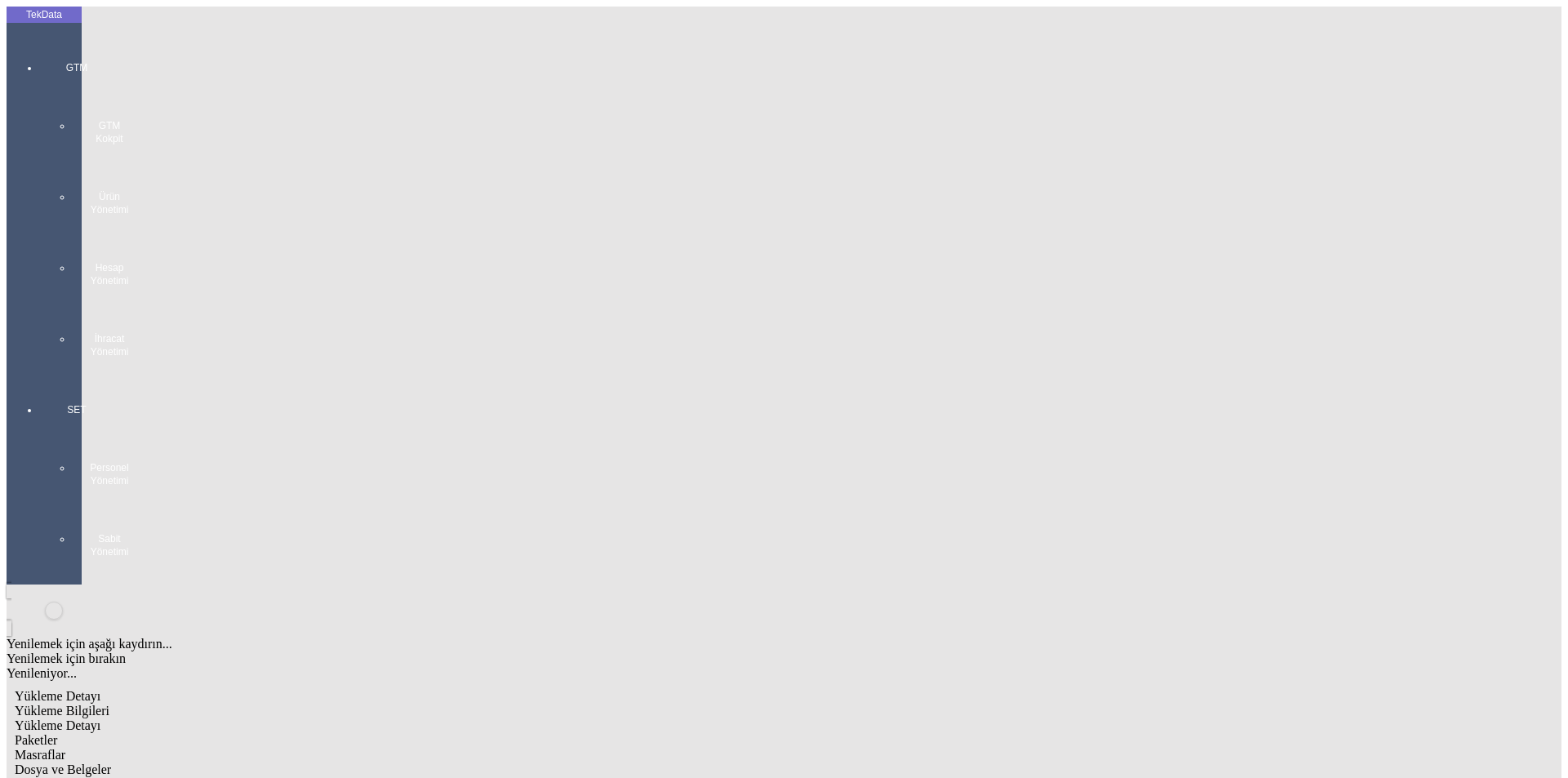
click at [39, 50] on div "GTM GTM Kokpit Ürün Yönetimi Hesap Yönetimi İhracat Yönetimi" at bounding box center [77, 204] width 75 height 342
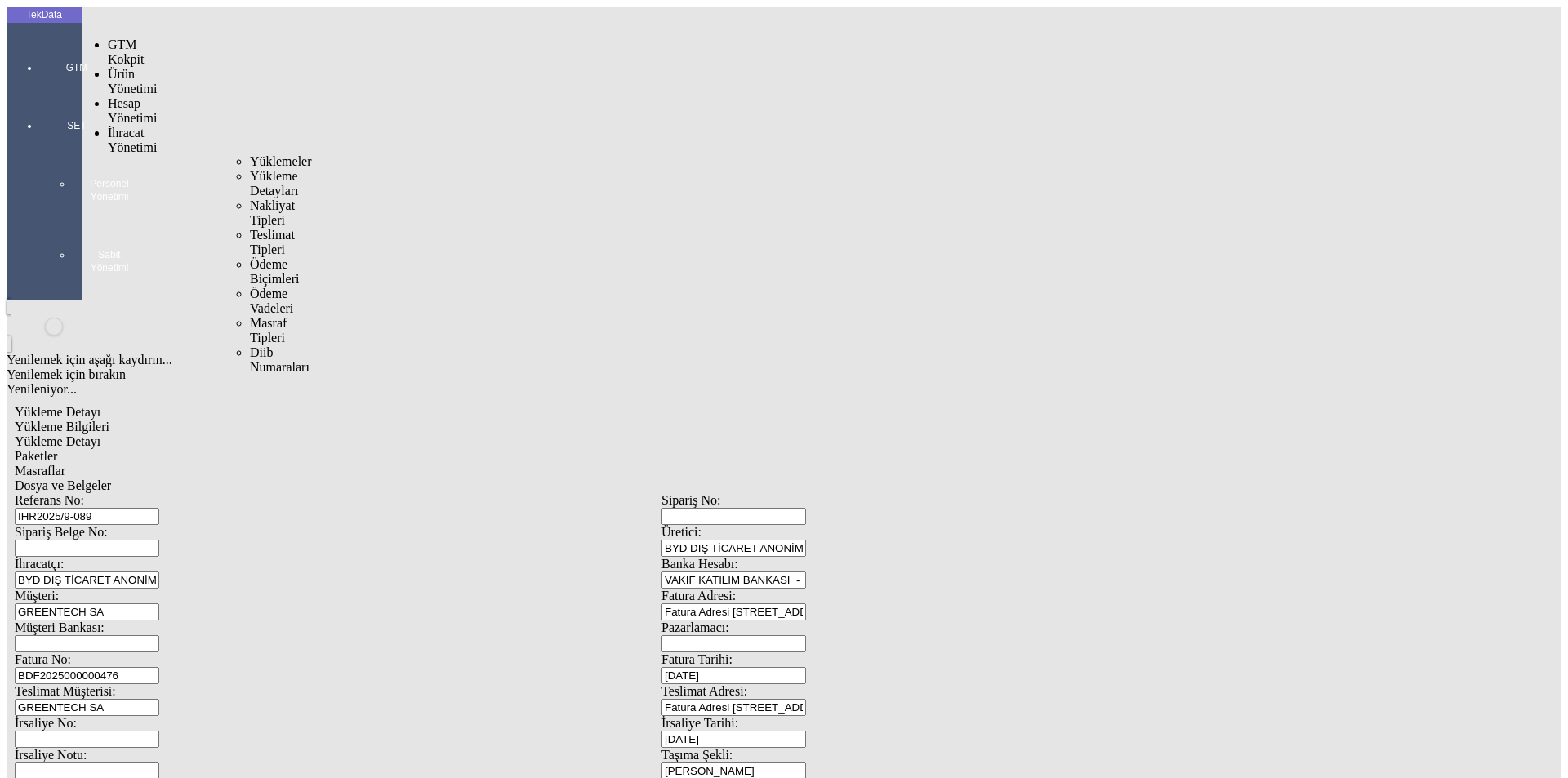
click at [108, 126] on span "İhracat Yönetimi" at bounding box center [132, 140] width 49 height 28
click at [250, 154] on span "Yüklemeler" at bounding box center [281, 161] width 62 height 14
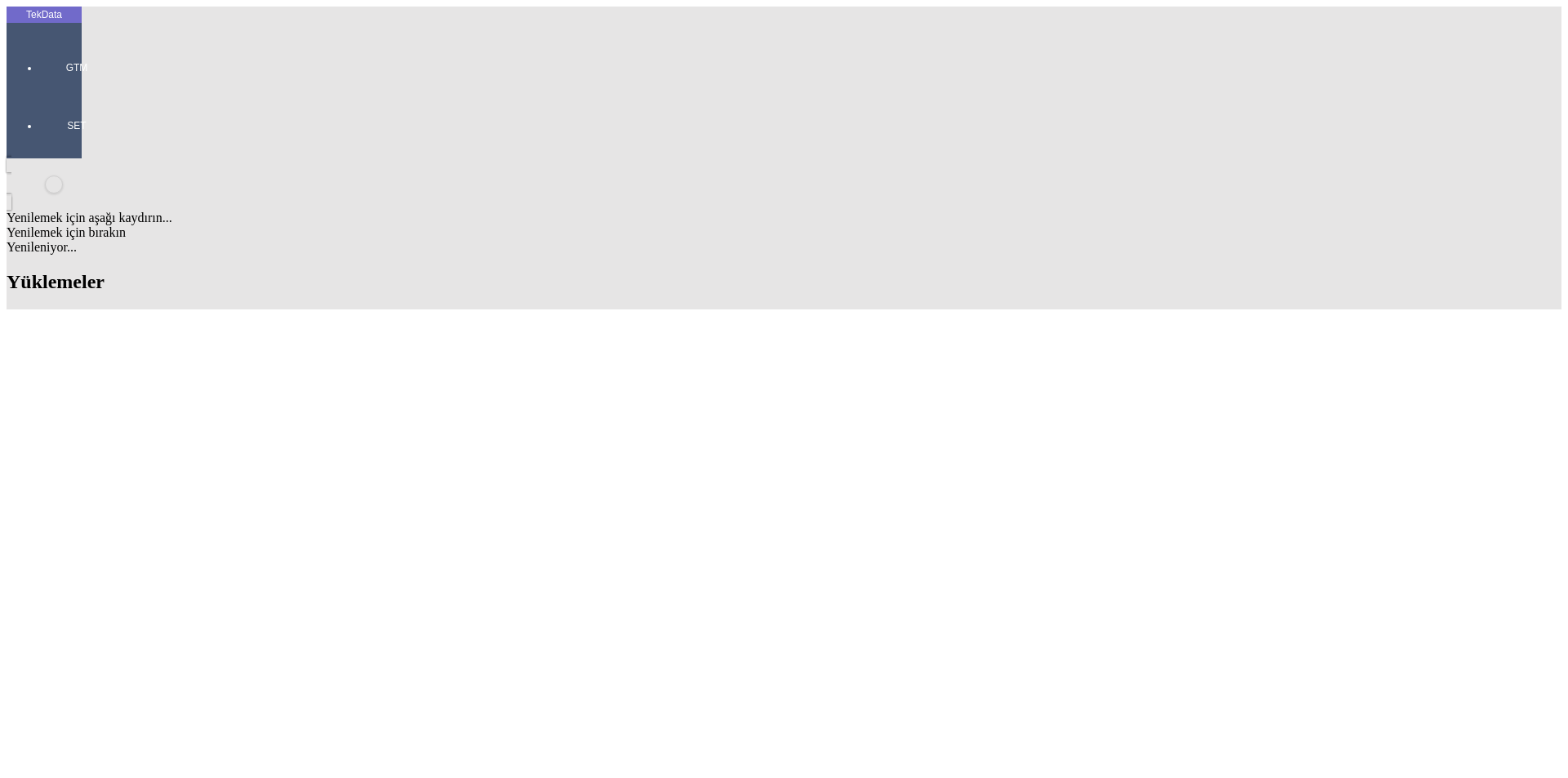
scroll to position [490, 0]
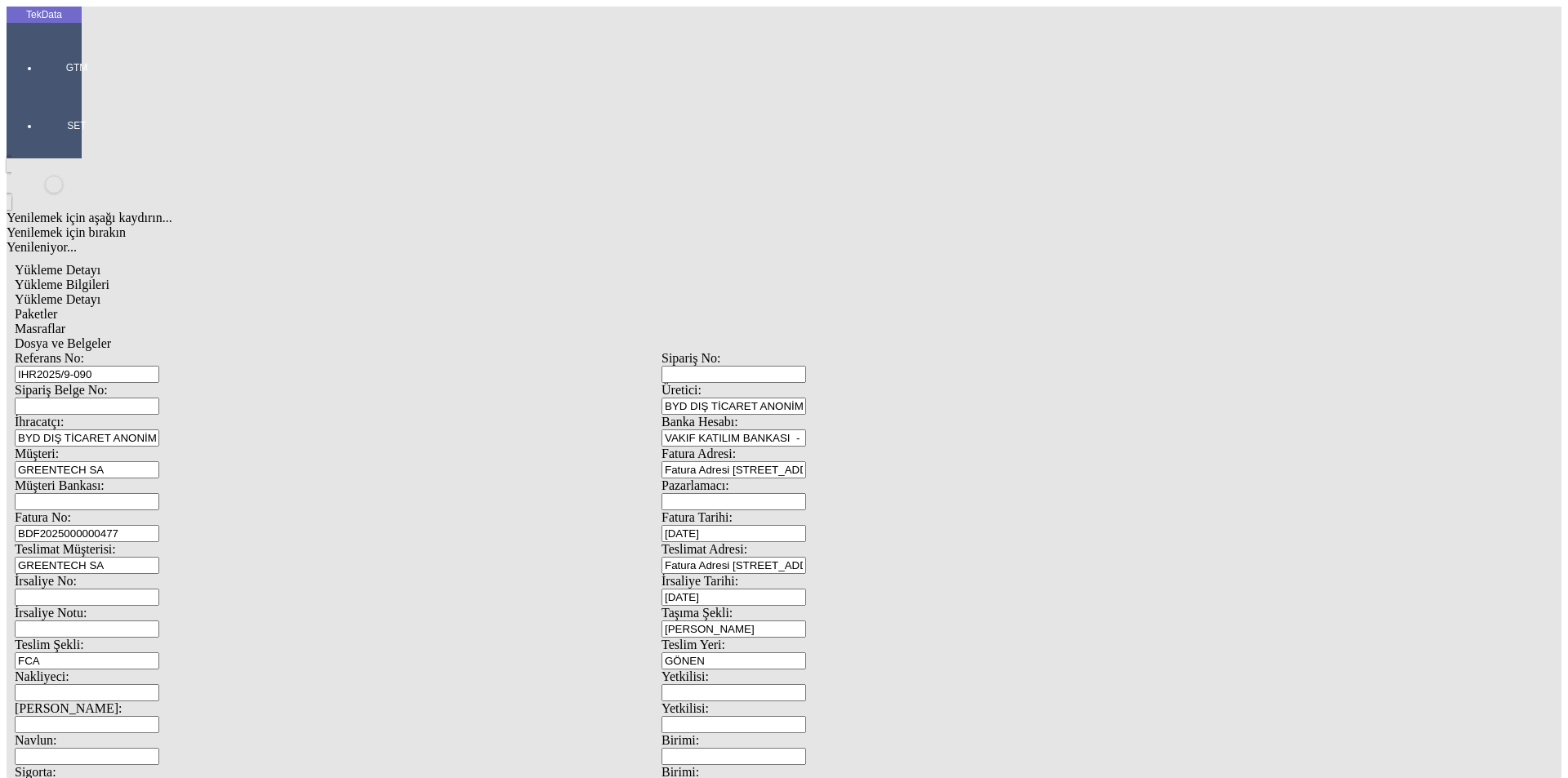
drag, startPoint x: 321, startPoint y: 120, endPoint x: 175, endPoint y: 120, distance: 146.0
click at [181, 351] on div "Referans No: IHR2025/9-090" at bounding box center [338, 367] width 646 height 32
drag, startPoint x: 352, startPoint y: 272, endPoint x: 18, endPoint y: 280, distance: 334.1
click at [18, 280] on div "TekData GTM SET Yenilemek için aşağı kaydırın... Yenilemek için bırakın Yenilen…" at bounding box center [661, 645] width 1310 height 1278
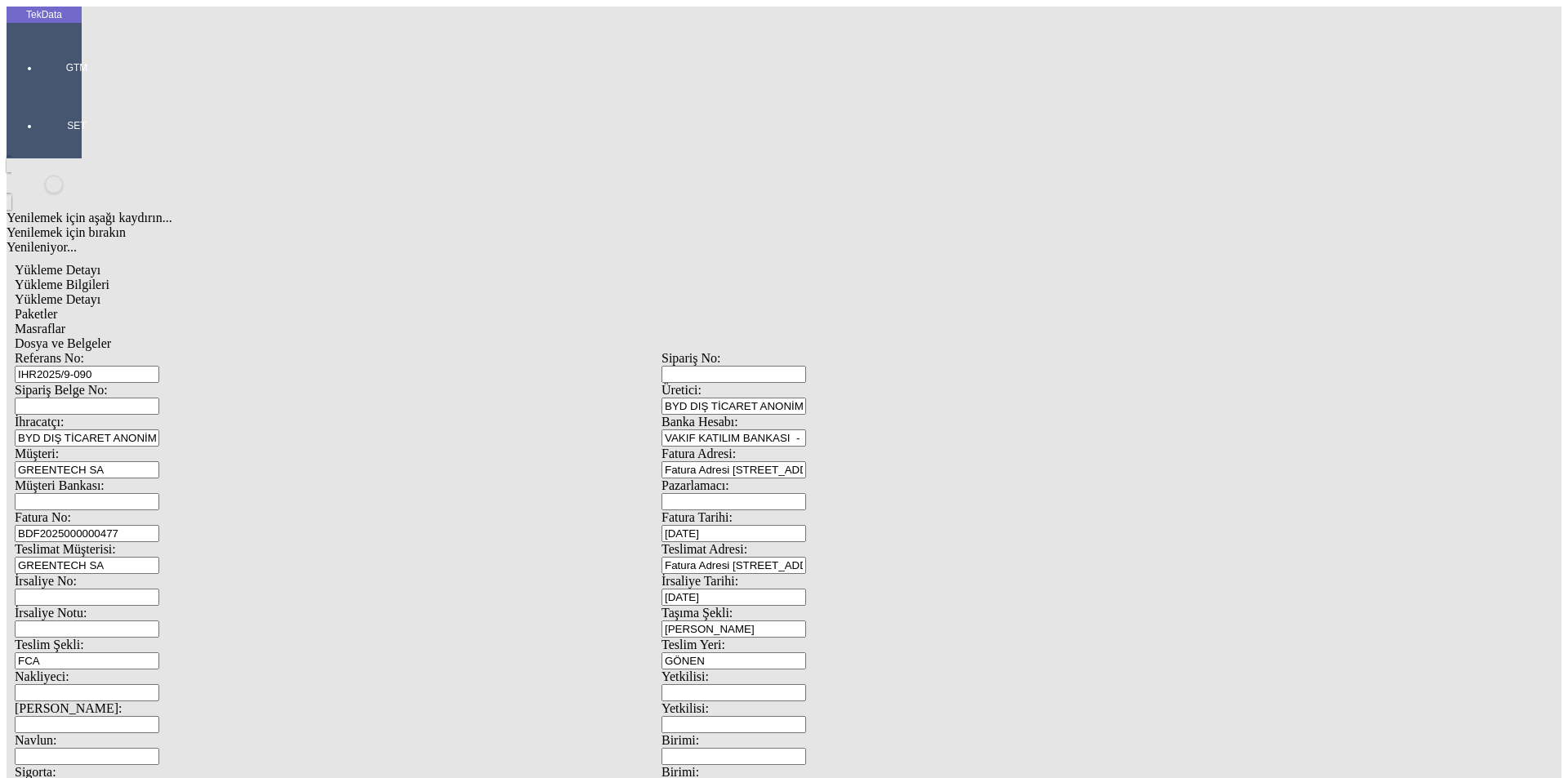
click at [111, 336] on span "Dosya ve Belgeler" at bounding box center [63, 344] width 96 height 14
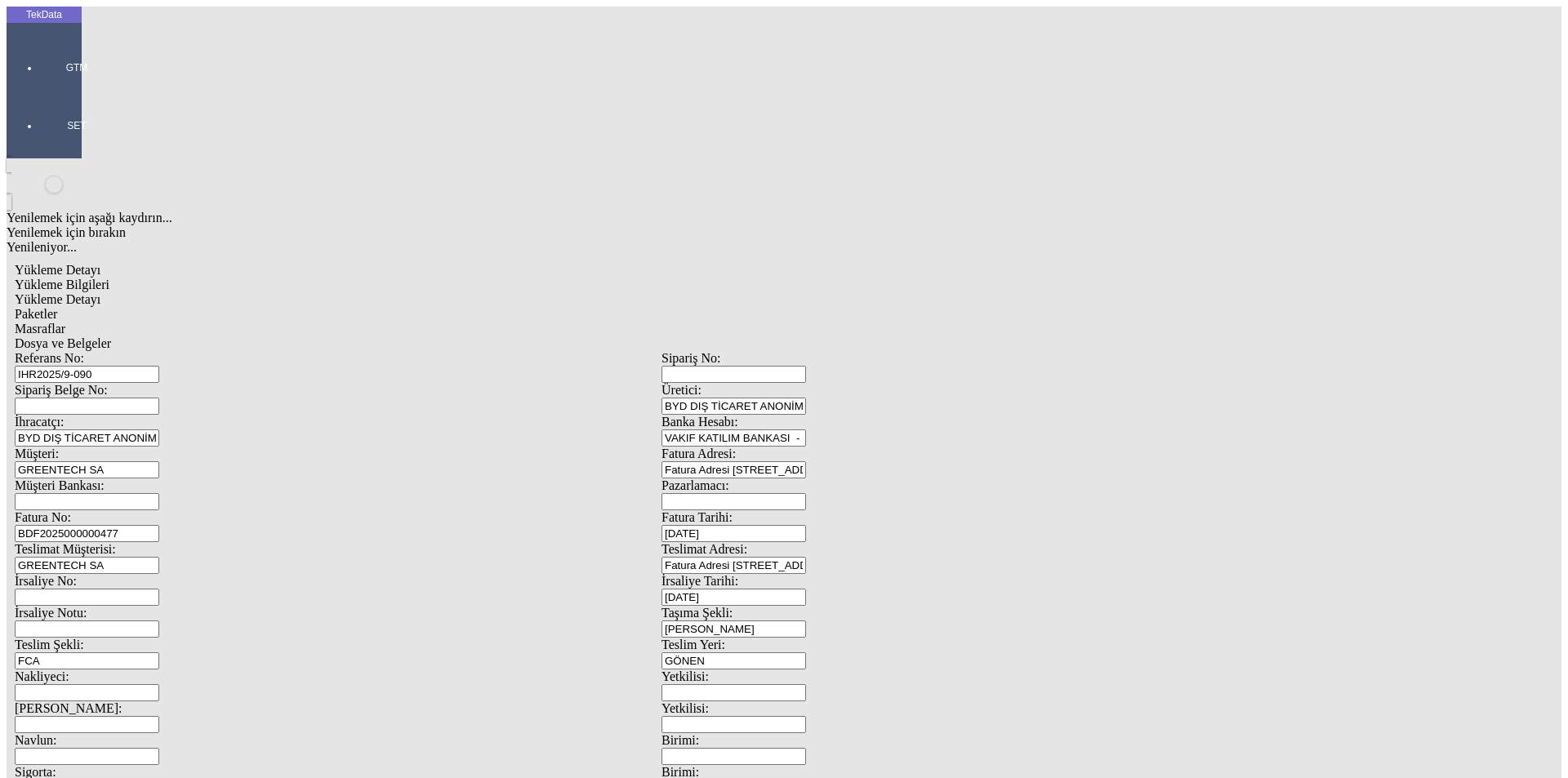
click at [111, 336] on span "Dosya ve Belgeler" at bounding box center [63, 344] width 96 height 14
click at [110, 278] on span "Yükleme Bilgileri" at bounding box center [62, 285] width 94 height 14
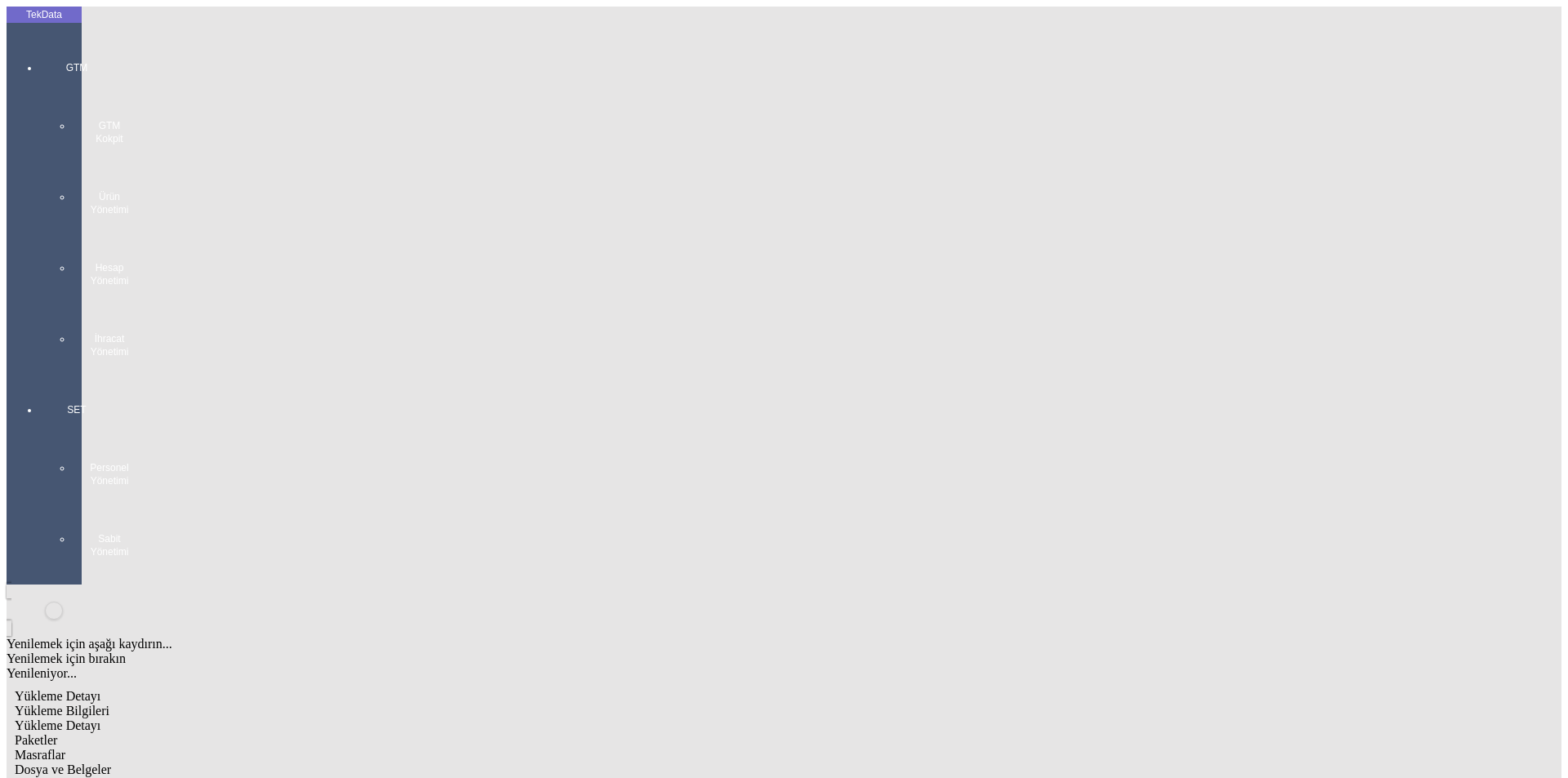
click at [39, 61] on div "GTM GTM Kokpit Ürün Yönetimi Hesap Yönetimi İhracat Yönetimi" at bounding box center [77, 204] width 75 height 342
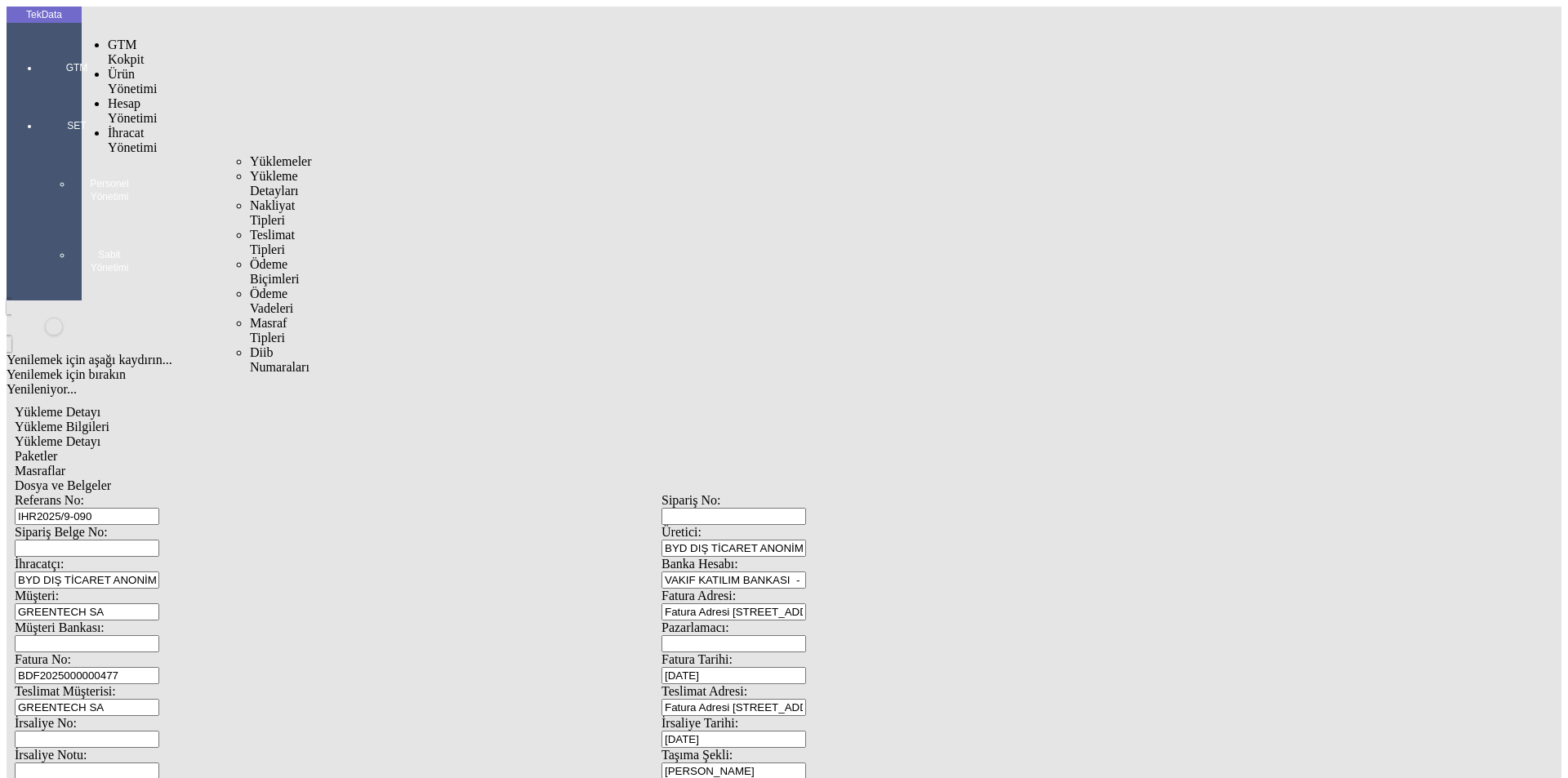
click at [135, 126] on span "İhracat Yönetimi" at bounding box center [132, 140] width 49 height 28
click at [250, 154] on span "Yüklemeler" at bounding box center [281, 161] width 62 height 14
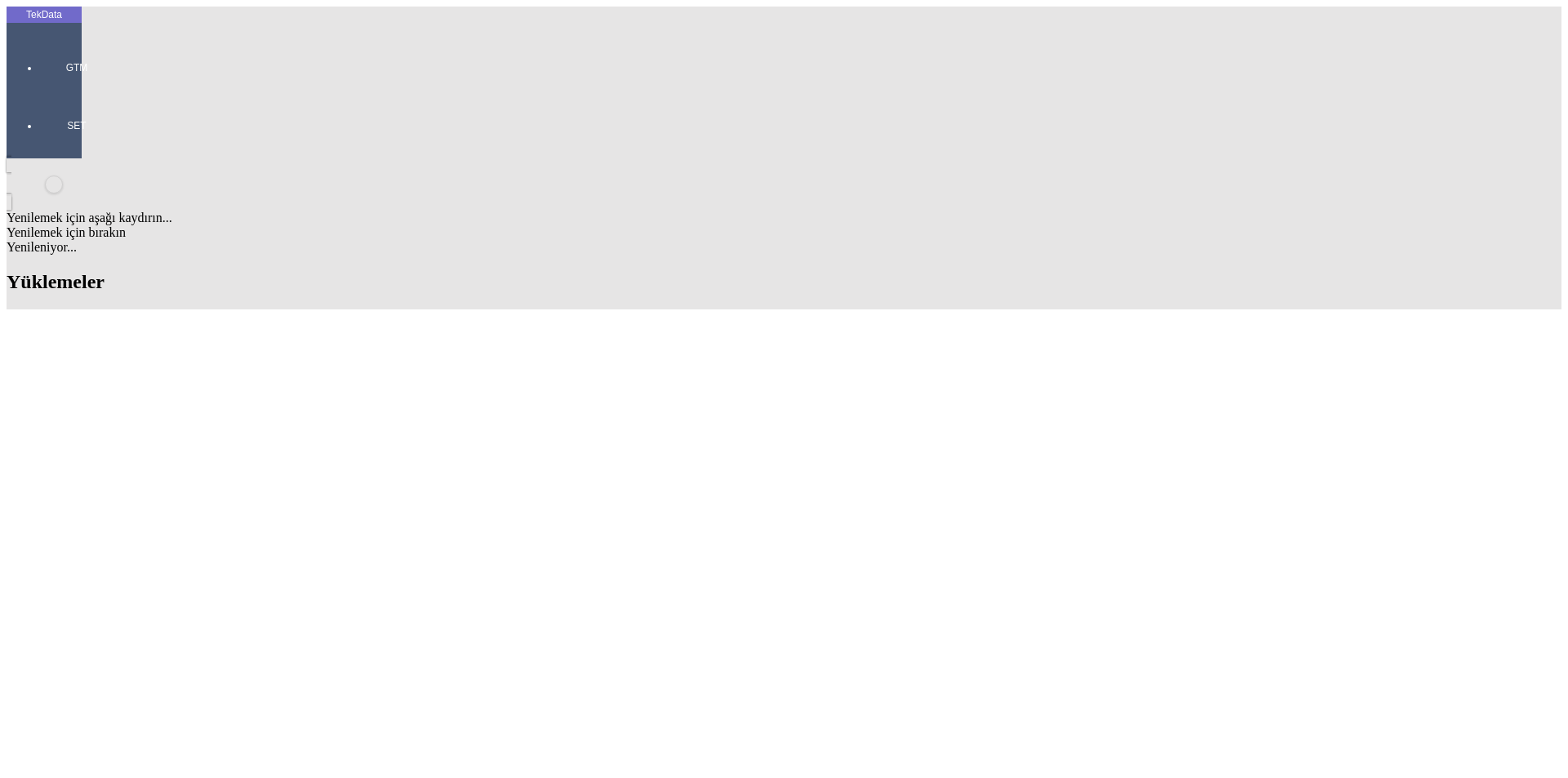
scroll to position [490, 0]
drag, startPoint x: 678, startPoint y: 498, endPoint x: 767, endPoint y: 501, distance: 89.1
copy td "BDF2025000000477"
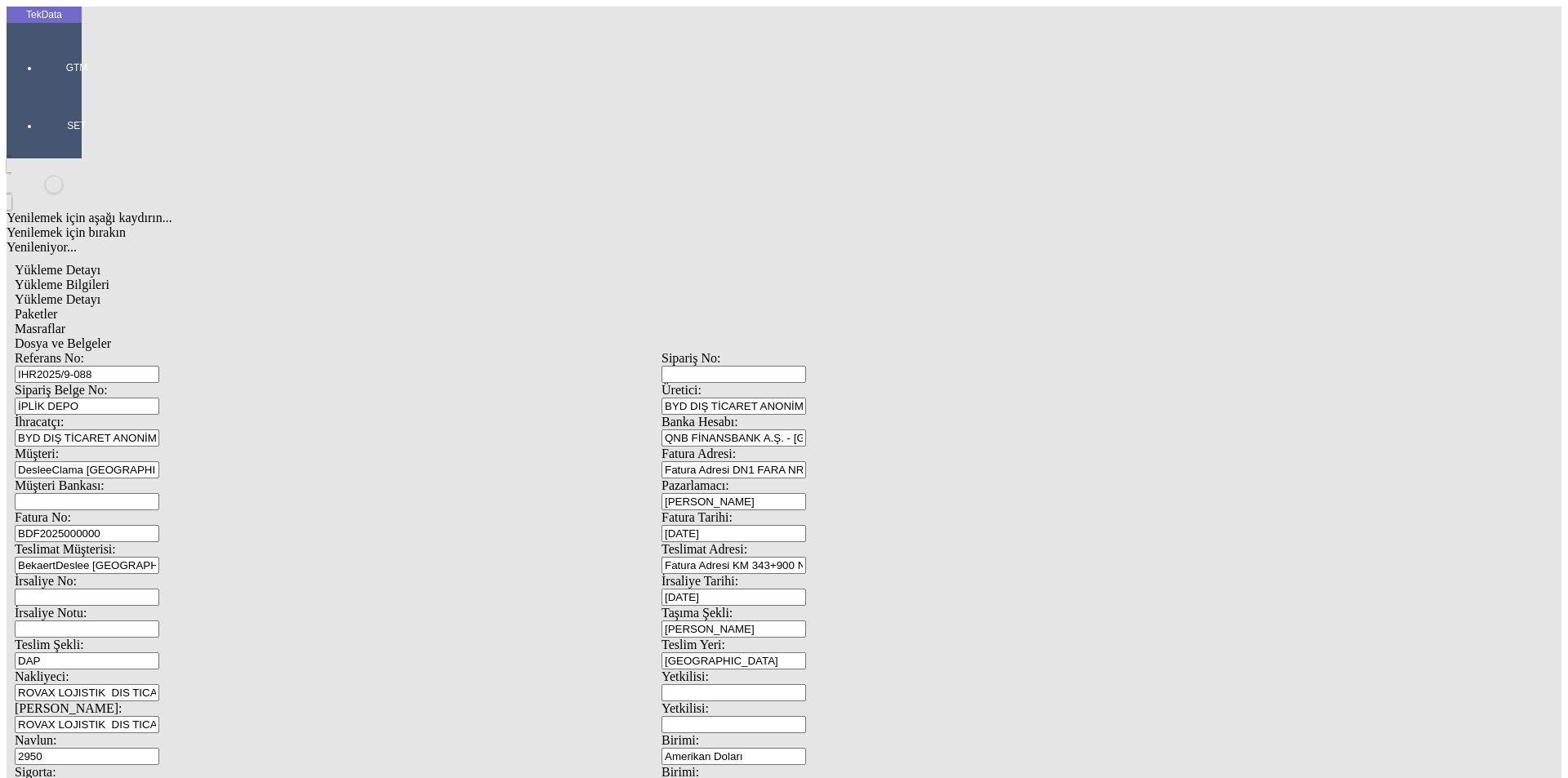
drag, startPoint x: 311, startPoint y: 277, endPoint x: 0, endPoint y: 282, distance: 311.0
click at [6, 282] on div "TekData GTM SET Yenilemek için aşağı kaydırın... Yenilemek için bırakın Yenilen…" at bounding box center [661, 645] width 1310 height 1278
paste input "477"
type input "BDF2025000000478"
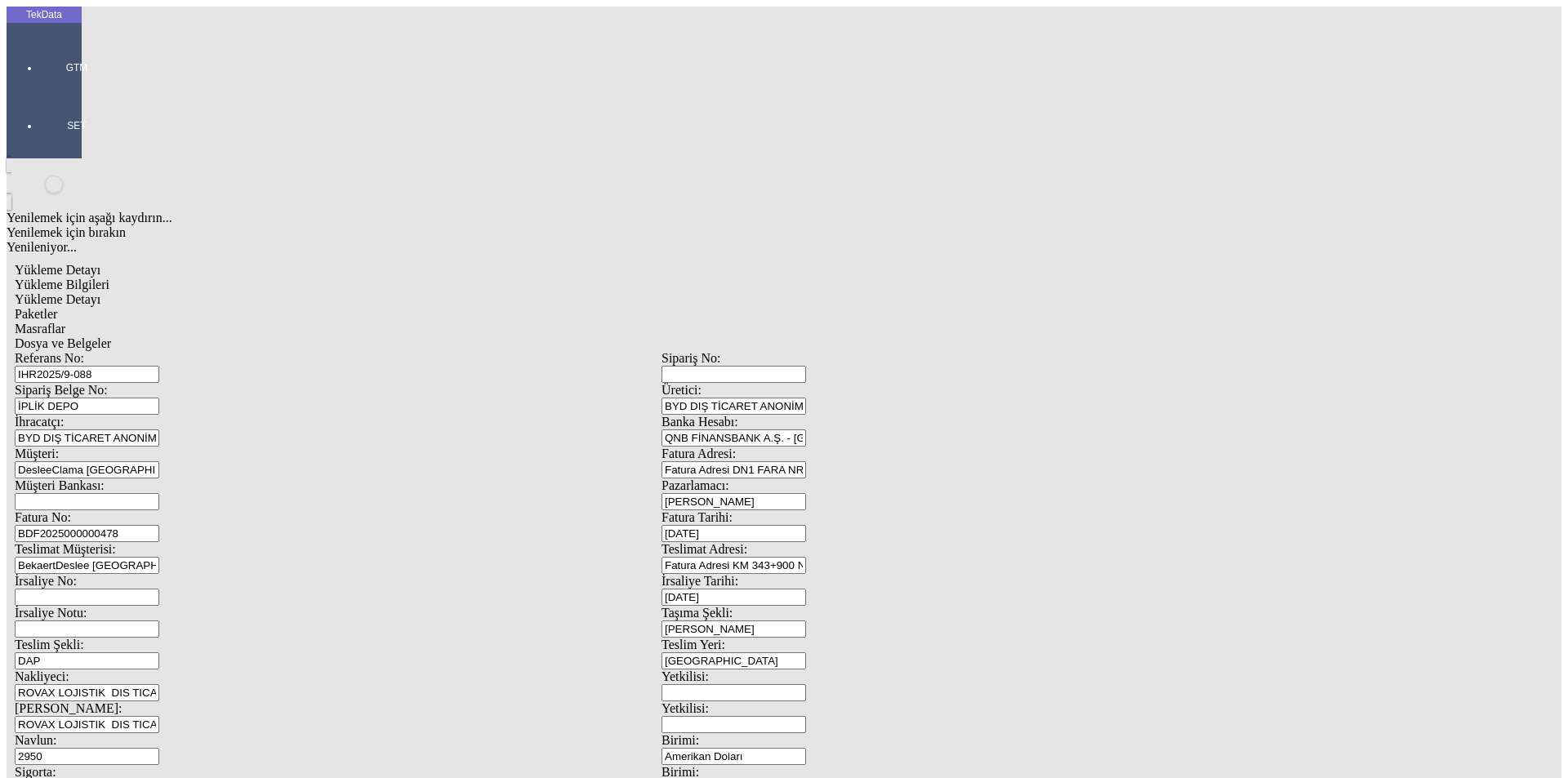
drag, startPoint x: 881, startPoint y: 636, endPoint x: 790, endPoint y: 647, distance: 91.7
click at [794, 646] on div "Referans No: [STREET_ADDRESS] DEPO Üretici: BYD DIŞ TİCARET ANONİM ŞİRKETİ İhra…" at bounding box center [662, 733] width 1294 height 765
type input "22639.72"
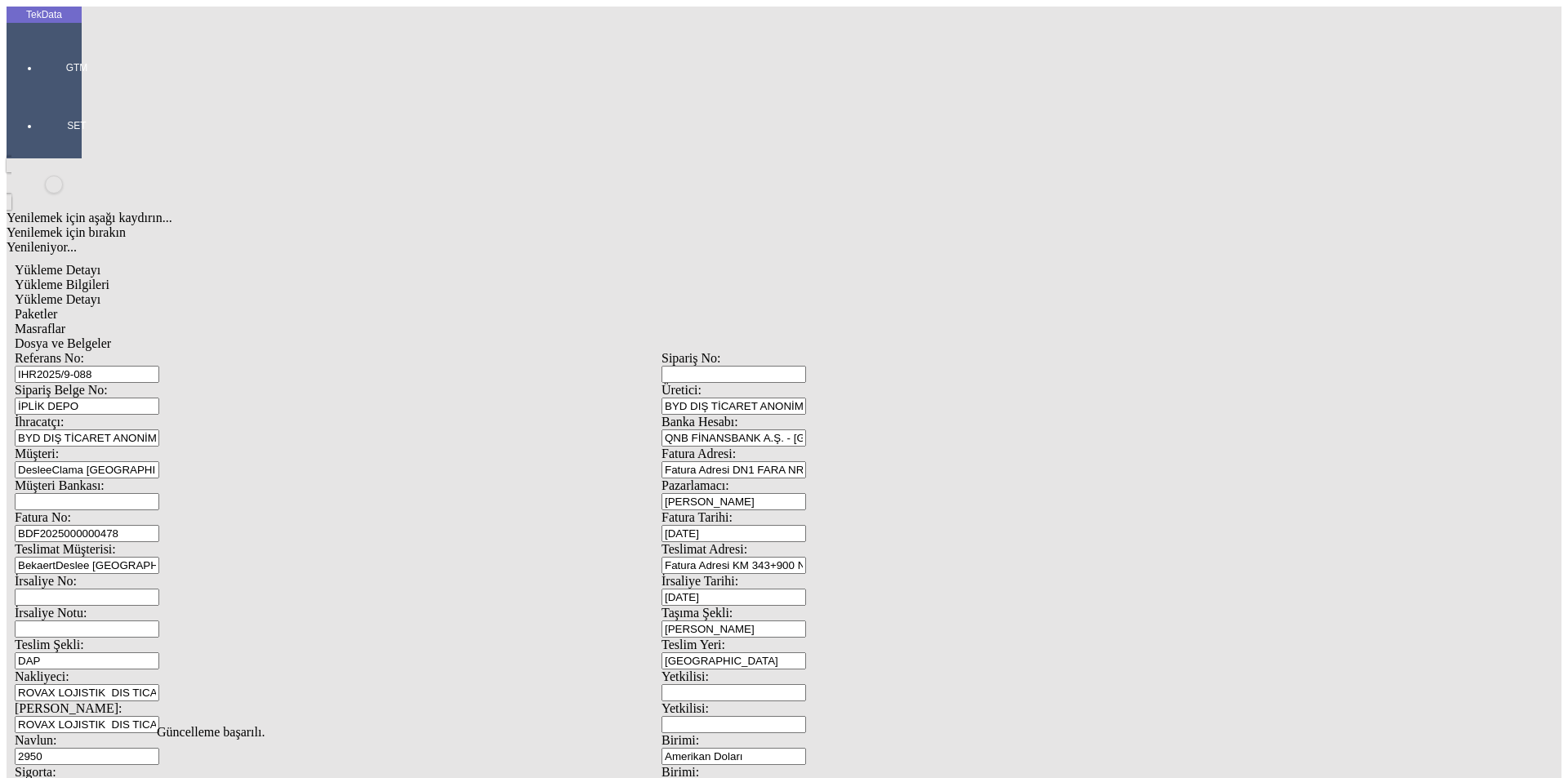
click at [101, 292] on span "Yükleme Detayı" at bounding box center [58, 299] width 85 height 14
type input "22639.72"
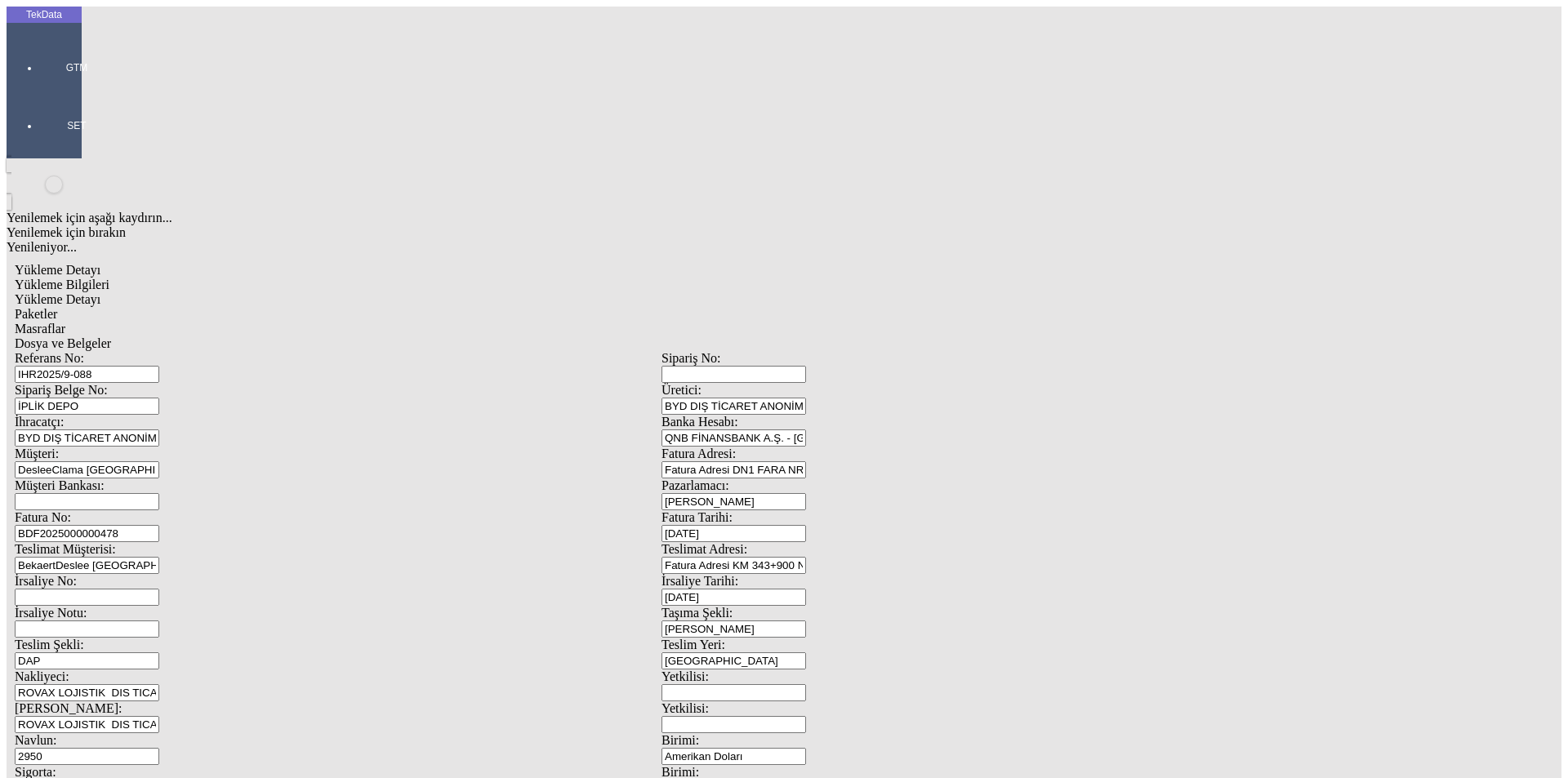
click at [57, 307] on span "Paketler" at bounding box center [37, 314] width 43 height 14
click at [65, 321] on span "Masraflar" at bounding box center [40, 328] width 51 height 14
click at [111, 336] on span "Dosya ve Belgeler" at bounding box center [63, 344] width 96 height 14
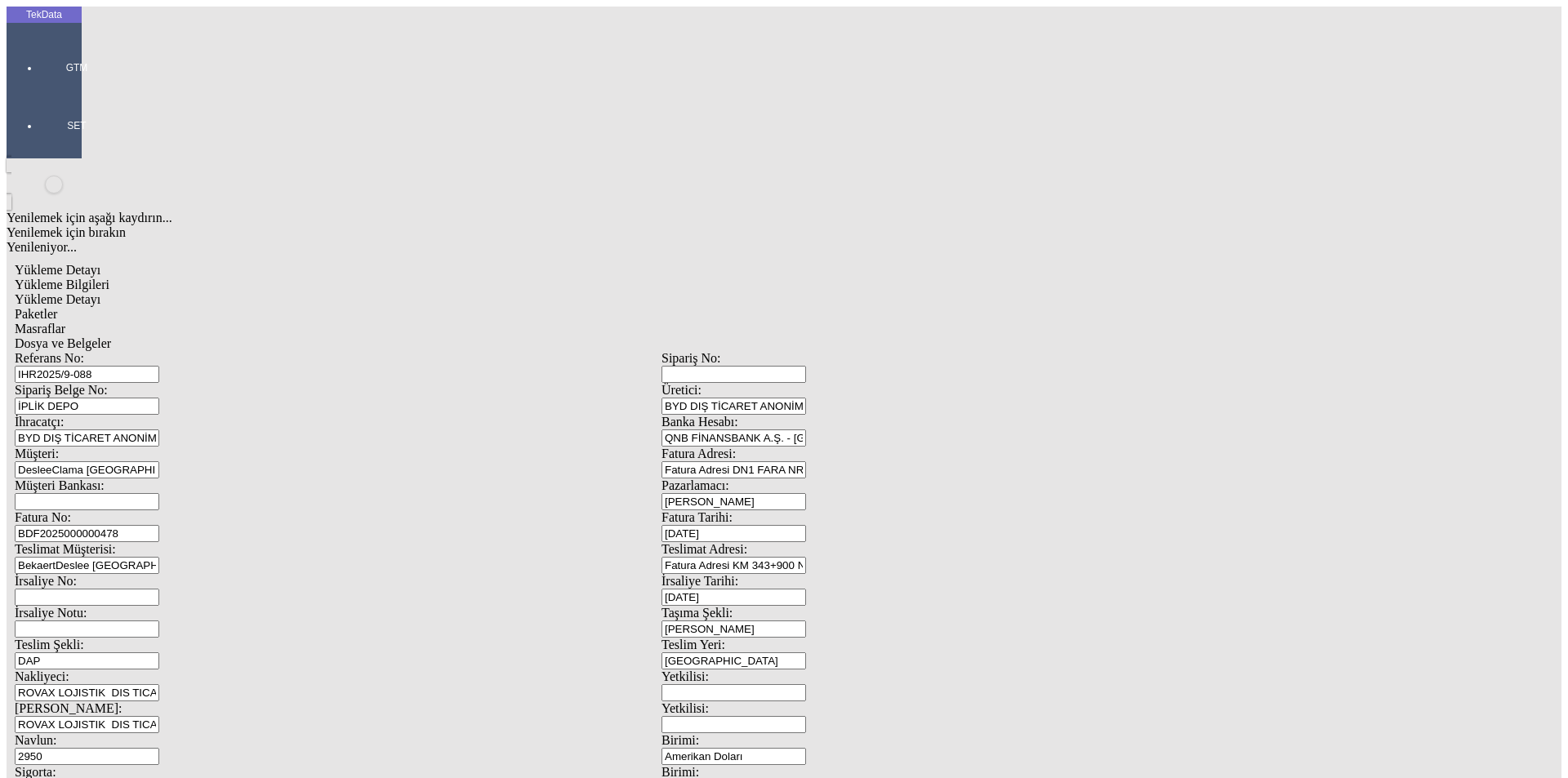
click at [111, 336] on span "Dosya ve Belgeler" at bounding box center [63, 344] width 96 height 14
drag, startPoint x: 28, startPoint y: 54, endPoint x: 100, endPoint y: 87, distance: 79.2
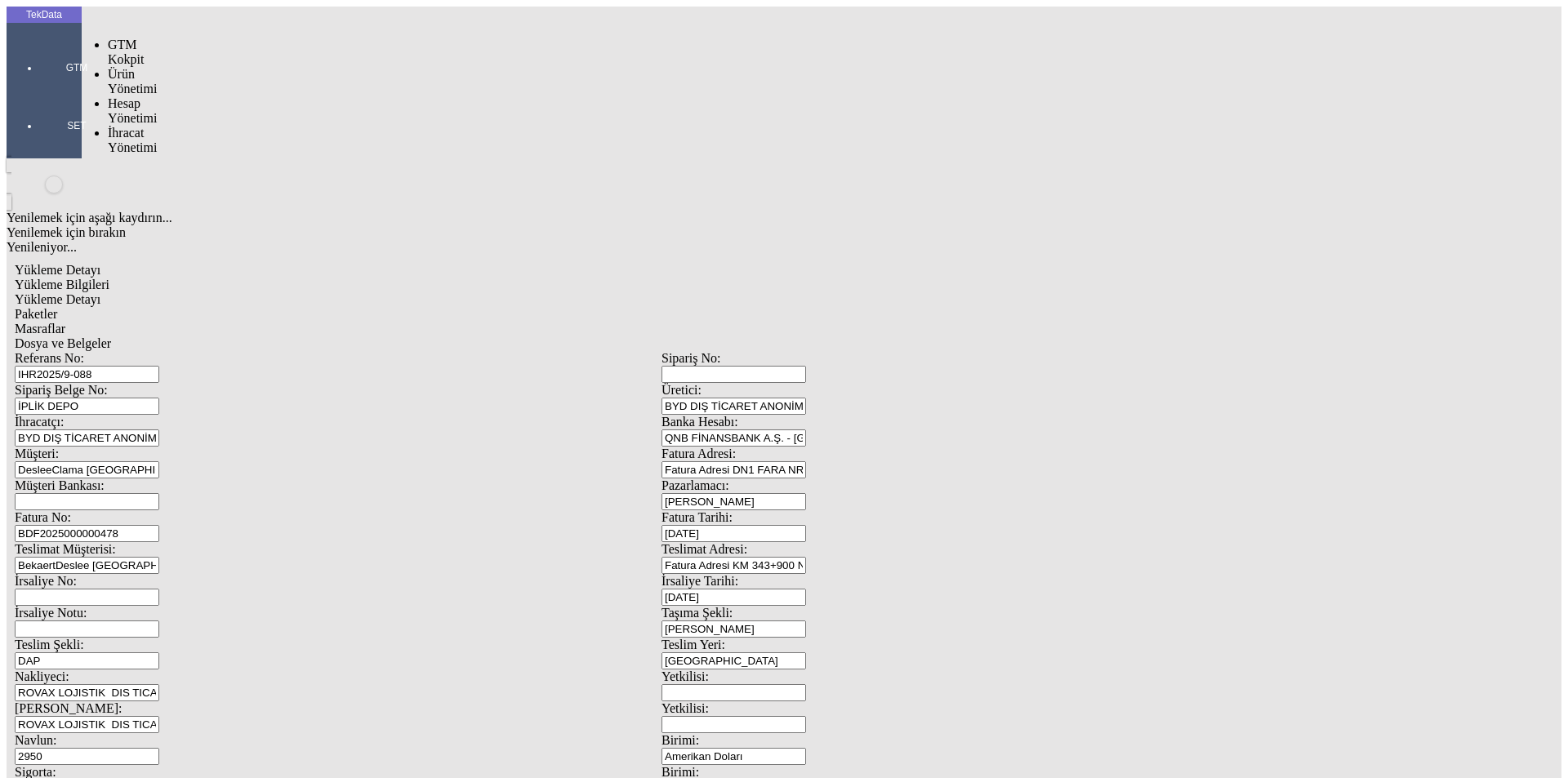
click at [39, 91] on div at bounding box center [77, 91] width 75 height 0
click at [109, 126] on span "İhracat Yönetimi" at bounding box center [132, 140] width 49 height 28
click at [250, 154] on span "Yüklemeler" at bounding box center [281, 161] width 62 height 14
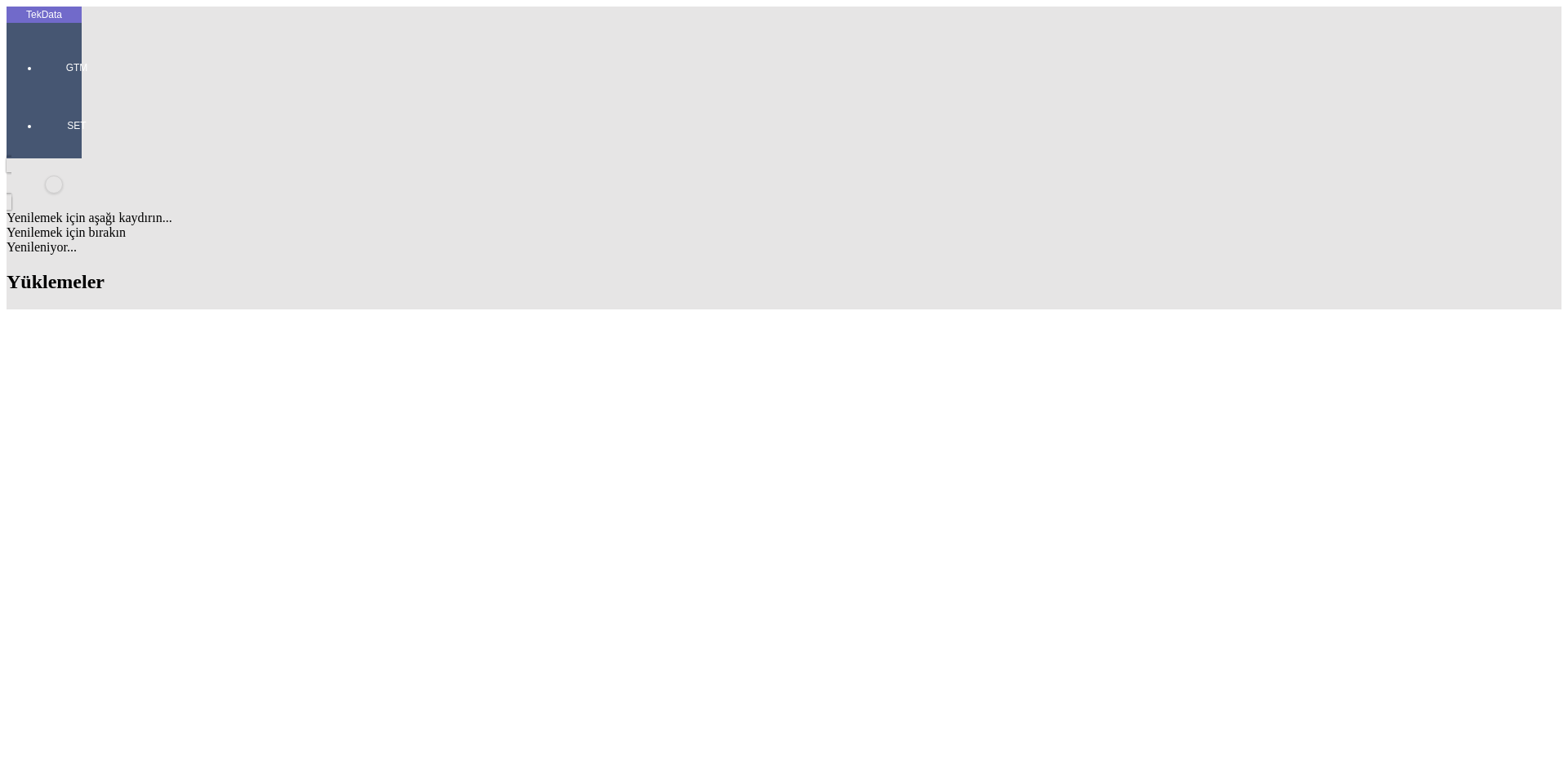
type input "mehme"
drag, startPoint x: 518, startPoint y: 664, endPoint x: 444, endPoint y: 669, distance: 74.2
copy td "ET356047"
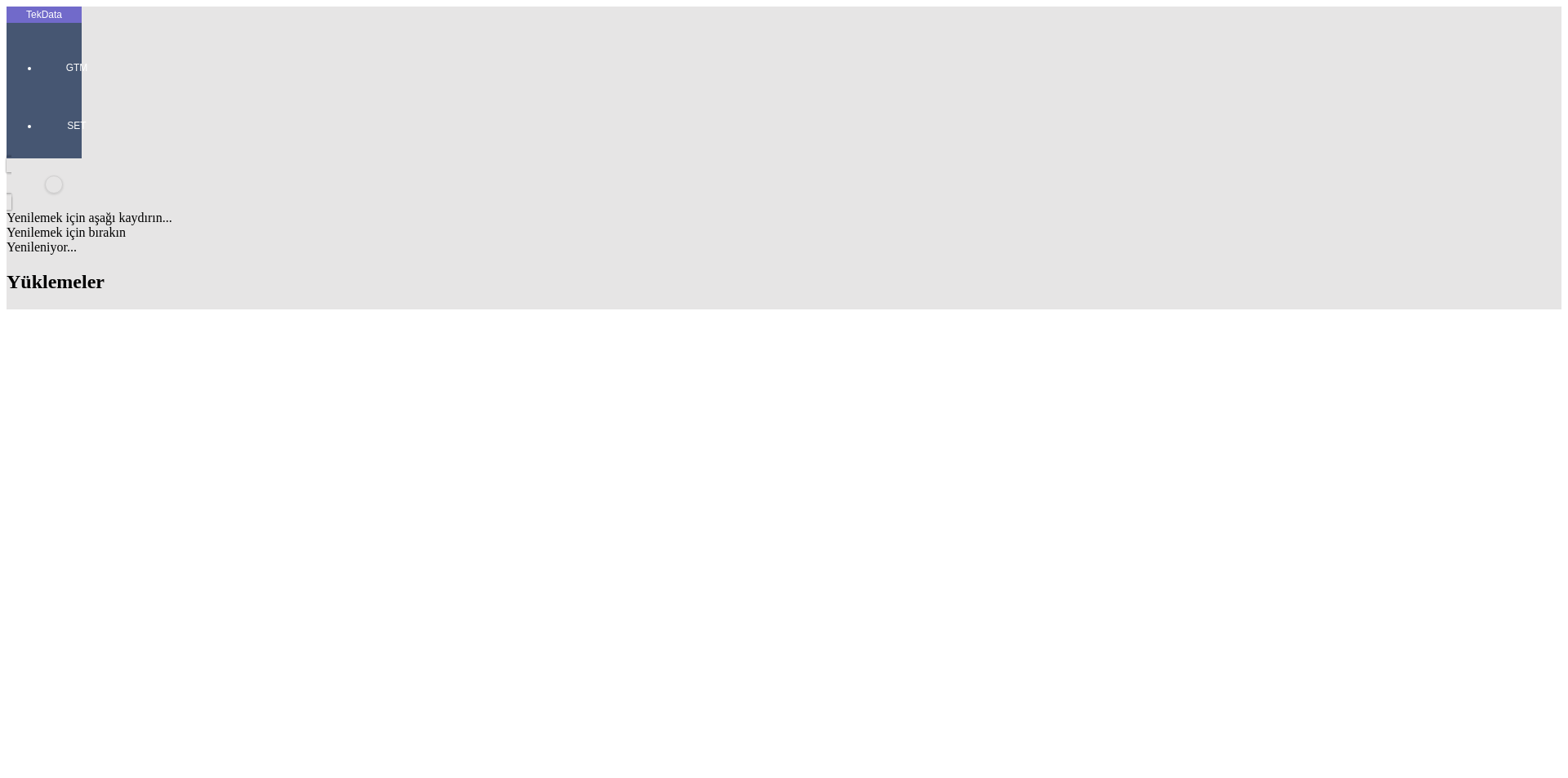
drag, startPoint x: 1182, startPoint y: 122, endPoint x: 1101, endPoint y: 120, distance: 81.0
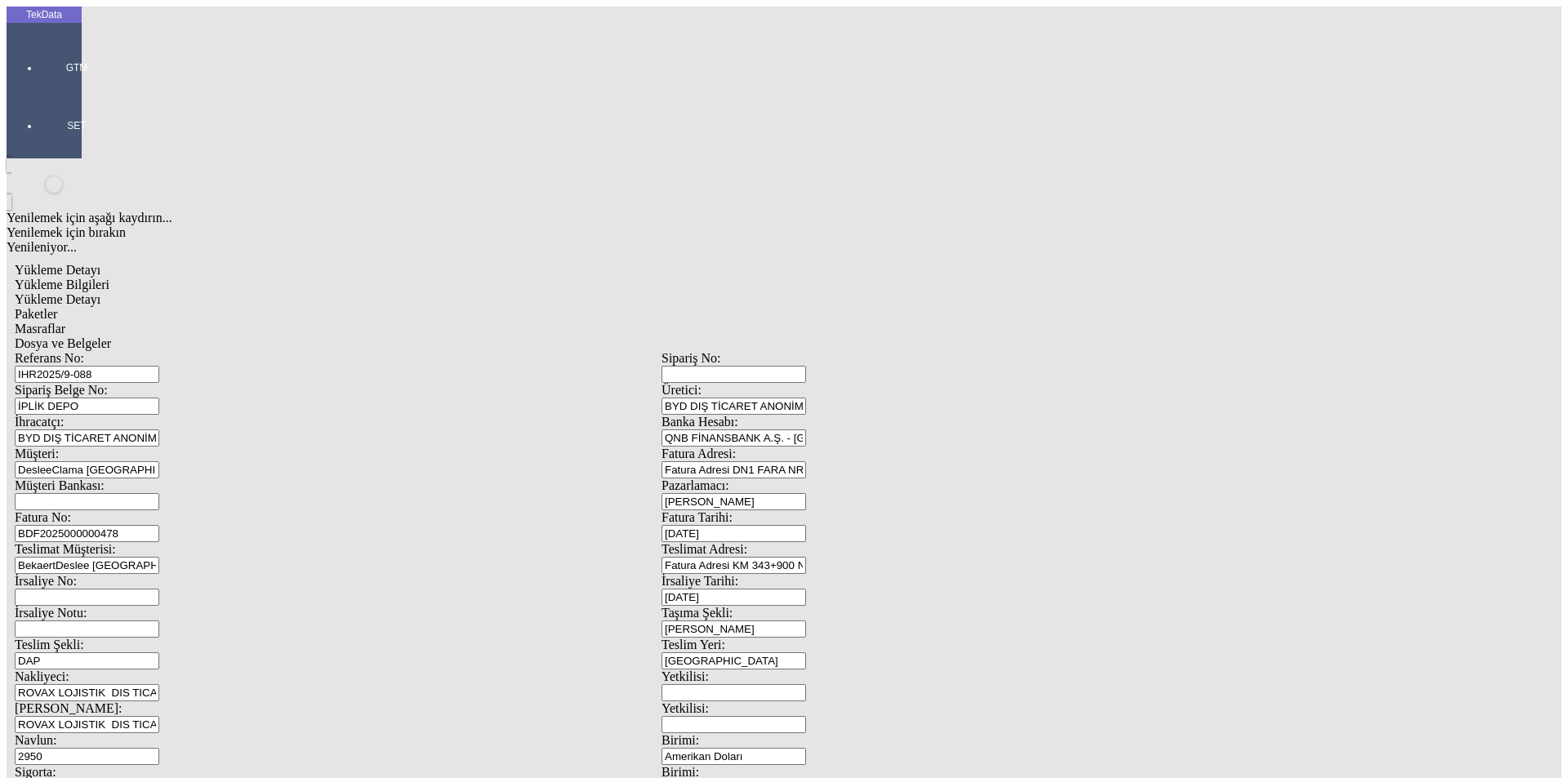
click at [159, 777] on input "35" at bounding box center [87, 788] width 144 height 17
click at [173, 765] on div "Sigorta: 35" at bounding box center [338, 781] width 646 height 32
type input "30"
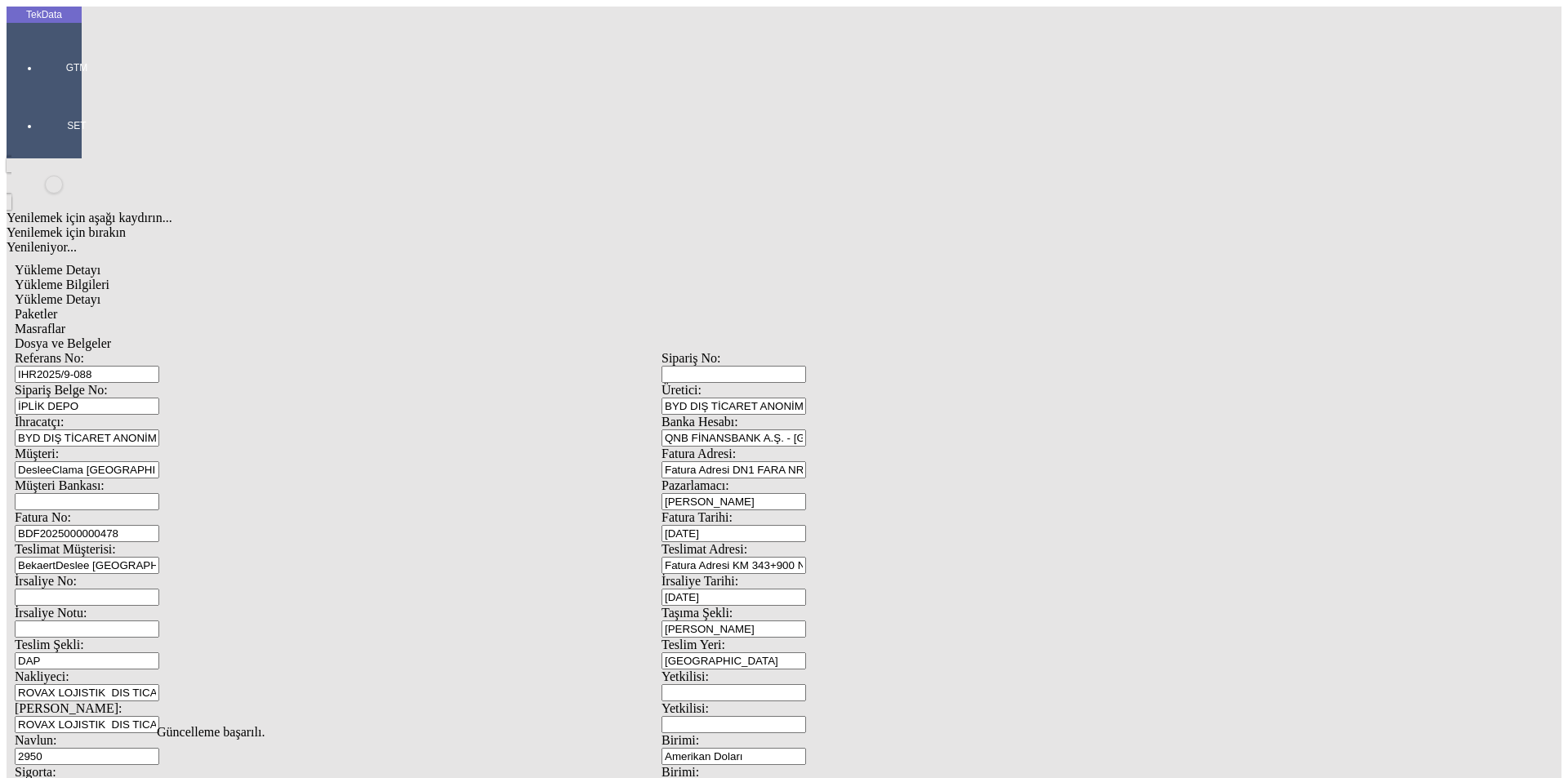
click at [582, 336] on div "Dosya ve Belgeler" at bounding box center [662, 344] width 1294 height 15
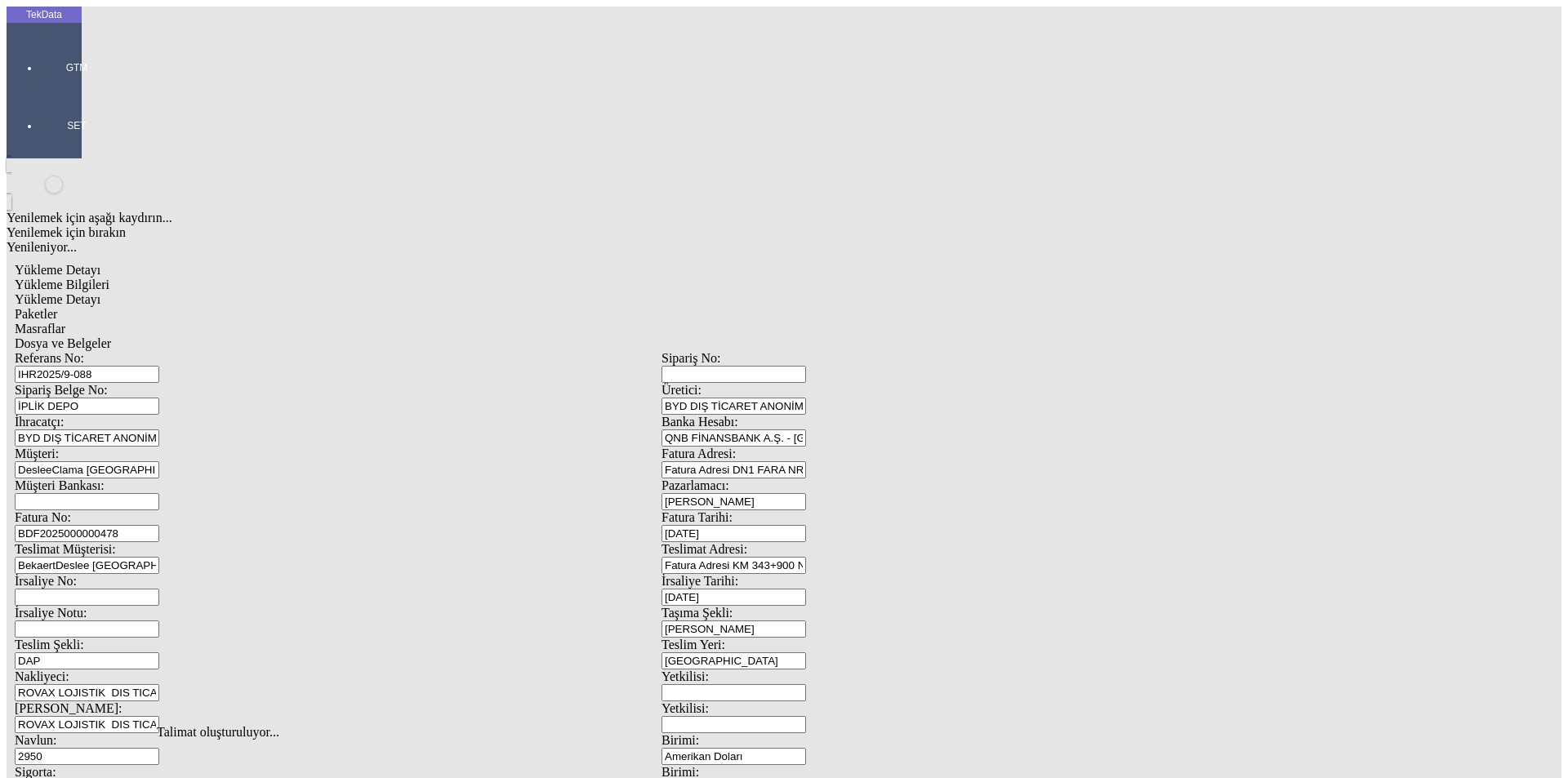
click at [111, 336] on span "Dosya ve Belgeler" at bounding box center [63, 344] width 96 height 14
click at [124, 278] on div "Yükleme Bilgileri" at bounding box center [662, 285] width 1294 height 15
drag, startPoint x: 292, startPoint y: 116, endPoint x: 151, endPoint y: 114, distance: 141.0
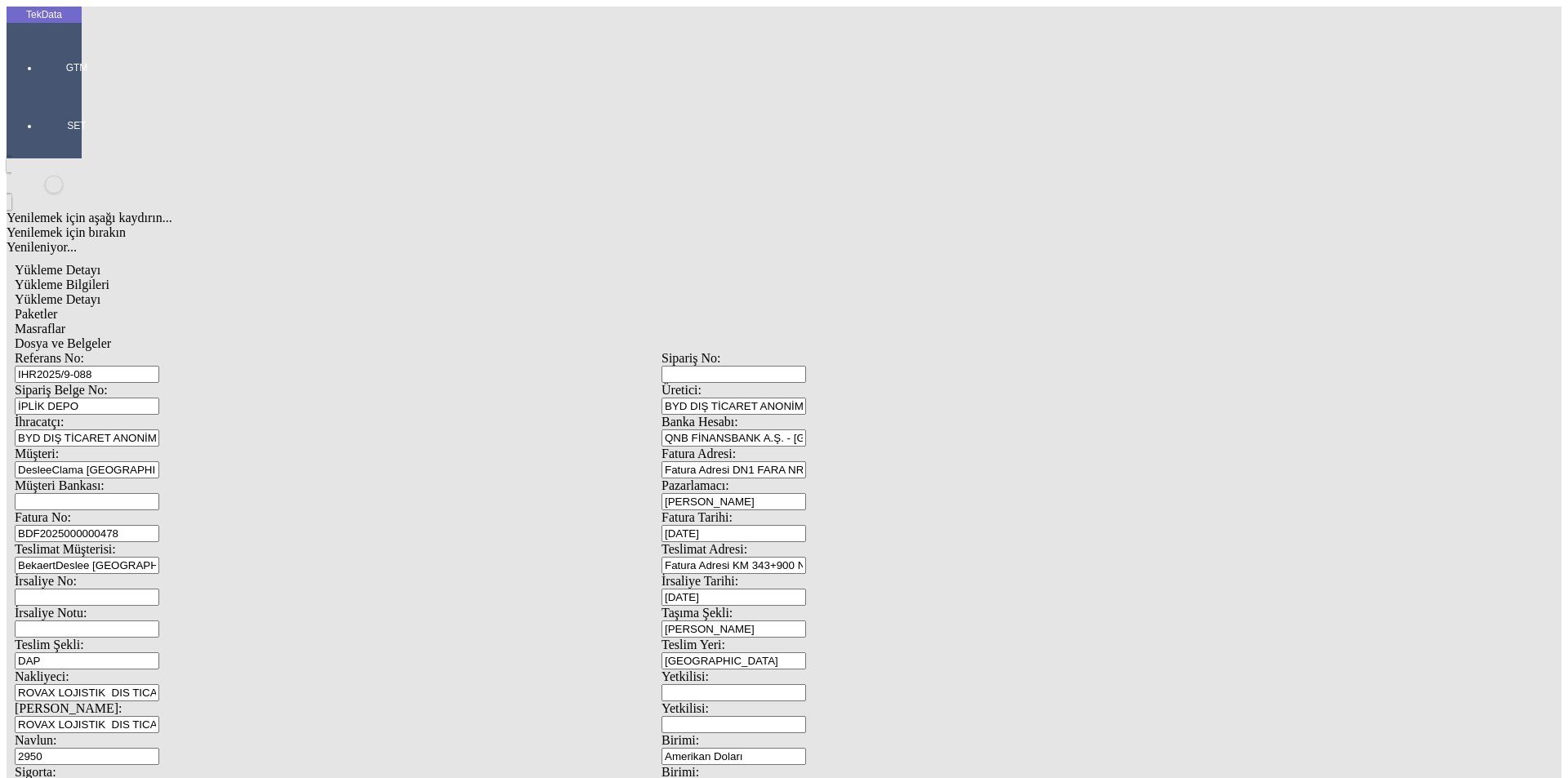
click at [151, 351] on div "Referans No: IHR2025/9-088" at bounding box center [338, 367] width 646 height 32
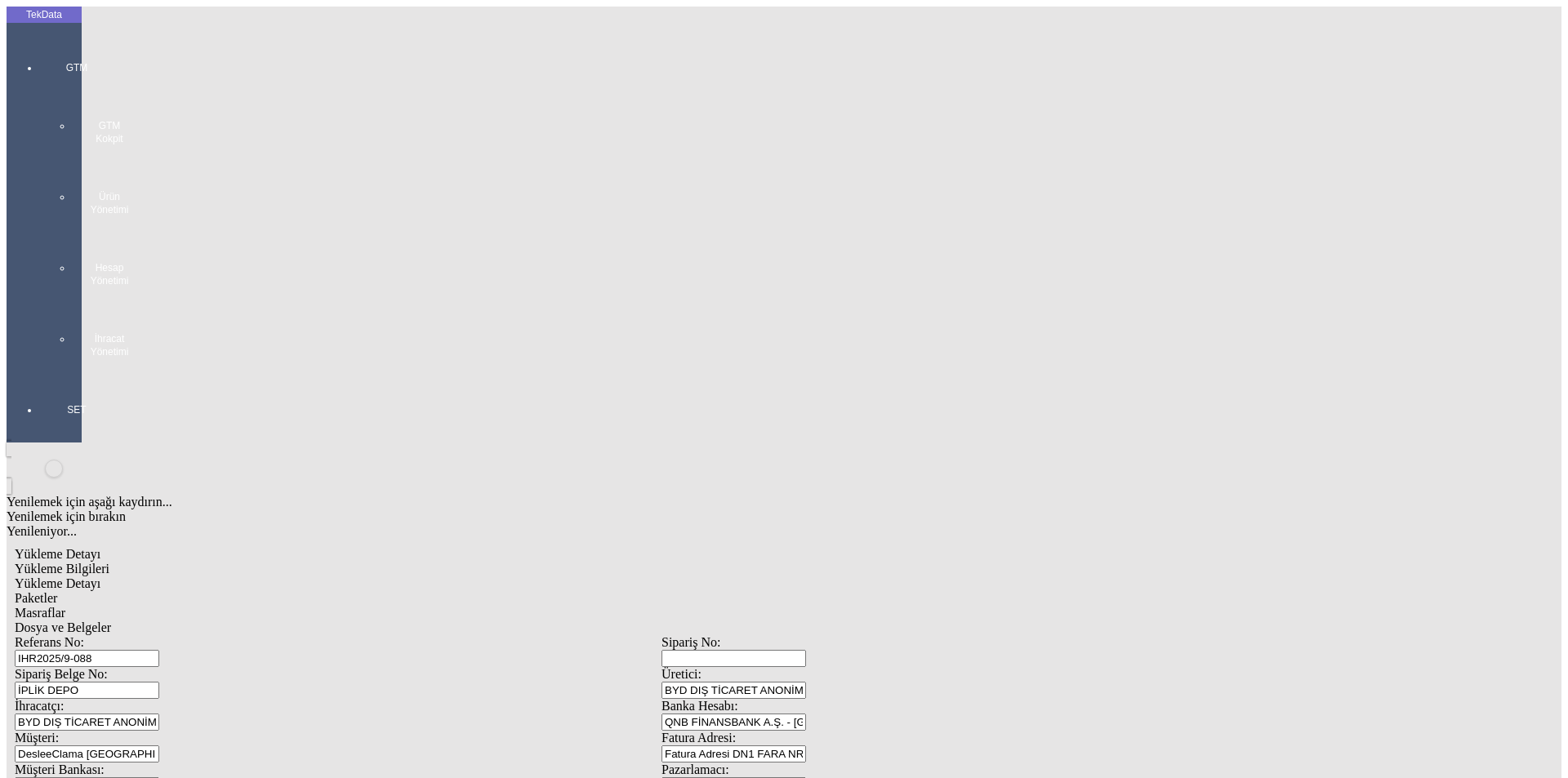
click at [39, 77] on div "GTM GTM Kokpit Ürün Yönetimi Hesap Yönetimi İhracat Yönetimi" at bounding box center [77, 204] width 75 height 342
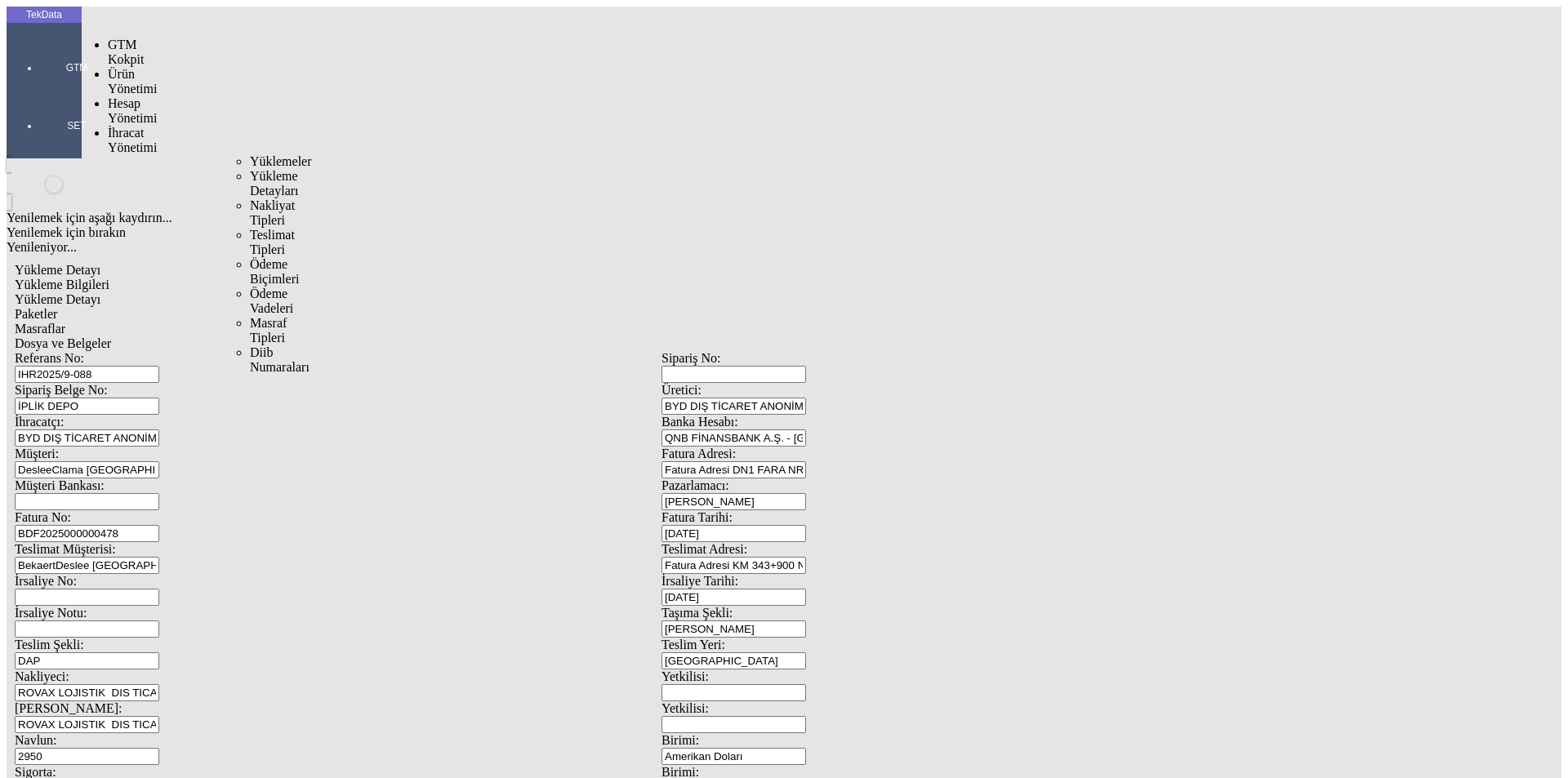
click at [118, 126] on span "İhracat Yönetimi" at bounding box center [132, 140] width 49 height 28
click at [250, 154] on span "Yüklemeler" at bounding box center [281, 161] width 62 height 14
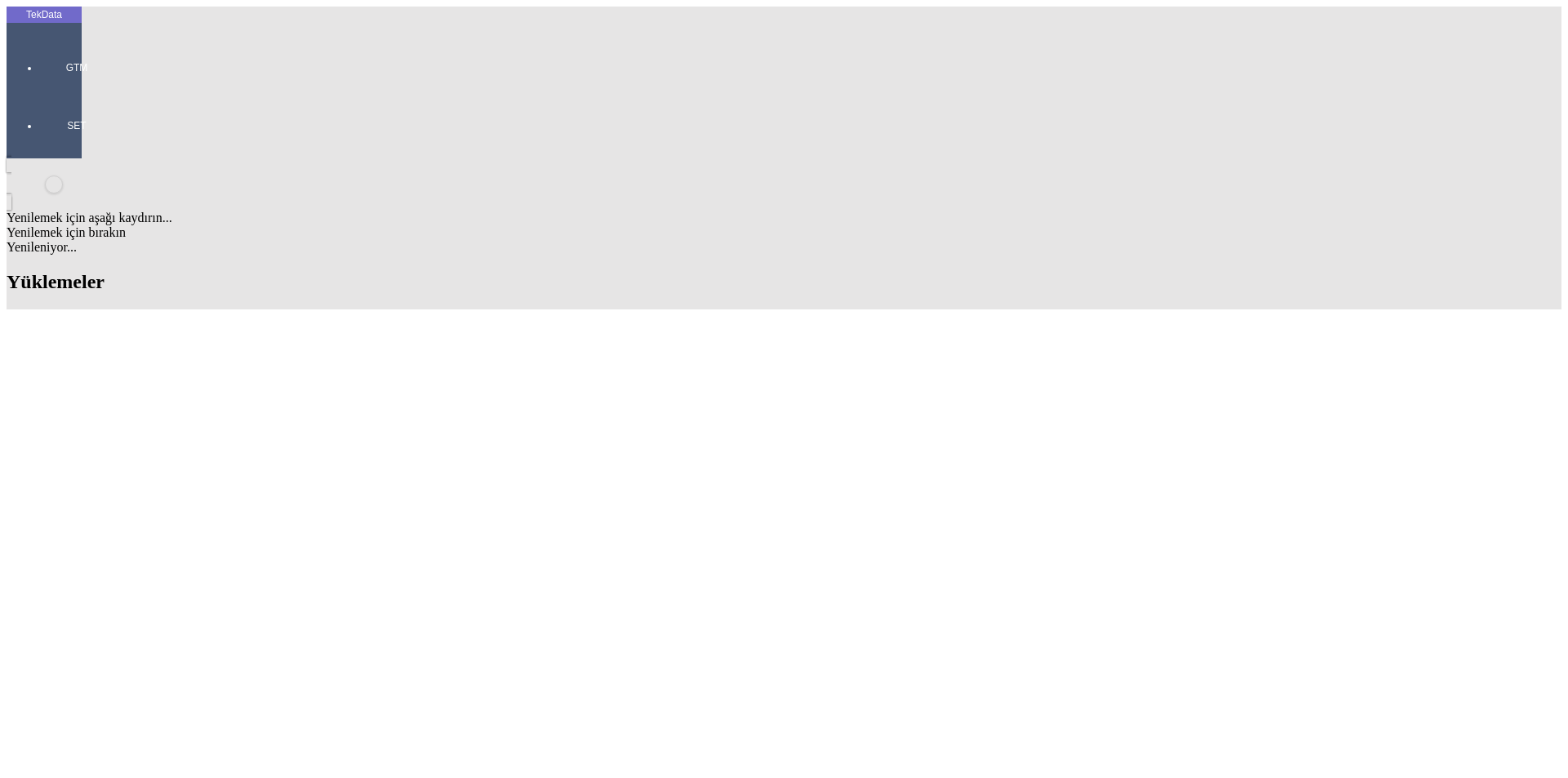
type input "[PERSON_NAME]"
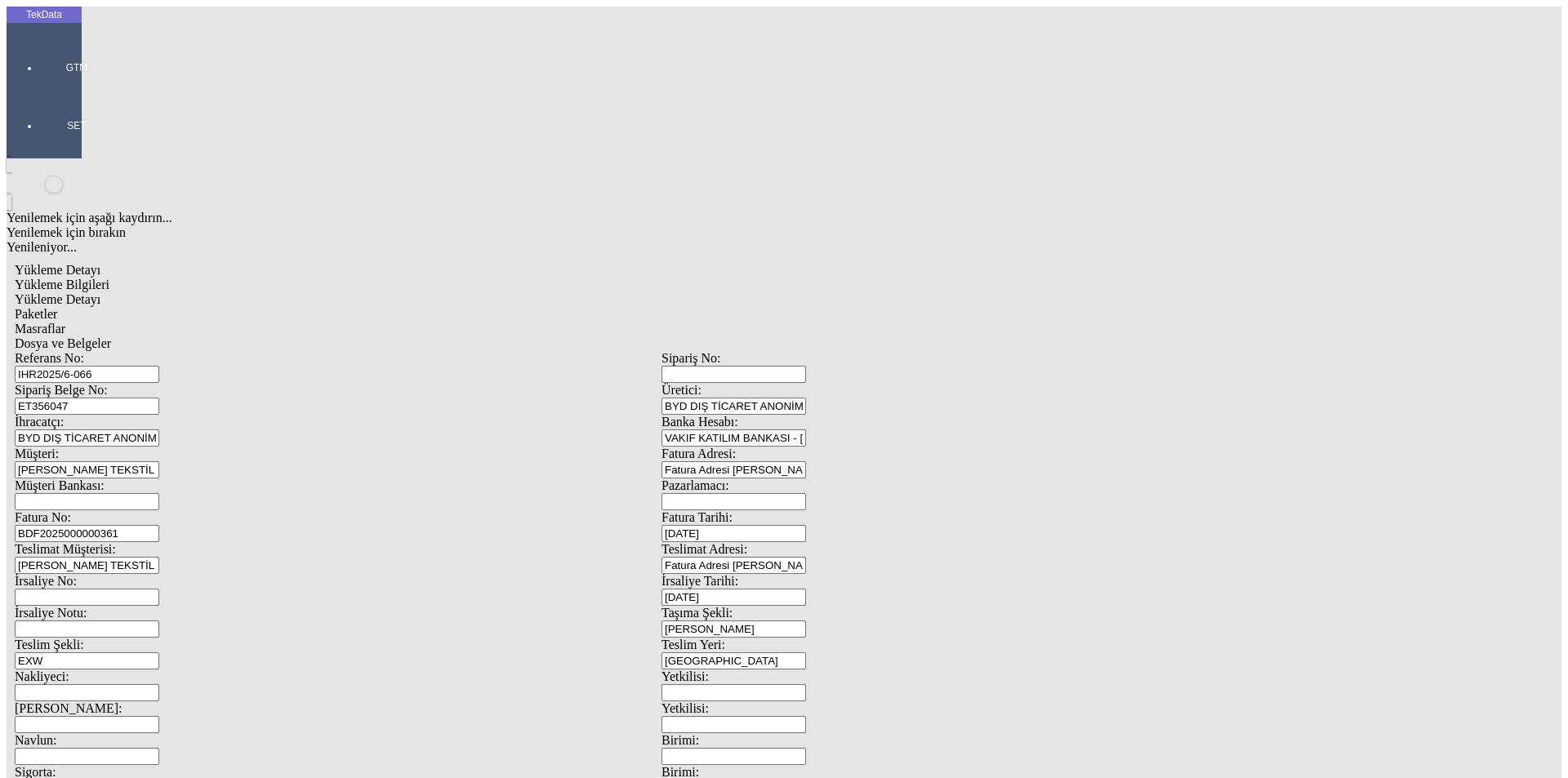
click at [159, 366] on input "IHR2025/6-066" at bounding box center [87, 374] width 144 height 17
drag, startPoint x: 248, startPoint y: 121, endPoint x: 81, endPoint y: 132, distance: 167.4
click at [81, 255] on div "Yükleme Detayı Yükleme Bilgileri Yükleme Detayı Paketler Masraflar Dosya ve Bel…" at bounding box center [661, 725] width 1310 height 943
paste input ", IHR2025/9-030"
type input "IHR2025/6-066, IHR2025/9-030"
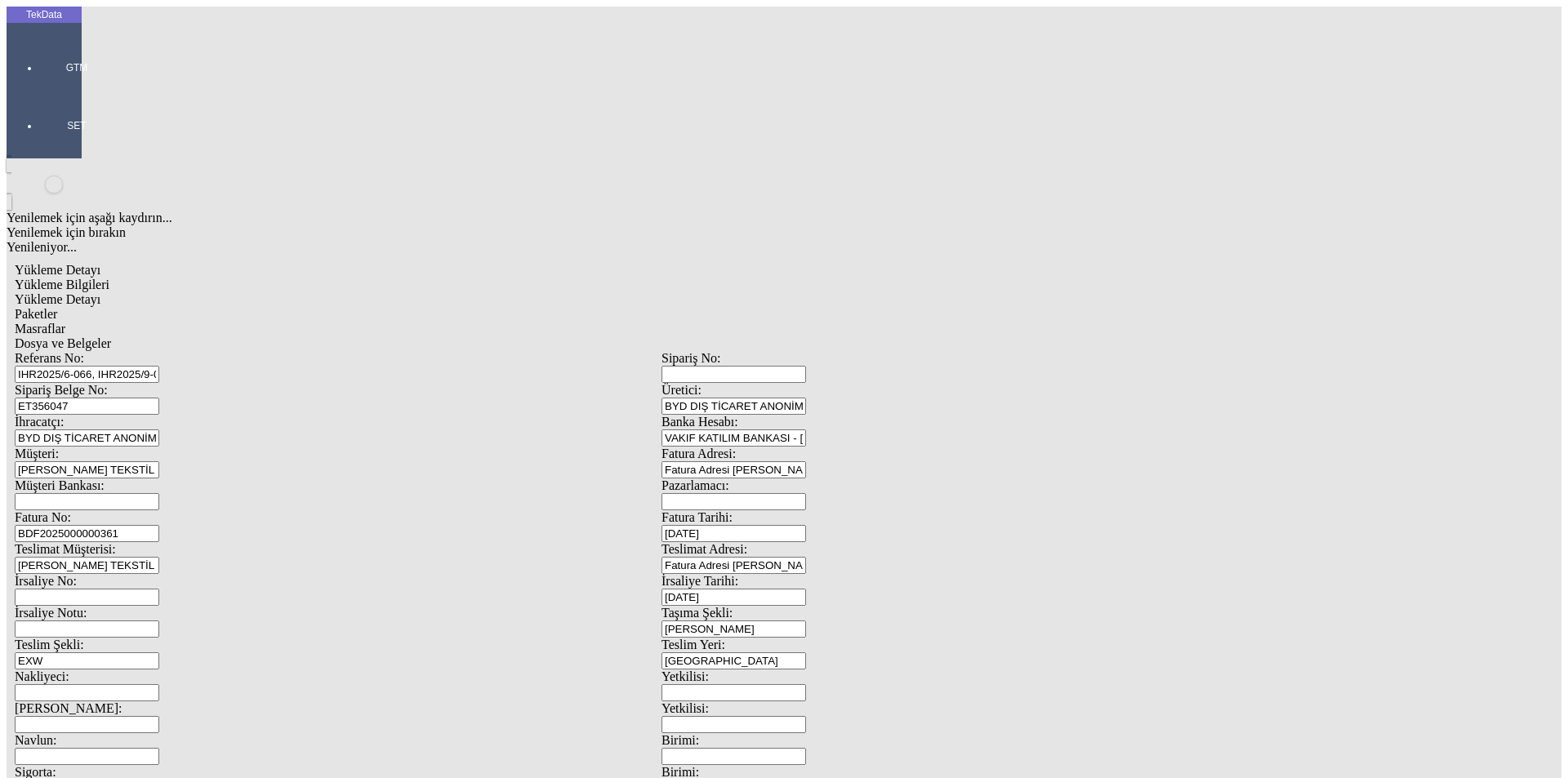
drag, startPoint x: 301, startPoint y: 142, endPoint x: 147, endPoint y: 143, distance: 154.0
click at [147, 383] on div "Sipariş Belge No: ET356047" at bounding box center [338, 399] width 646 height 32
paste input "64498"
type input "ET364498"
click at [159, 525] on input "BDF2025000000361" at bounding box center [87, 533] width 144 height 17
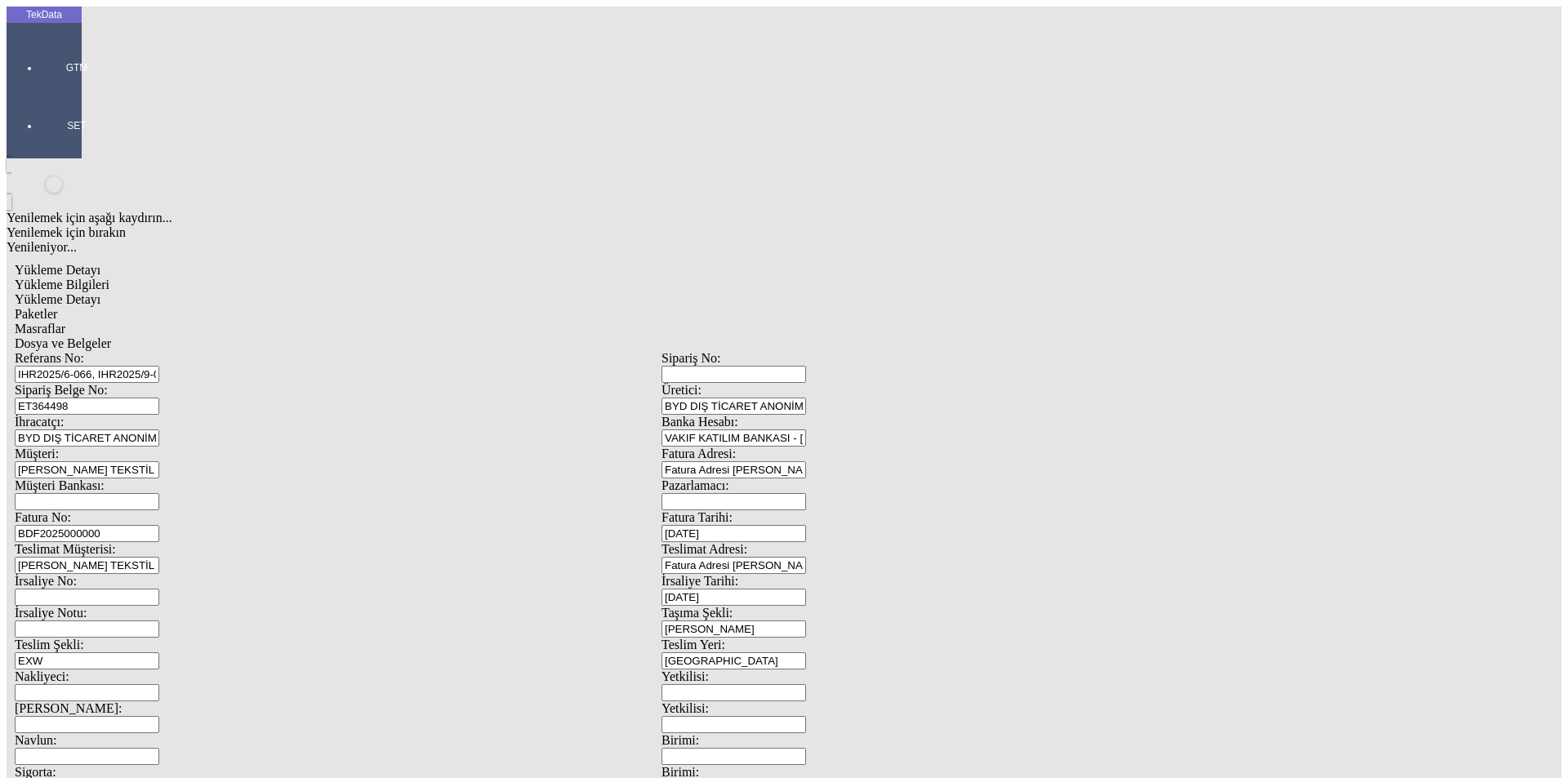
type input "BDF2025000000"
type input "[DATE]"
drag, startPoint x: 914, startPoint y: 336, endPoint x: 778, endPoint y: 338, distance: 136.0
click at [795, 574] on div "İrsaliye No: İrsaliye Tarihi: [DATE]" at bounding box center [662, 590] width 1294 height 32
type input "[DATE]"
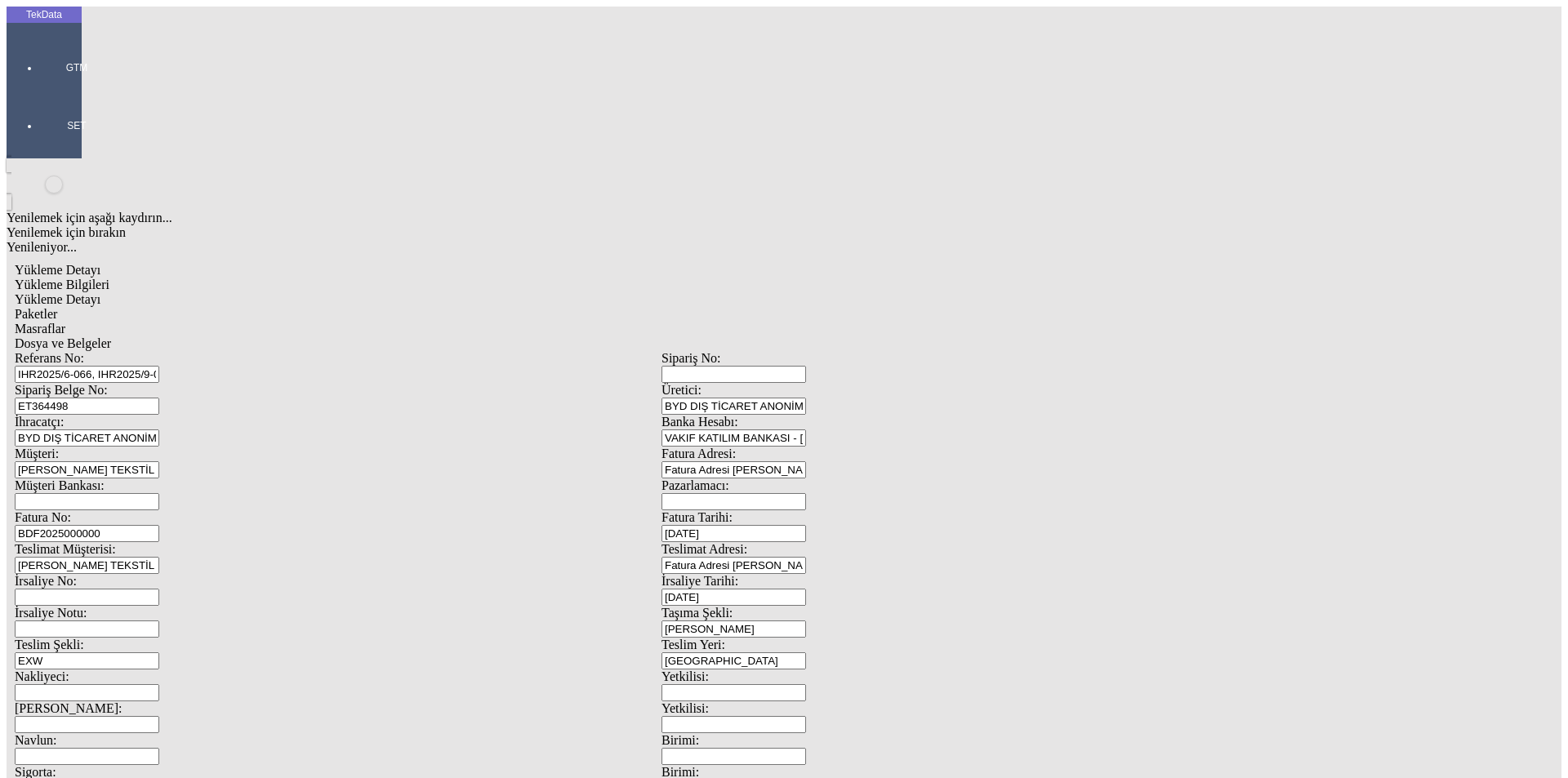
drag, startPoint x: 334, startPoint y: 555, endPoint x: 169, endPoint y: 570, distance: 165.7
click at [172, 571] on div "Referans No: IHR2025/6-066, IHR2025/9-030 [STREET_ADDRESS] ET364498 Üretici: BY…" at bounding box center [662, 733] width 1294 height 765
type input "[DATE]"
drag, startPoint x: 153, startPoint y: 714, endPoint x: 18, endPoint y: 714, distance: 135.0
click at [23, 714] on div "TekData GTM SET Yenilemek için aşağı kaydırın... Yenilemek için bırakın Yenilen…" at bounding box center [661, 645] width 1310 height 1278
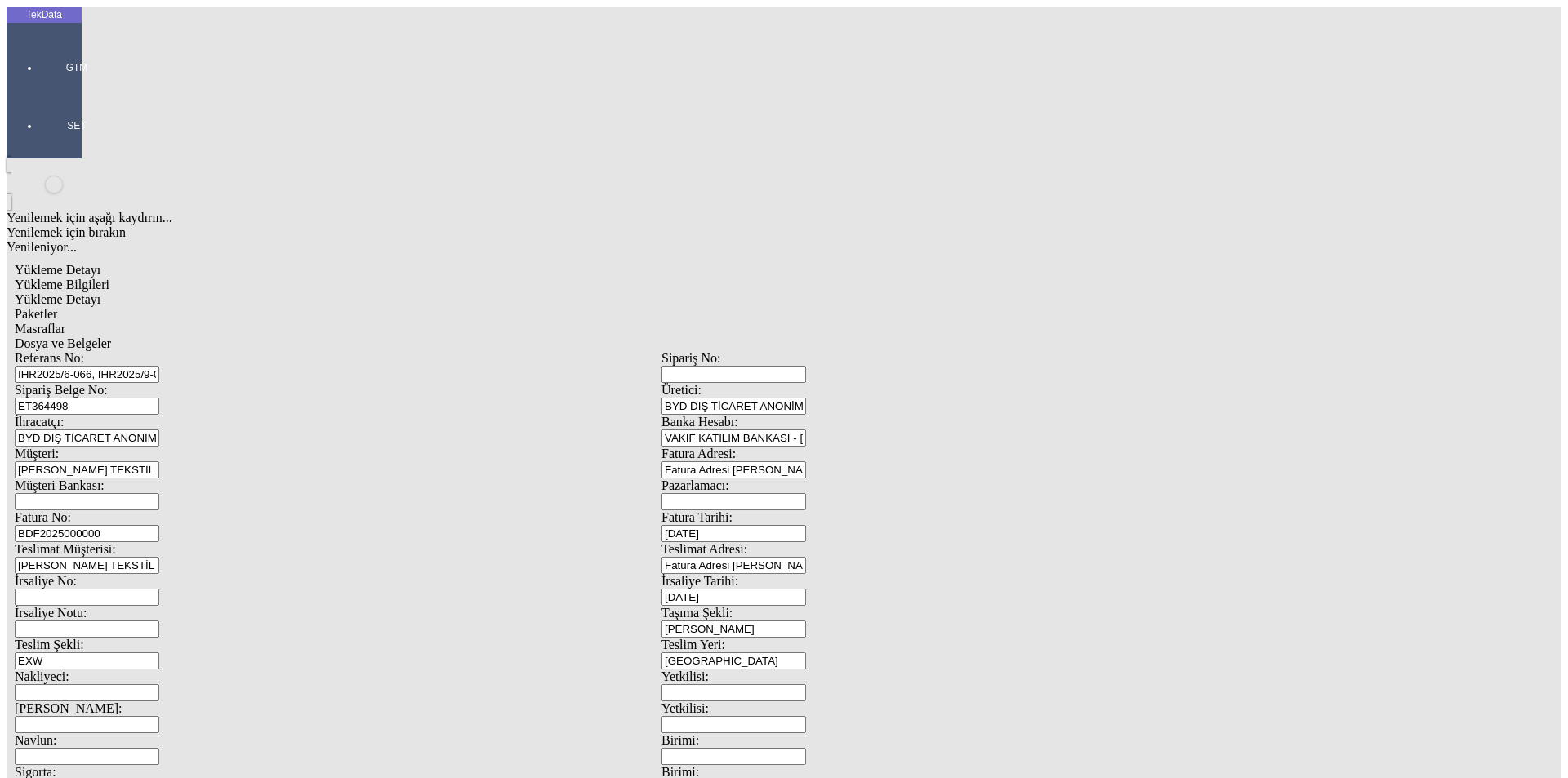
scroll to position [141, 0]
type input "[DATE]"
drag, startPoint x: 307, startPoint y: 631, endPoint x: 37, endPoint y: 641, distance: 270.2
click at [48, 638] on div "TekData GTM SET Yenilemek için aşağı kaydırın... Yenilemek için bırakın Yenilen…" at bounding box center [661, 645] width 1310 height 1278
type input "4266.4"
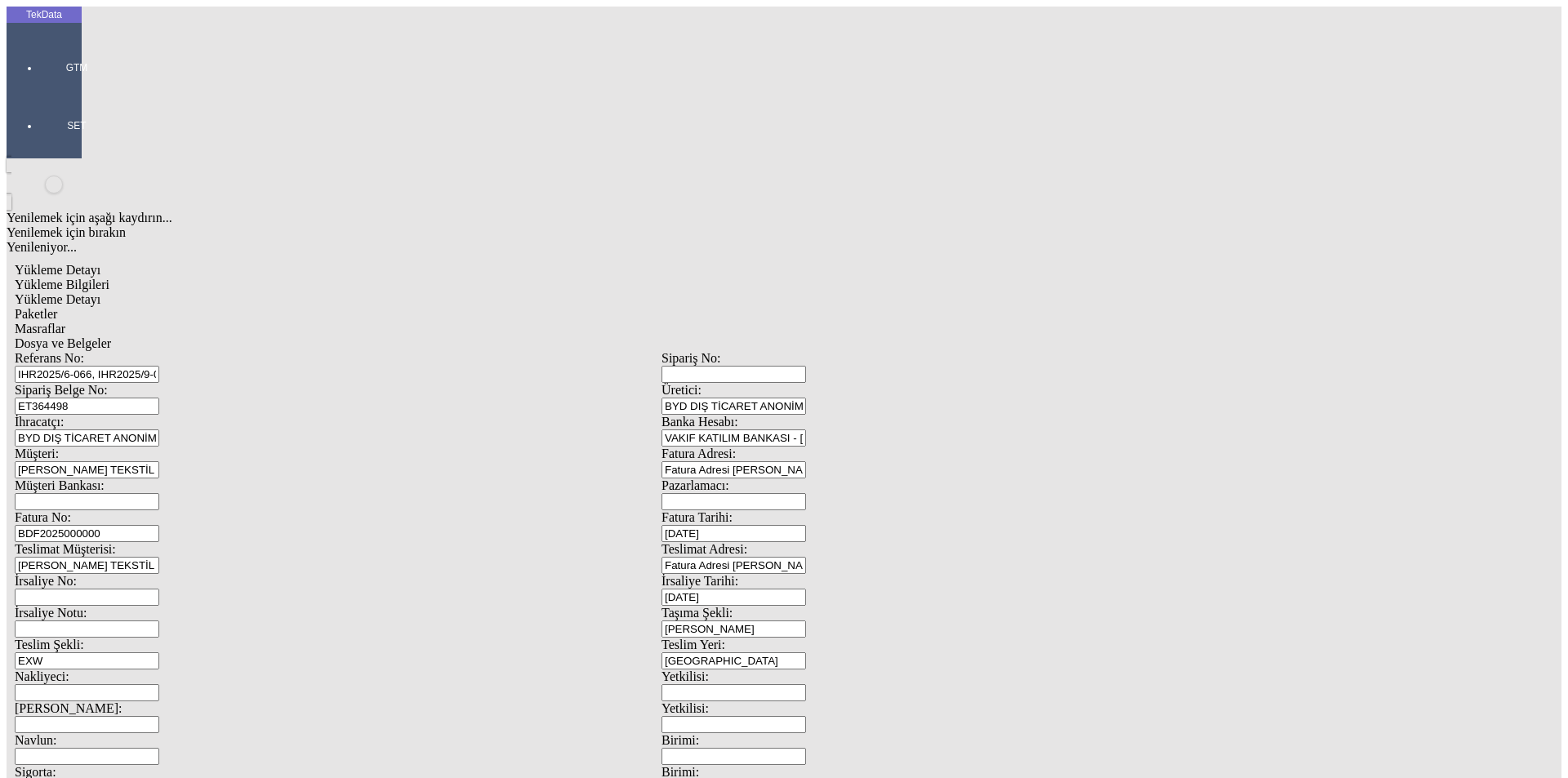
drag, startPoint x: 1001, startPoint y: 629, endPoint x: 678, endPoint y: 634, distance: 323.0
type input "4310.05"
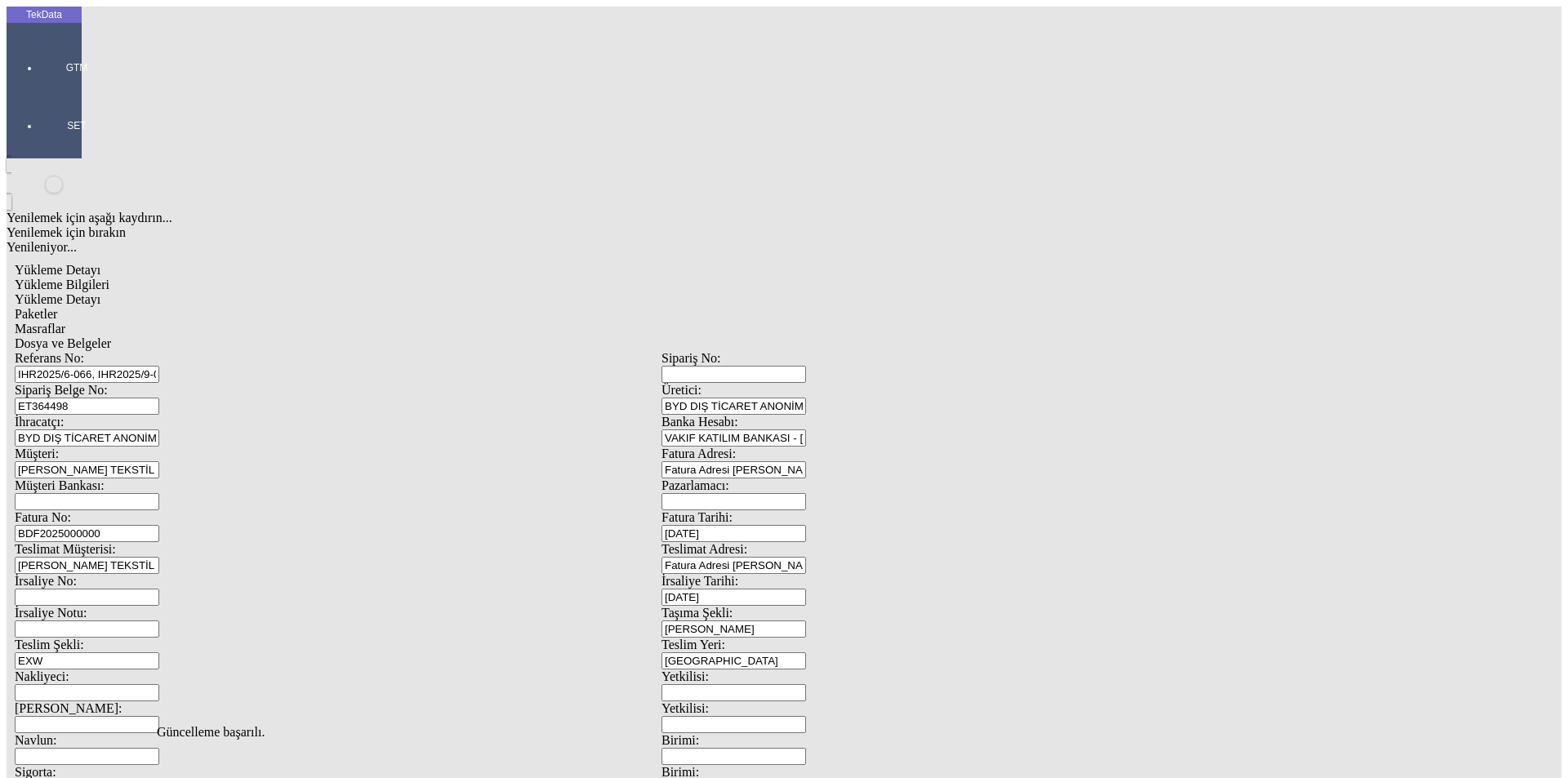
click at [245, 278] on div "Yükleme Bilgileri Yükleme Detayı Paketler Masraflar Dosya ve Belgeler Referans …" at bounding box center [662, 733] width 1294 height 912
click at [101, 292] on span "Yükleme Detayı" at bounding box center [58, 299] width 85 height 14
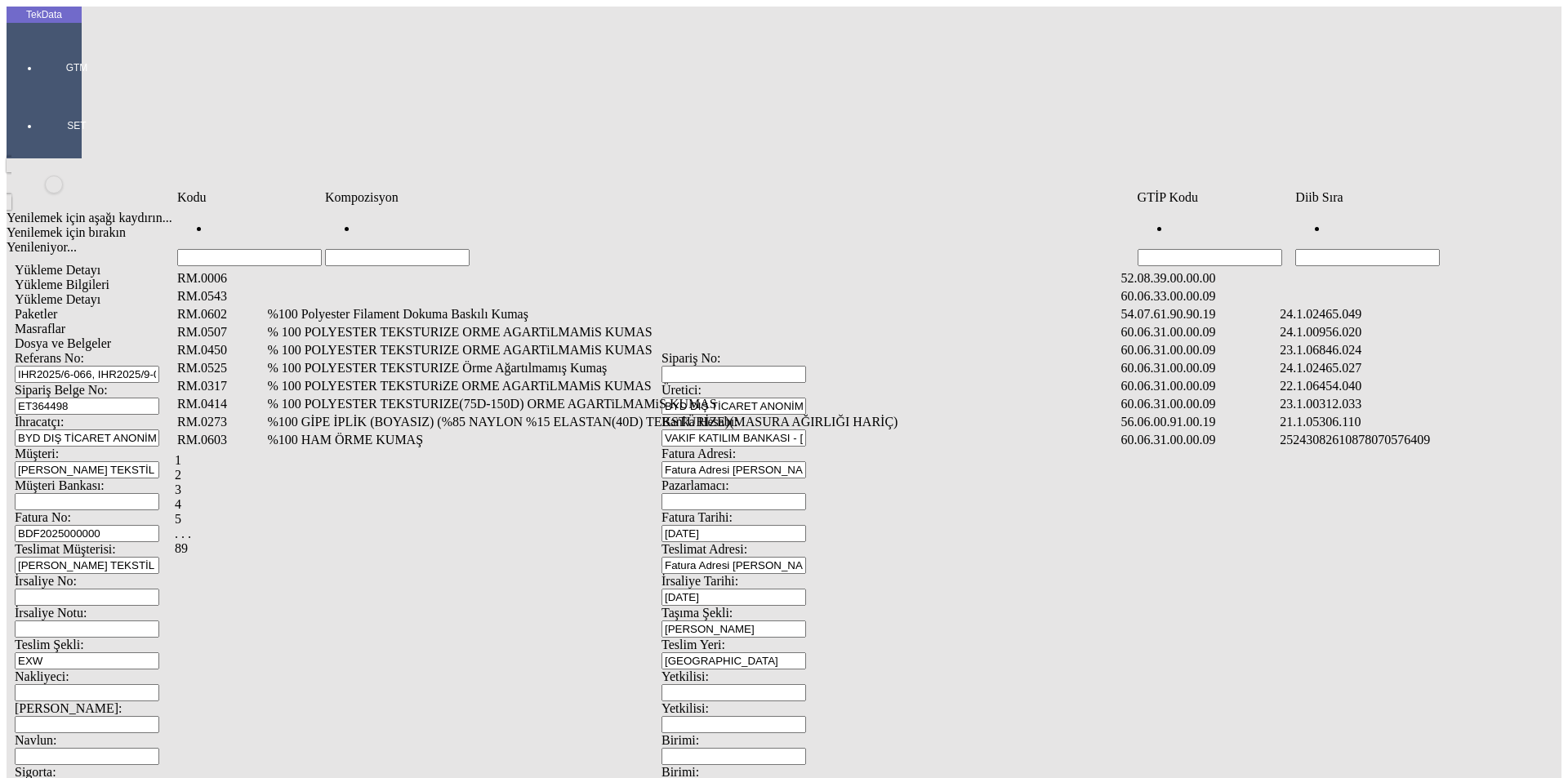
click at [1407, 249] on input "Hücreyi Filtrele" at bounding box center [1368, 257] width 144 height 17
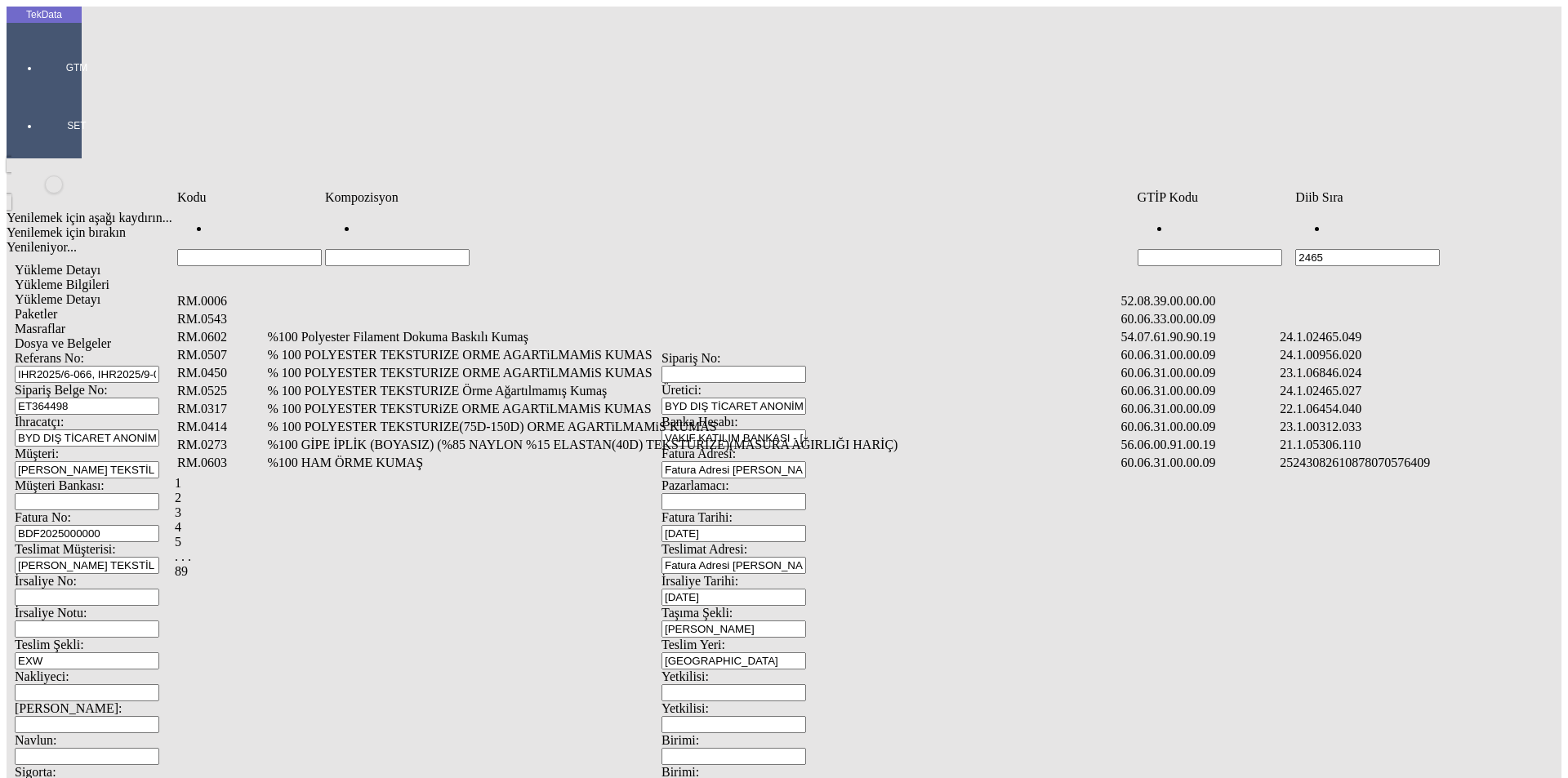
type input "2465"
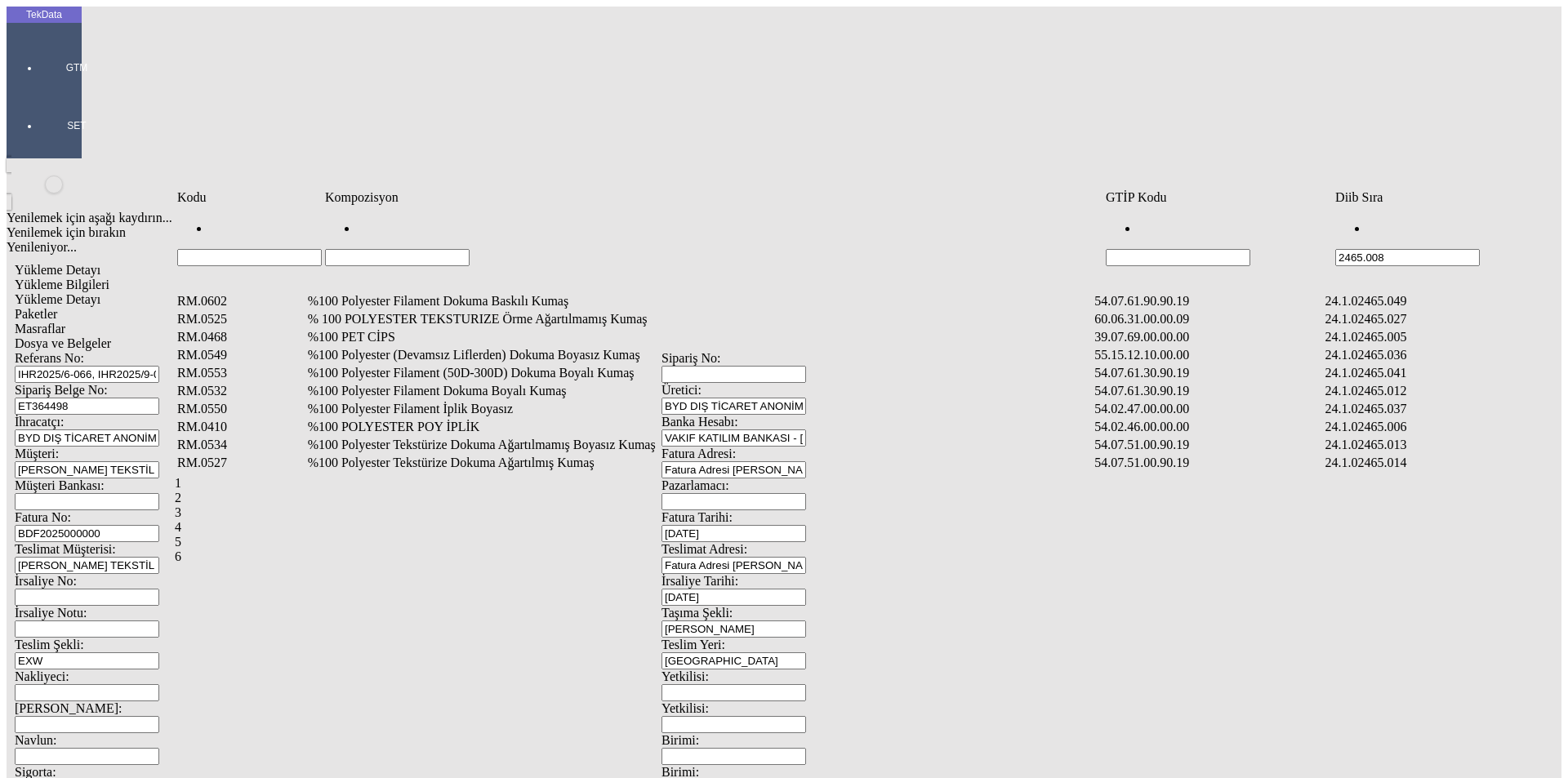
type input "2465.008"
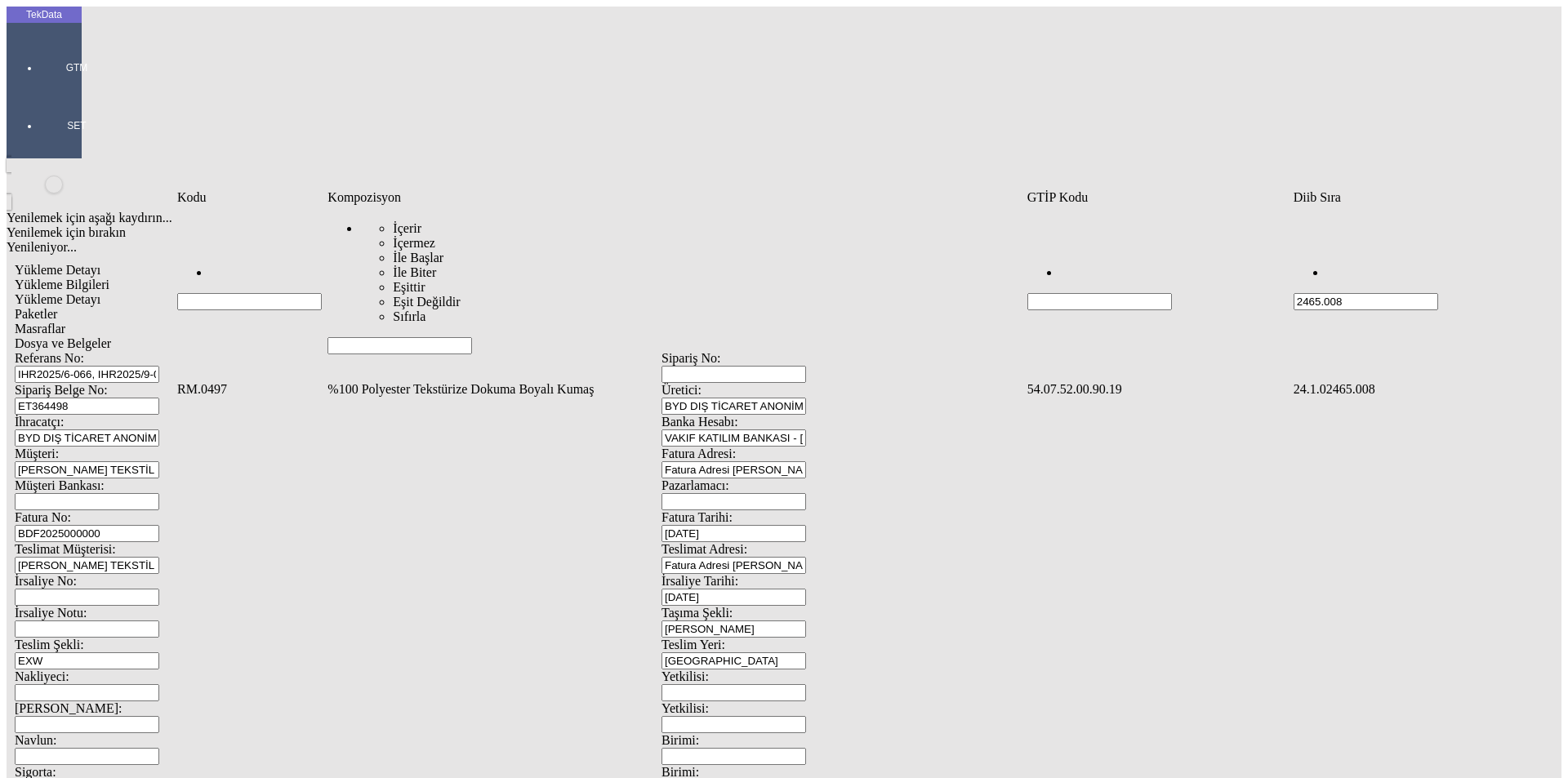
click at [394, 381] on td "%100 Polyester Tekstürize Dokuma Boyalı Kumaş" at bounding box center [675, 389] width 697 height 16
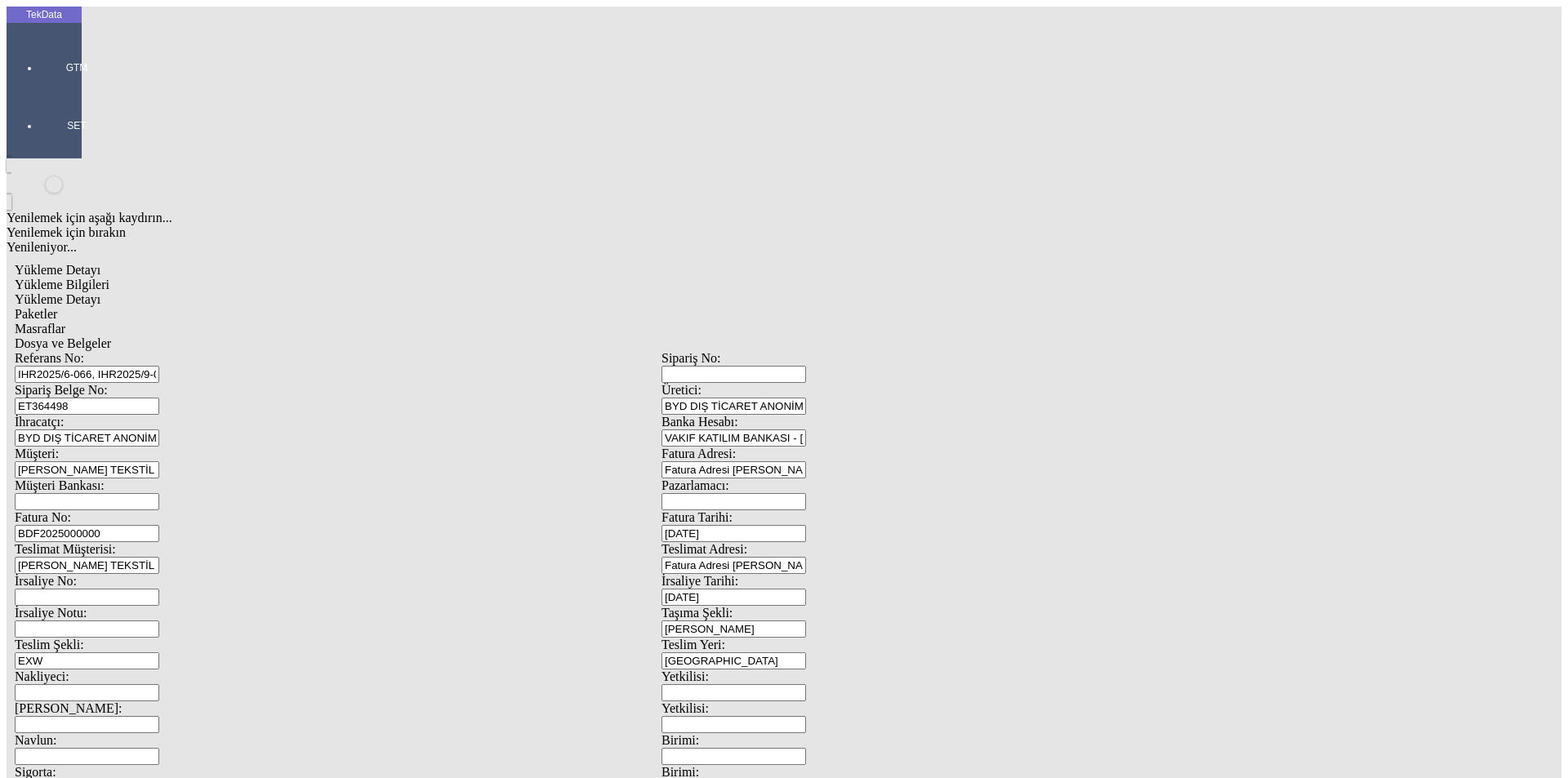
type input "256.7"
drag, startPoint x: 910, startPoint y: 224, endPoint x: 923, endPoint y: 243, distance: 23.0
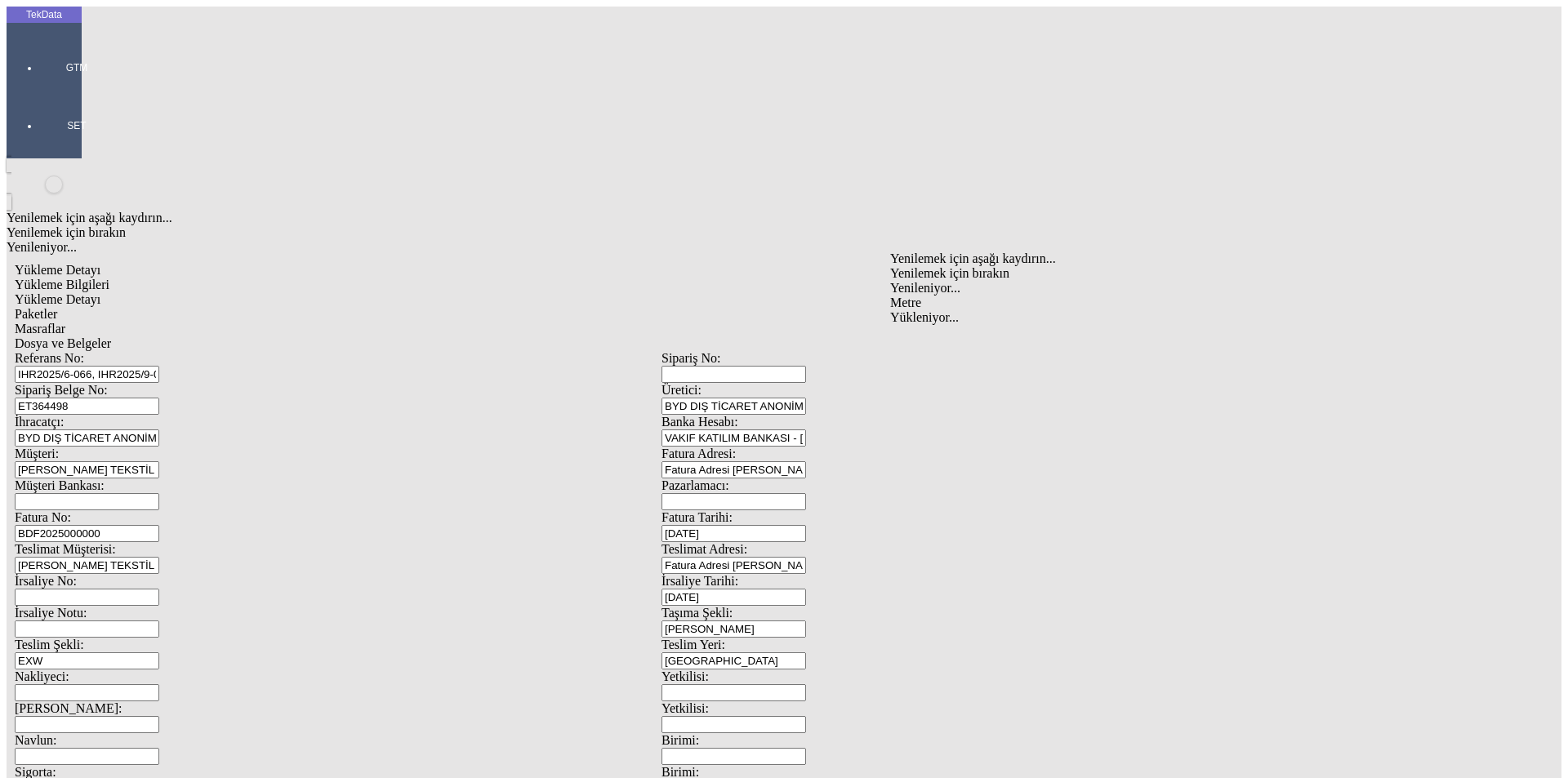
click at [915, 296] on div "Metre" at bounding box center [1214, 303] width 646 height 15
type input "Metre"
type input "95.434"
click at [929, 328] on div "Türk Lirası" at bounding box center [1214, 335] width 646 height 15
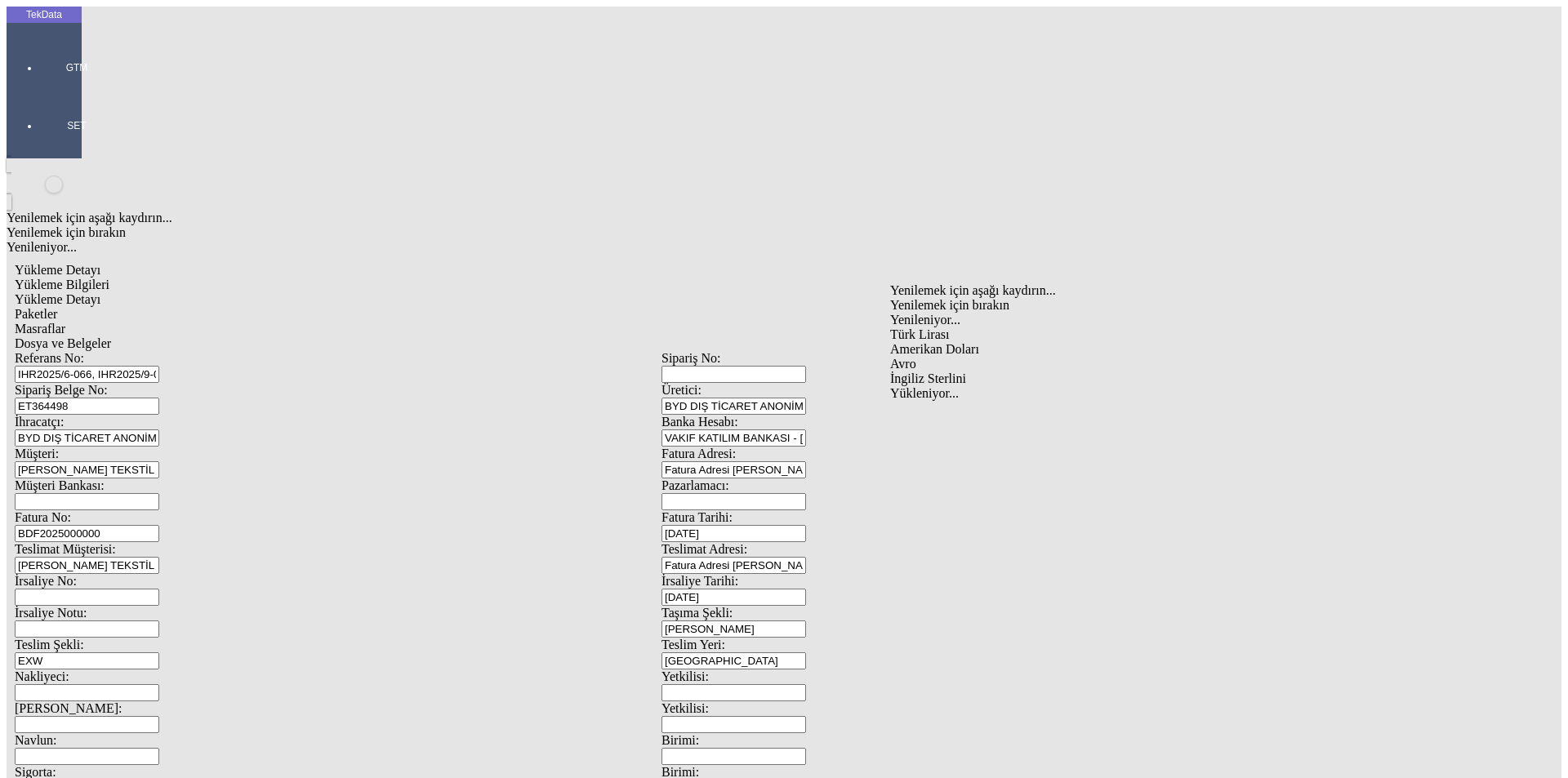
type input "Türk Lirası"
type input "300"
type input "160.3"
type input "162.3"
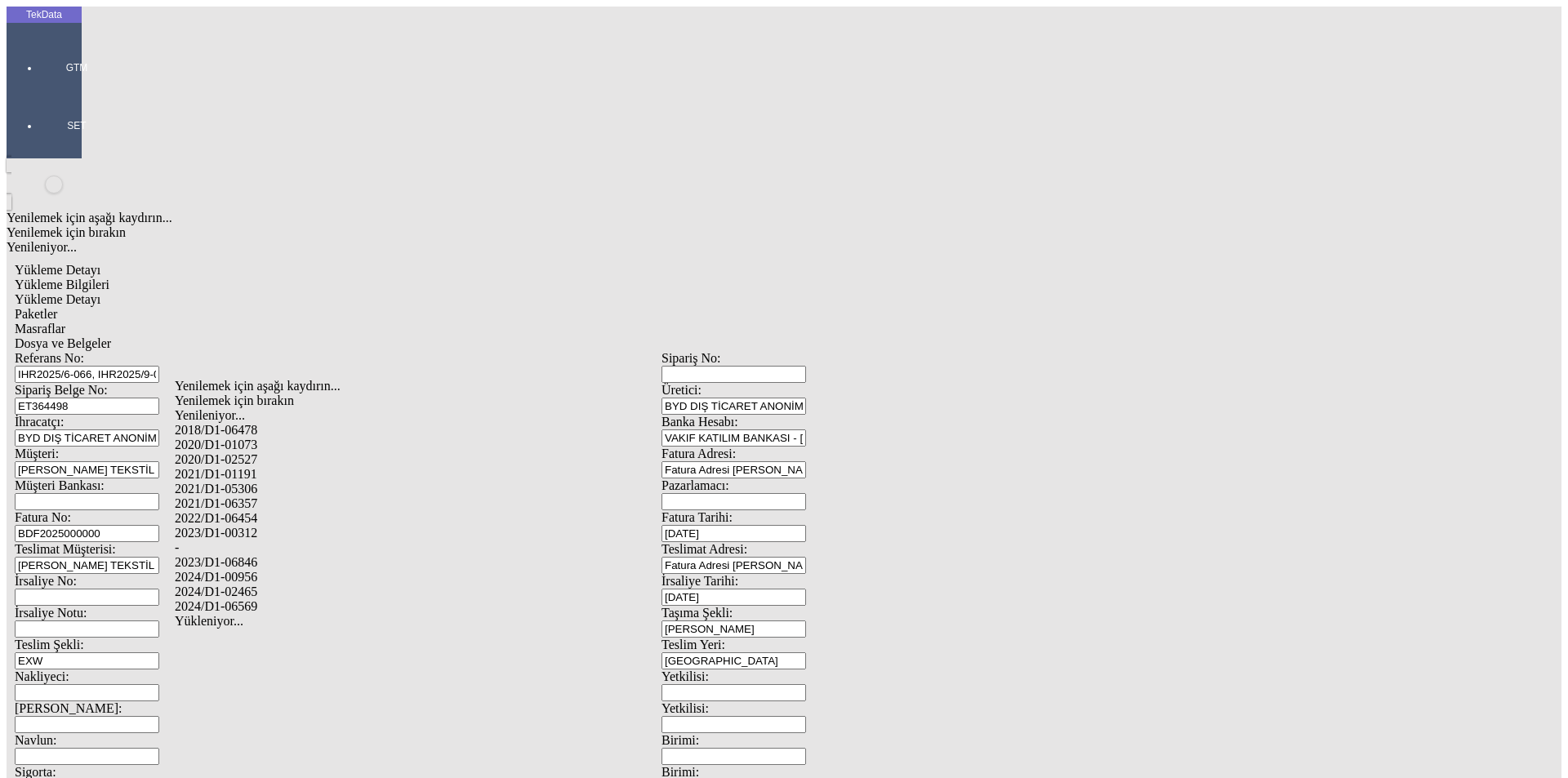
click at [254, 585] on div "2024/D1-02465" at bounding box center [492, 592] width 635 height 15
type input "2024/D1-02465"
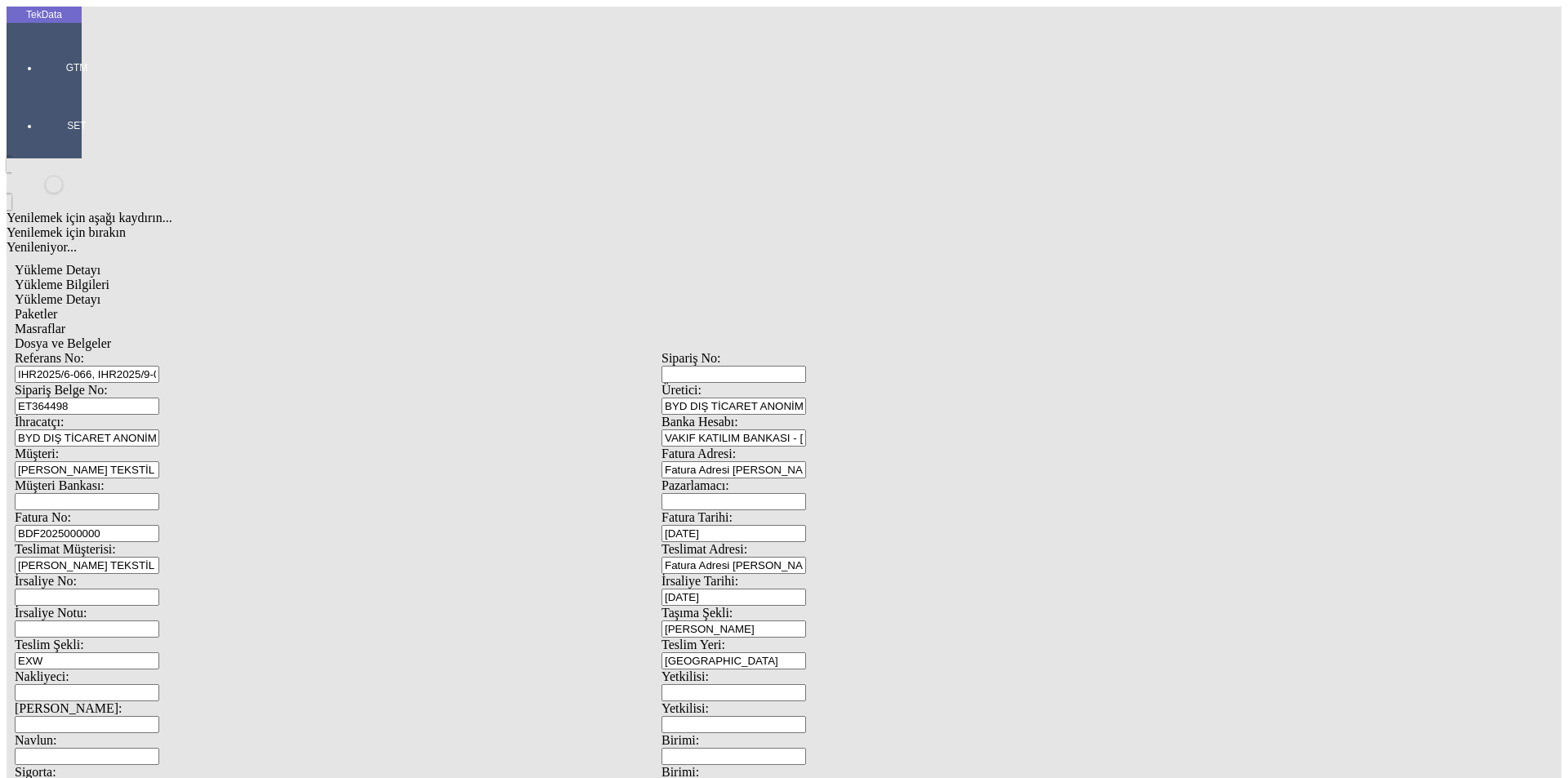
drag, startPoint x: 1032, startPoint y: 178, endPoint x: 1047, endPoint y: 182, distance: 15.5
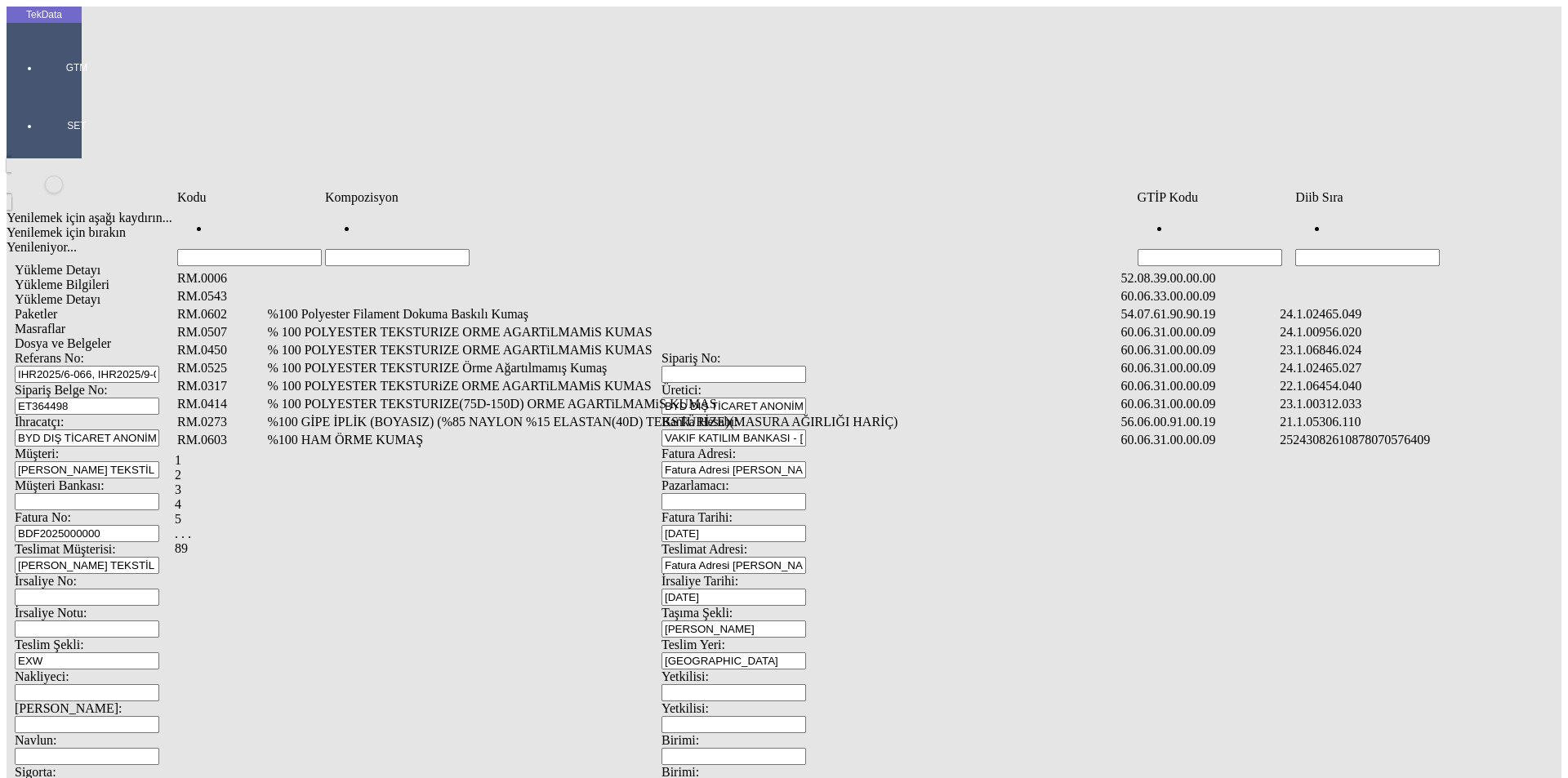
click at [1360, 249] on input "Hücreyi Filtrele" at bounding box center [1368, 257] width 144 height 17
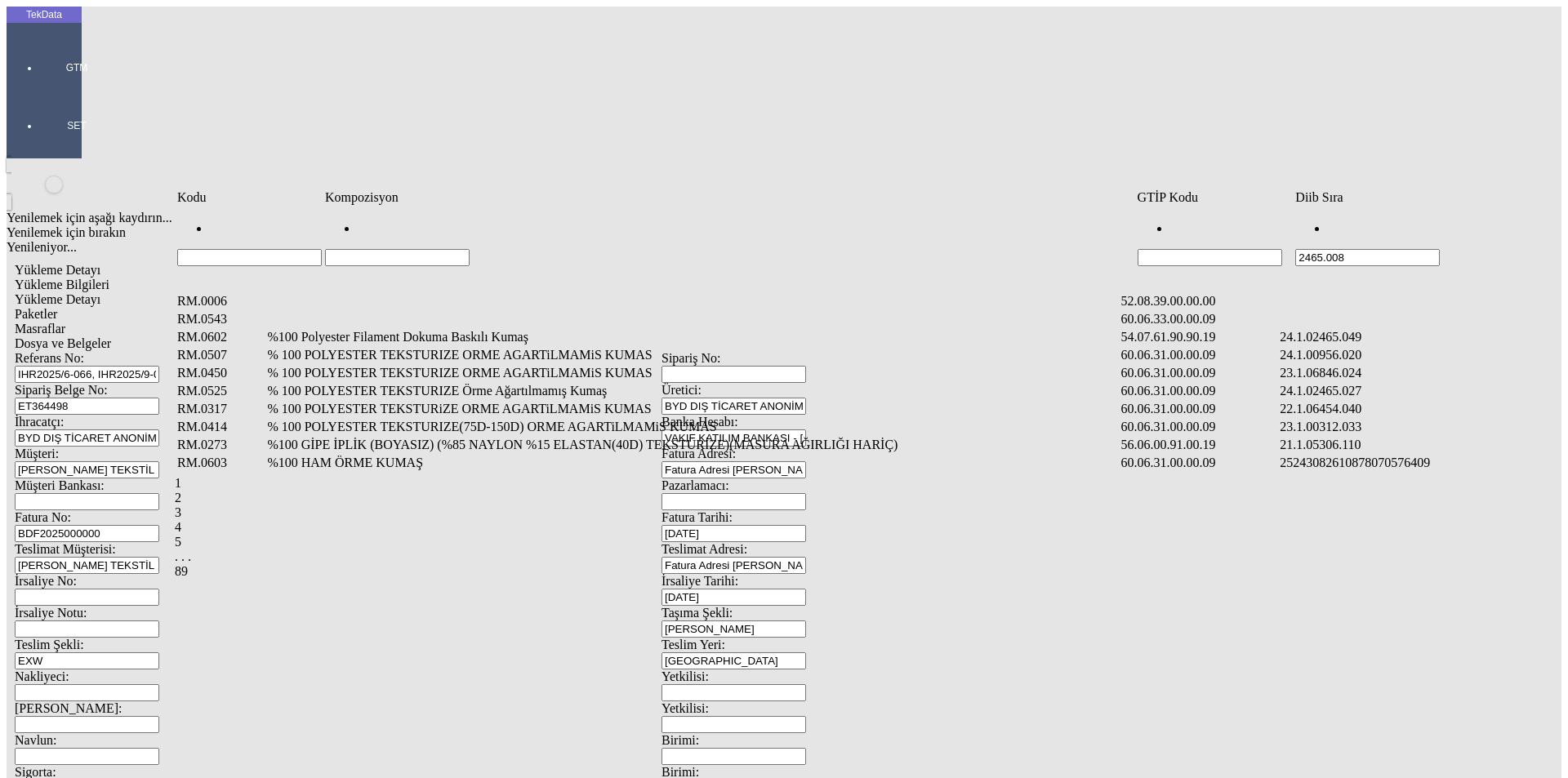
type input "2465.008"
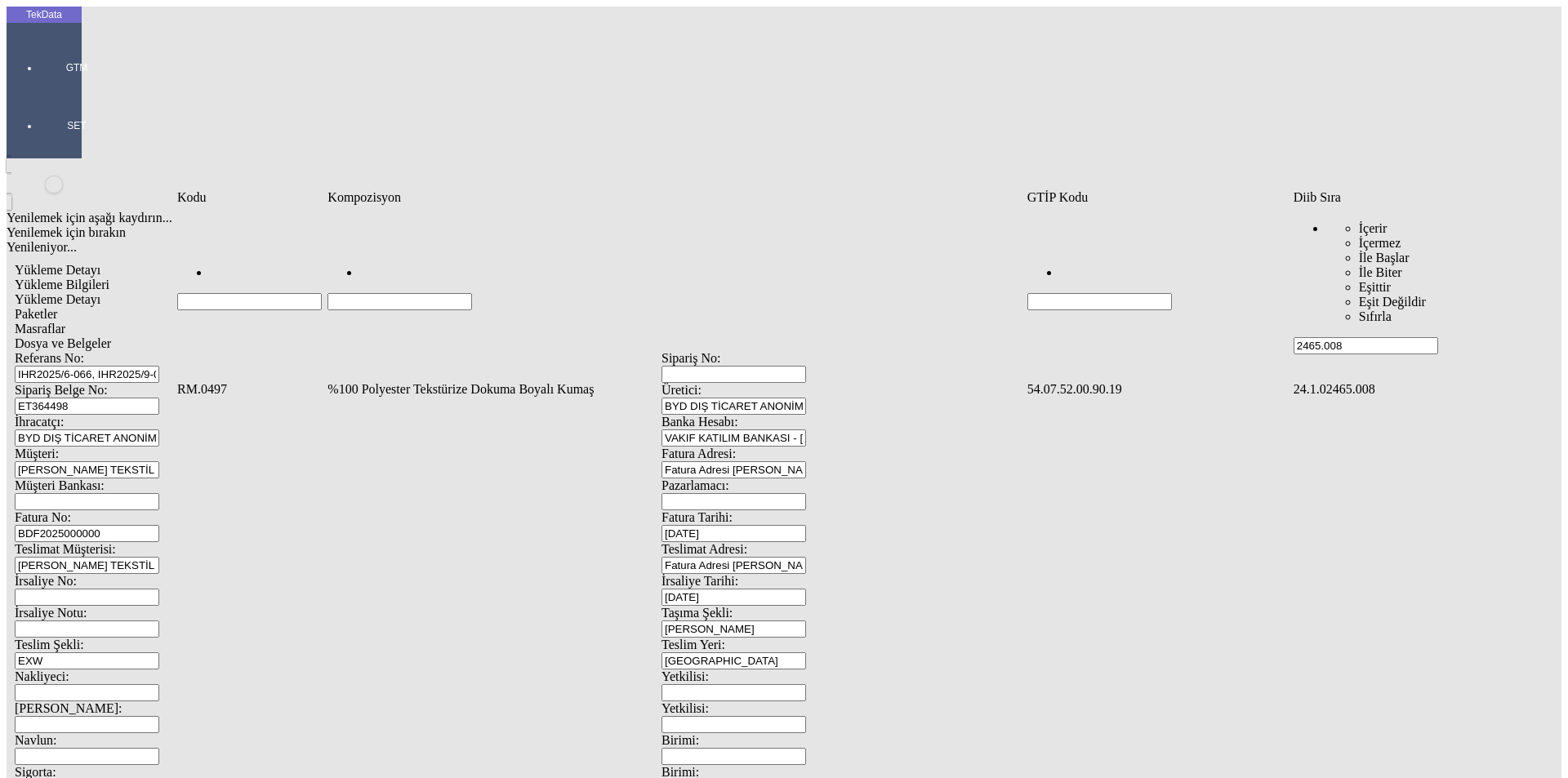
click at [370, 381] on td "%100 Polyester Tekstürize Dokuma Boyalı Kumaş" at bounding box center [675, 389] width 697 height 16
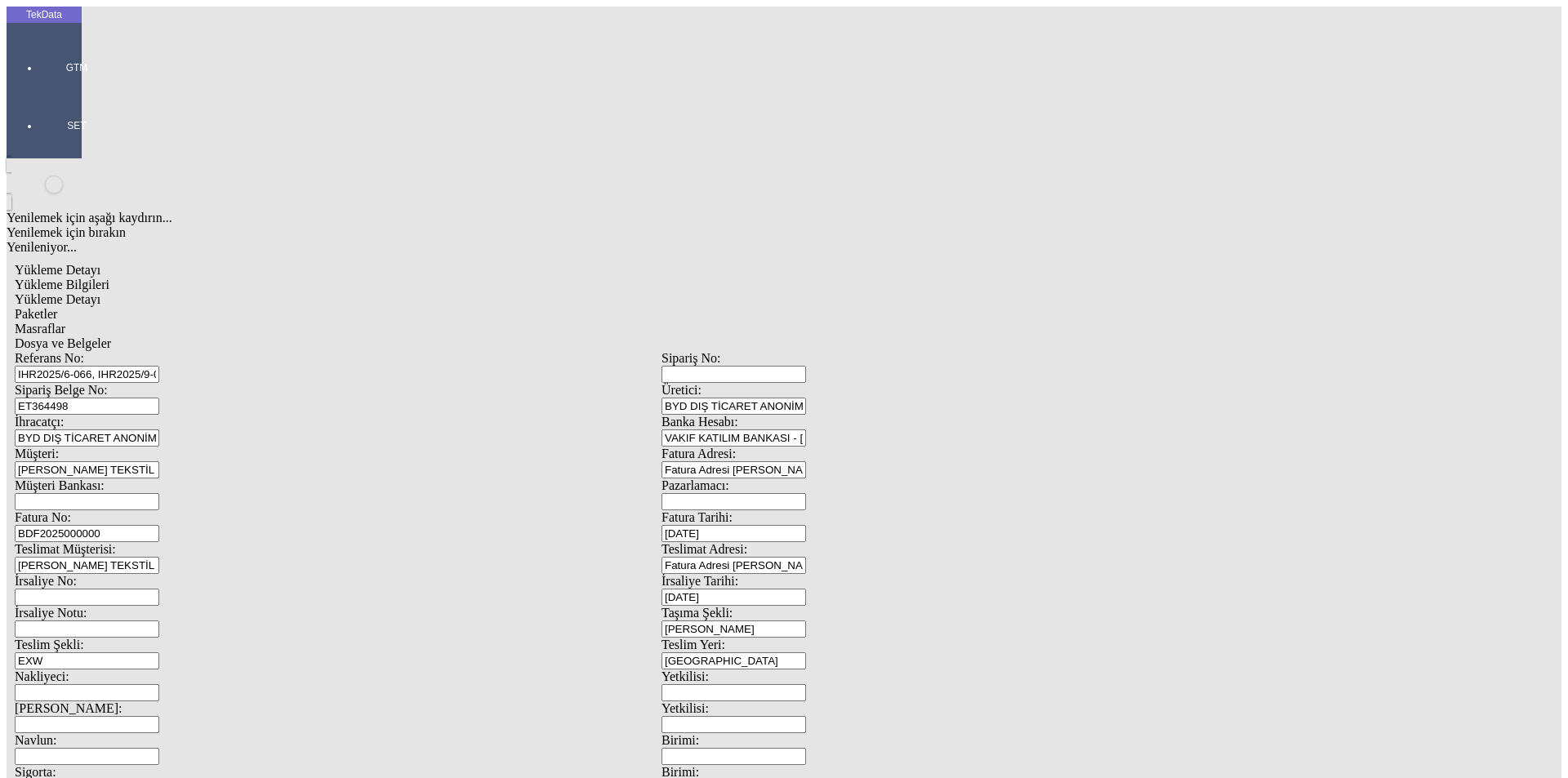
type input "5834.22"
drag, startPoint x: 930, startPoint y: 262, endPoint x: 631, endPoint y: 274, distance: 299.2
click at [930, 296] on div "Metre" at bounding box center [1214, 303] width 646 height 15
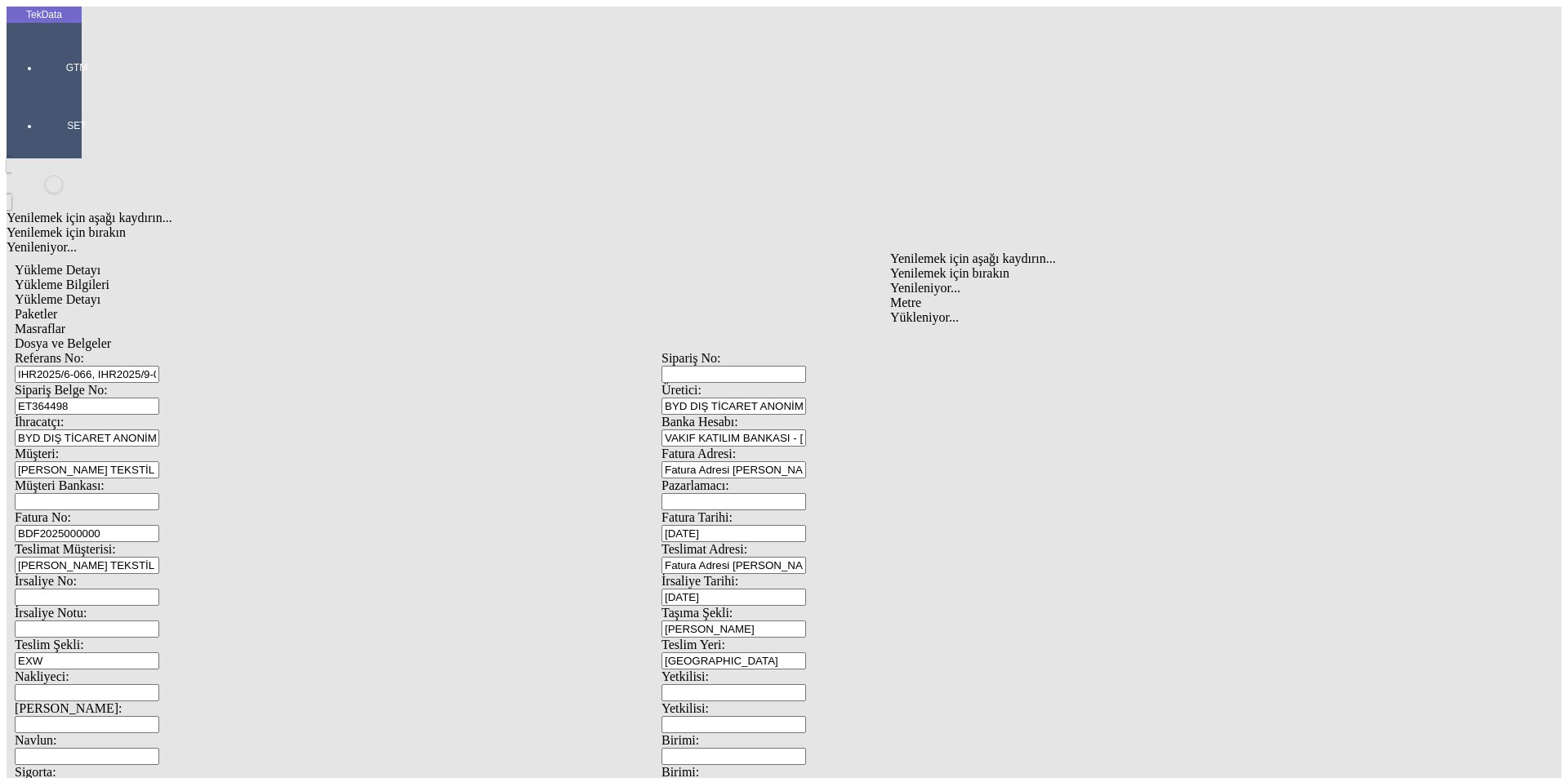
type input "Metre"
type input "107.88"
drag, startPoint x: 940, startPoint y: 311, endPoint x: 739, endPoint y: 312, distance: 201.0
click at [940, 342] on div "Amerikan Doları" at bounding box center [1214, 349] width 646 height 15
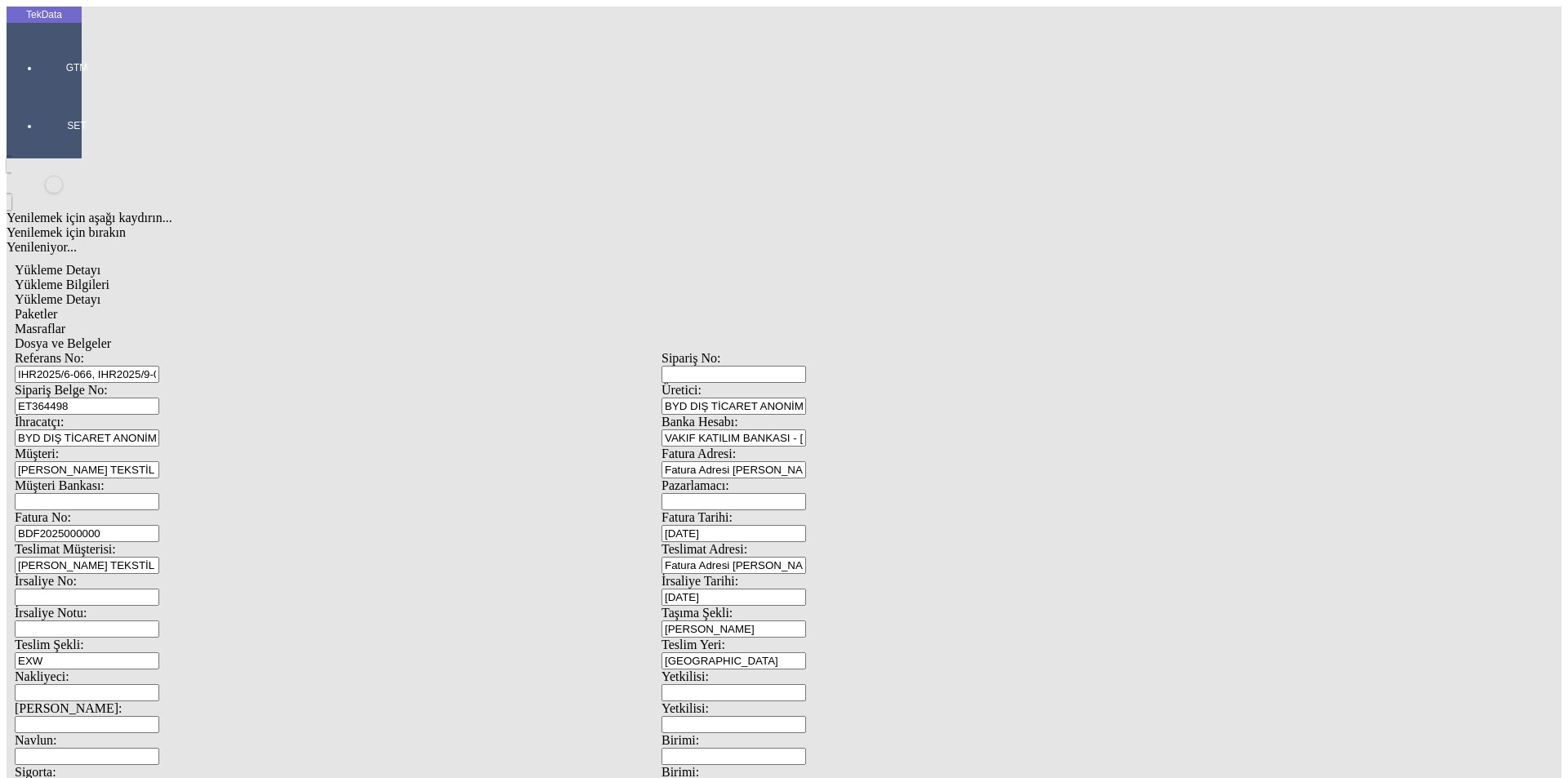
click at [963, 328] on div "Türk Lirası" at bounding box center [1214, 335] width 646 height 15
type input "Türk Lirası"
type input "300"
type input "4106.1"
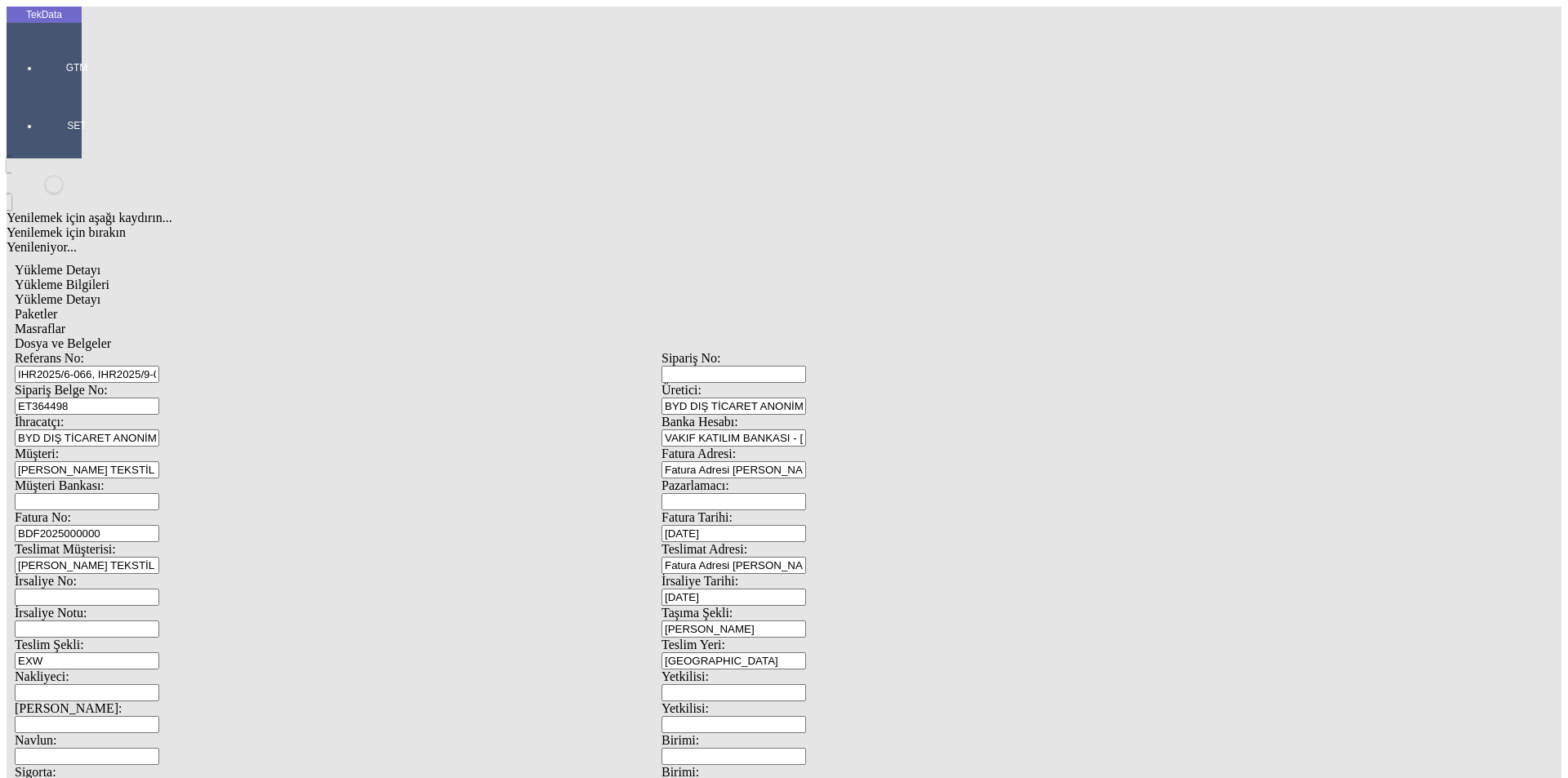
type input "4147.75"
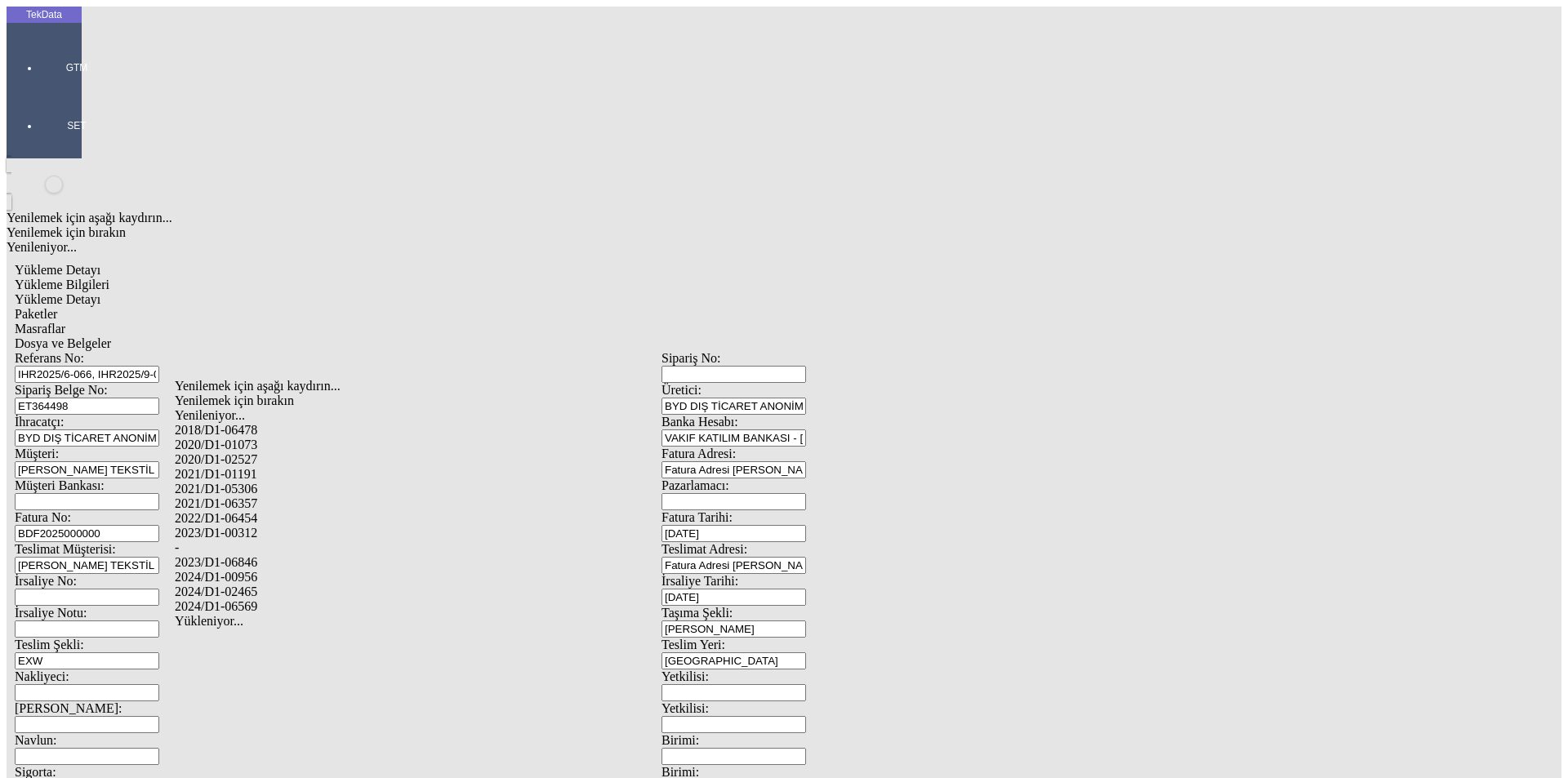
drag, startPoint x: 260, startPoint y: 567, endPoint x: 584, endPoint y: 567, distance: 324.0
click at [261, 585] on div "2024/D1-02465" at bounding box center [492, 592] width 635 height 15
type input "2024/D1-02465"
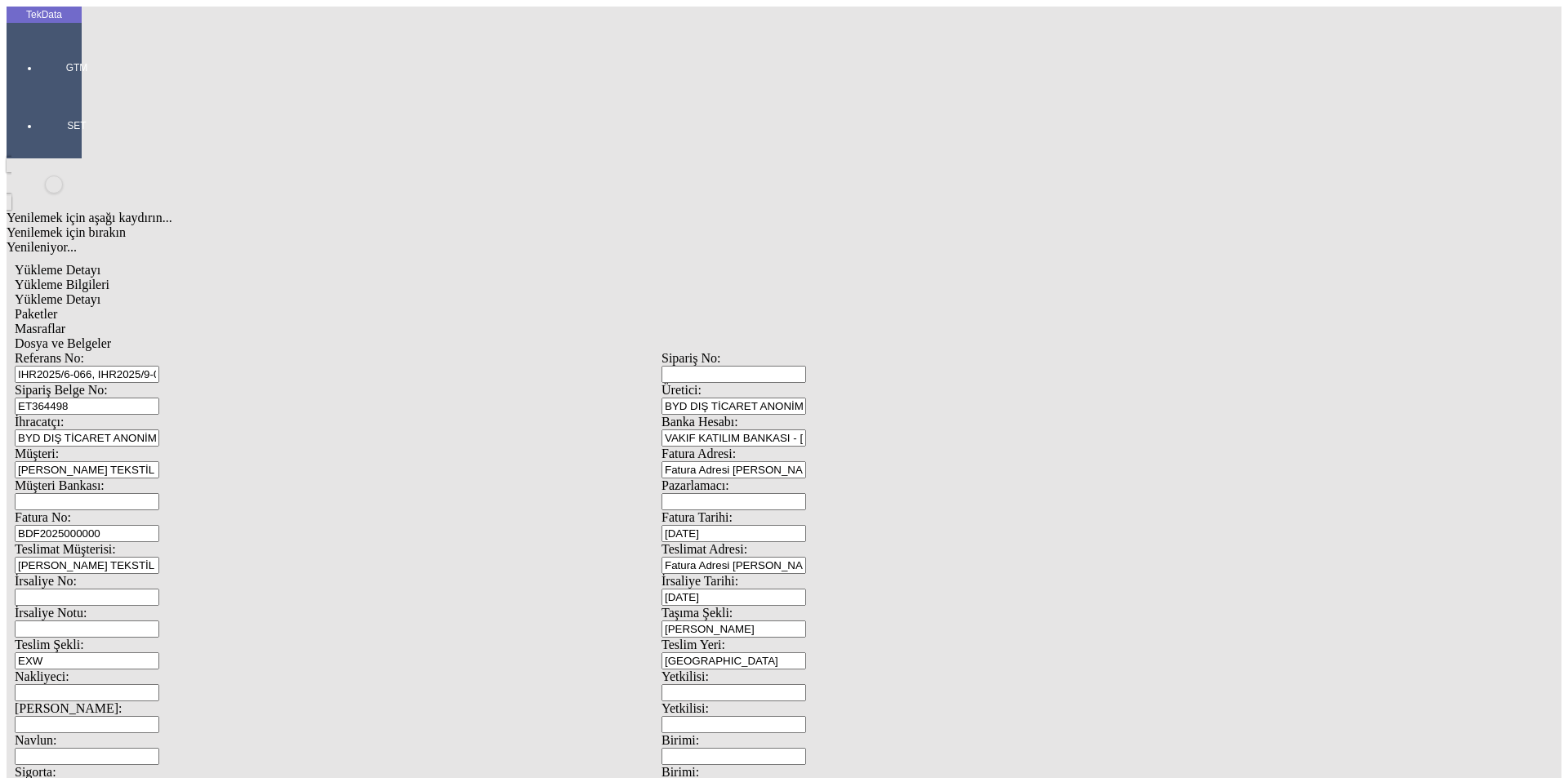
click at [110, 278] on span "Yükleme Bilgileri" at bounding box center [62, 285] width 94 height 14
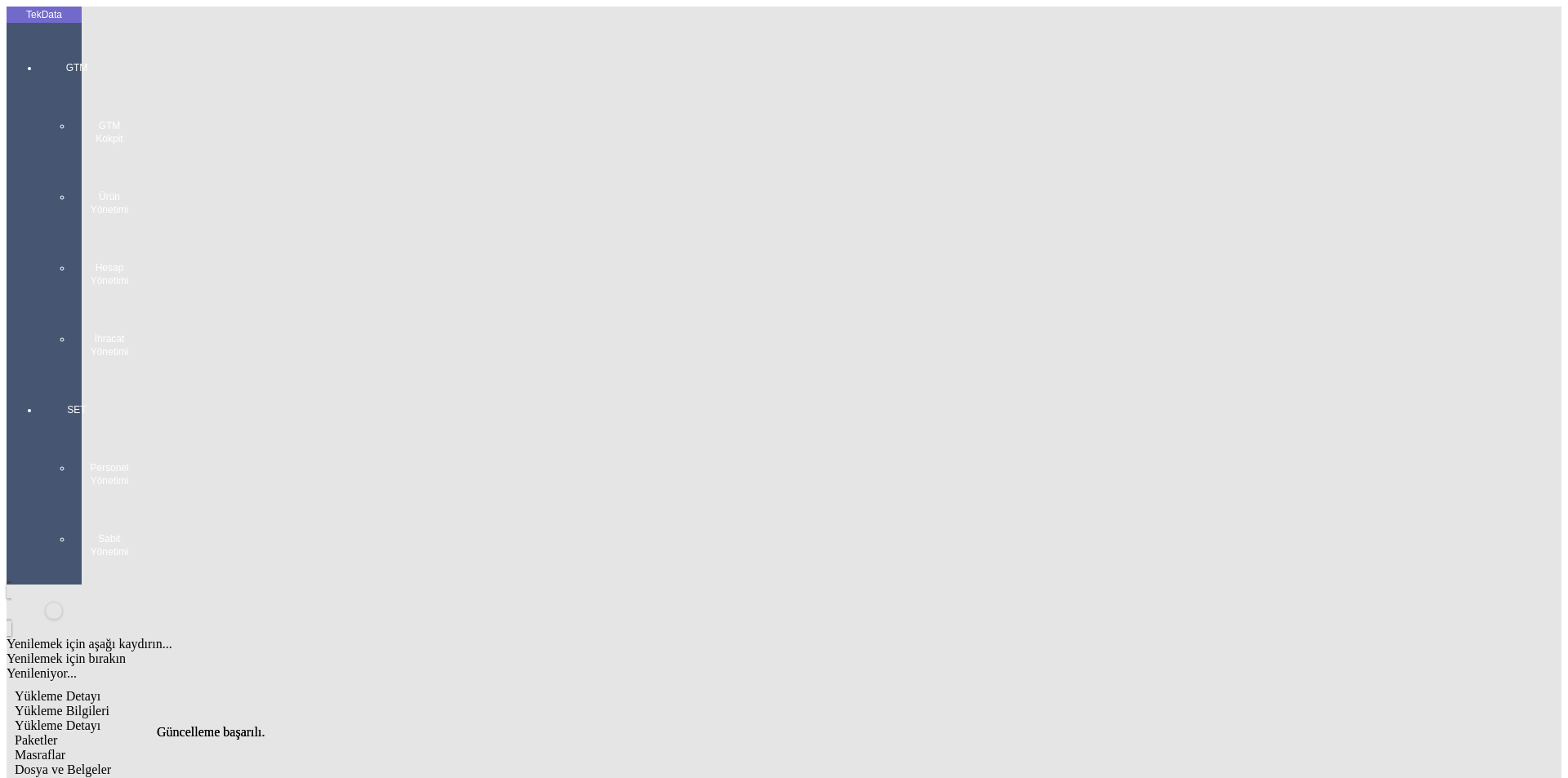
click at [39, 375] on div at bounding box center [77, 375] width 75 height 0
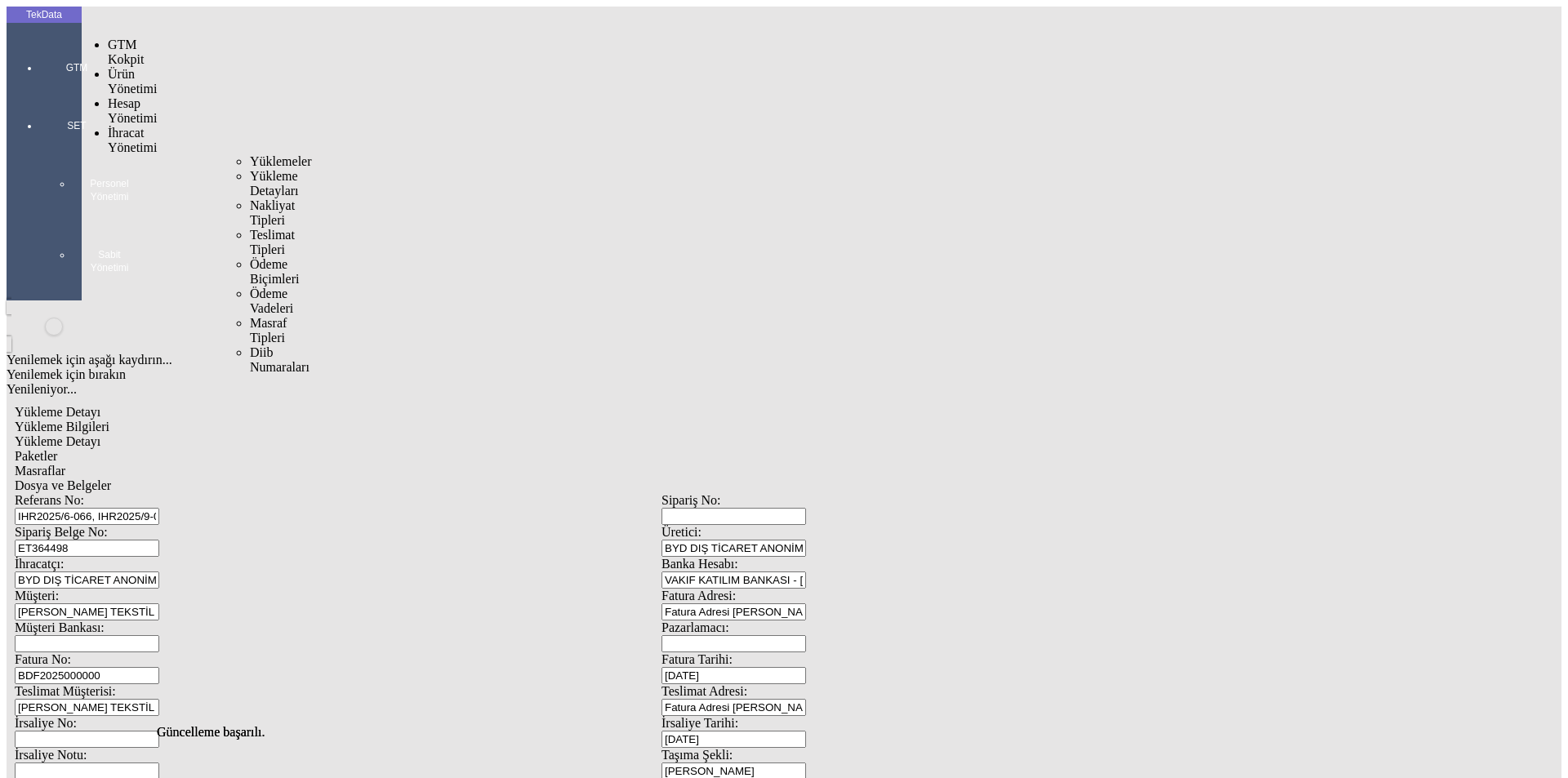
drag, startPoint x: 126, startPoint y: 94, endPoint x: 258, endPoint y: 84, distance: 132.4
click at [127, 126] on span "İhracat Yönetimi" at bounding box center [132, 140] width 49 height 28
click at [258, 154] on div "Yüklemeler Yükleme Detayları Nakliyat Tipleri Teslimat Tipleri Ödeme Biçimleri …" at bounding box center [239, 264] width 43 height 221
click at [250, 154] on span "Yüklemeler" at bounding box center [281, 161] width 62 height 14
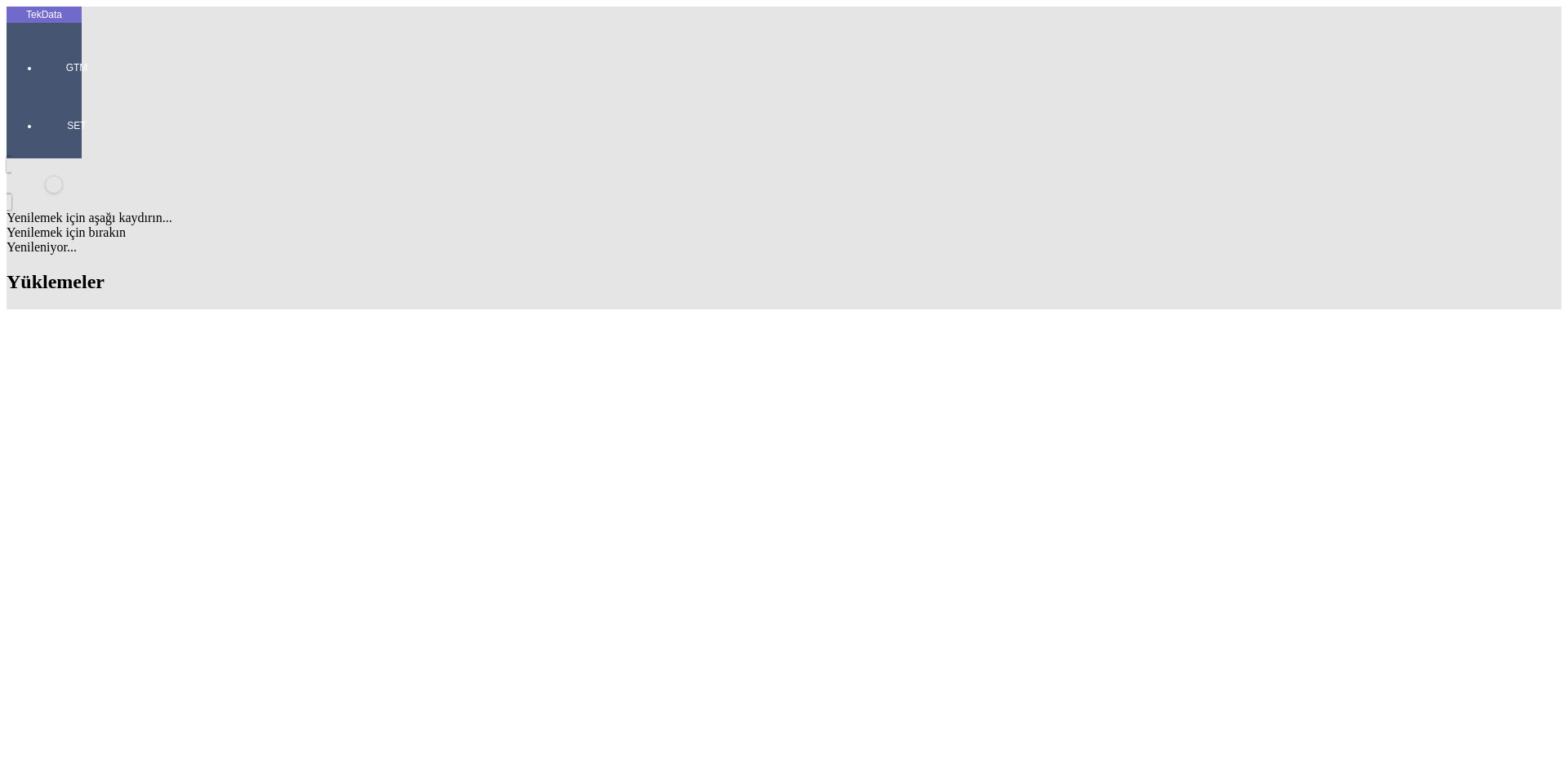
drag, startPoint x: 516, startPoint y: 534, endPoint x: 442, endPoint y: 534, distance: 74.0
copy tr "ET356047"
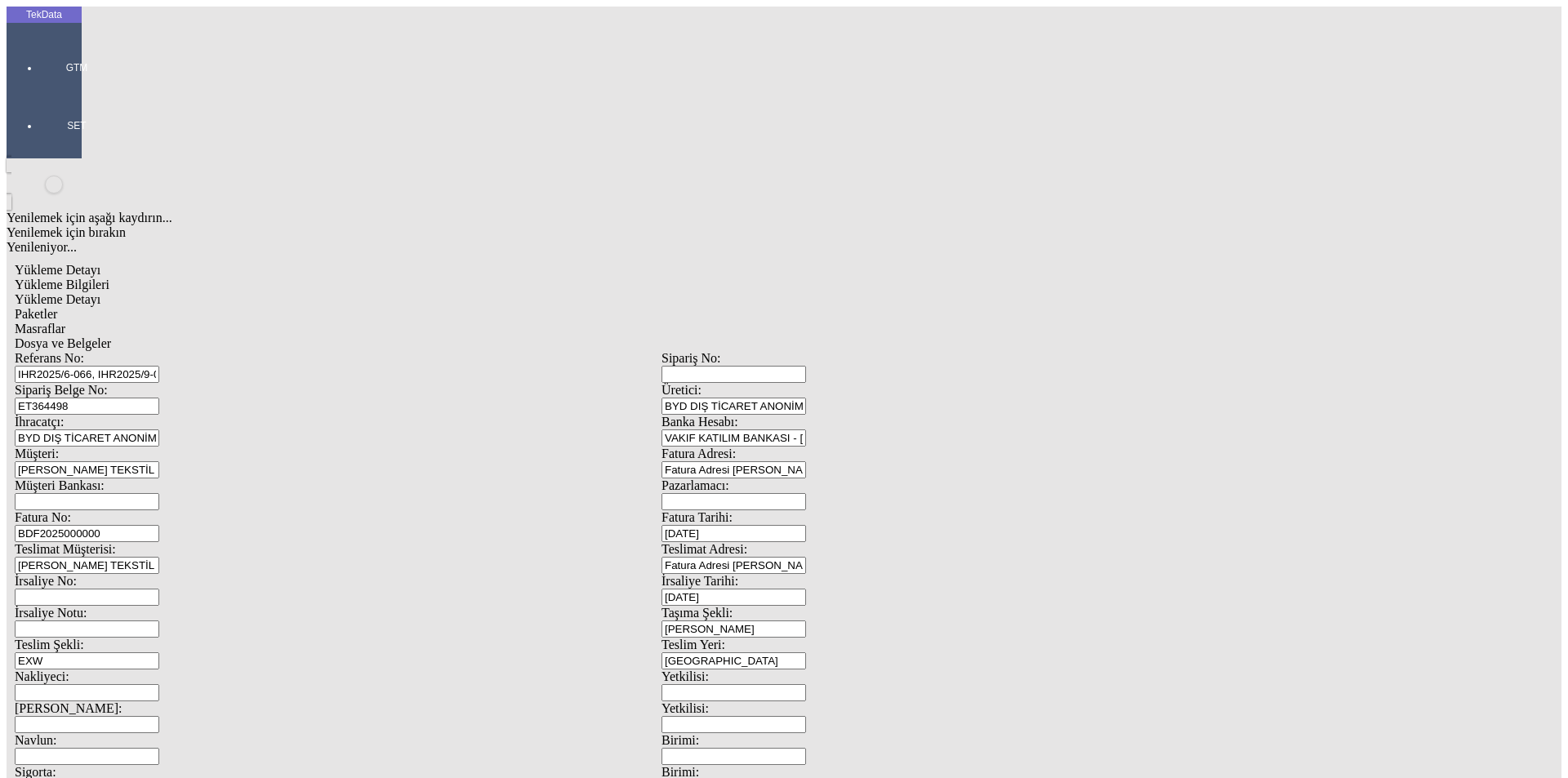
click at [111, 336] on span "Dosya ve Belgeler" at bounding box center [63, 344] width 96 height 14
click at [465, 321] on div "Masraflar" at bounding box center [662, 328] width 1294 height 15
click at [57, 307] on span "Paketler" at bounding box center [37, 314] width 43 height 14
drag, startPoint x: 965, startPoint y: 174, endPoint x: 776, endPoint y: 199, distance: 190.6
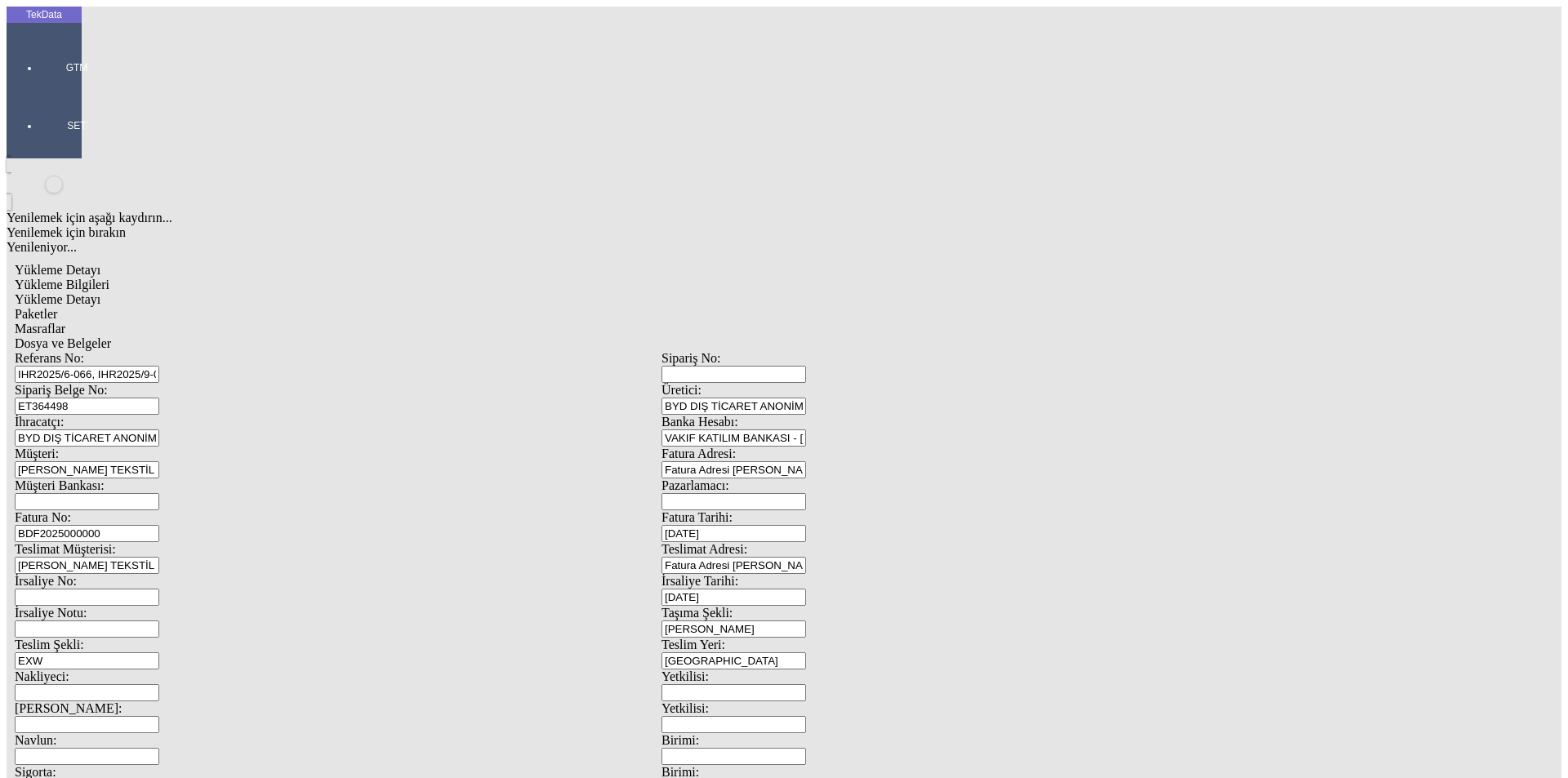
type input "43"
click at [101, 292] on span "Yükleme Detayı" at bounding box center [58, 299] width 85 height 14
click at [65, 321] on span "Masraflar" at bounding box center [40, 328] width 51 height 14
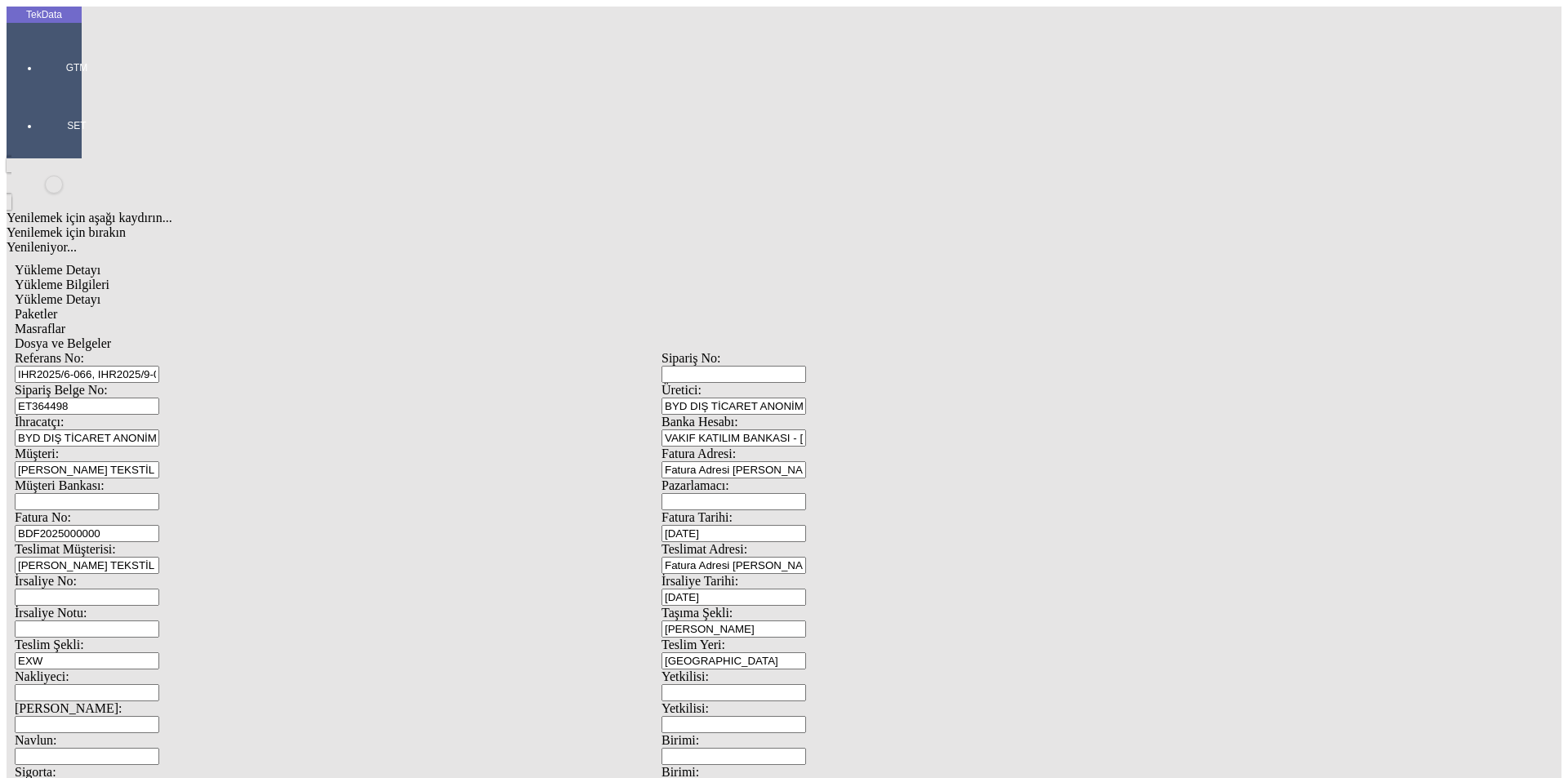
click at [111, 336] on span "Dosya ve Belgeler" at bounding box center [63, 344] width 96 height 14
click at [110, 278] on span "Yükleme Bilgileri" at bounding box center [62, 285] width 94 height 14
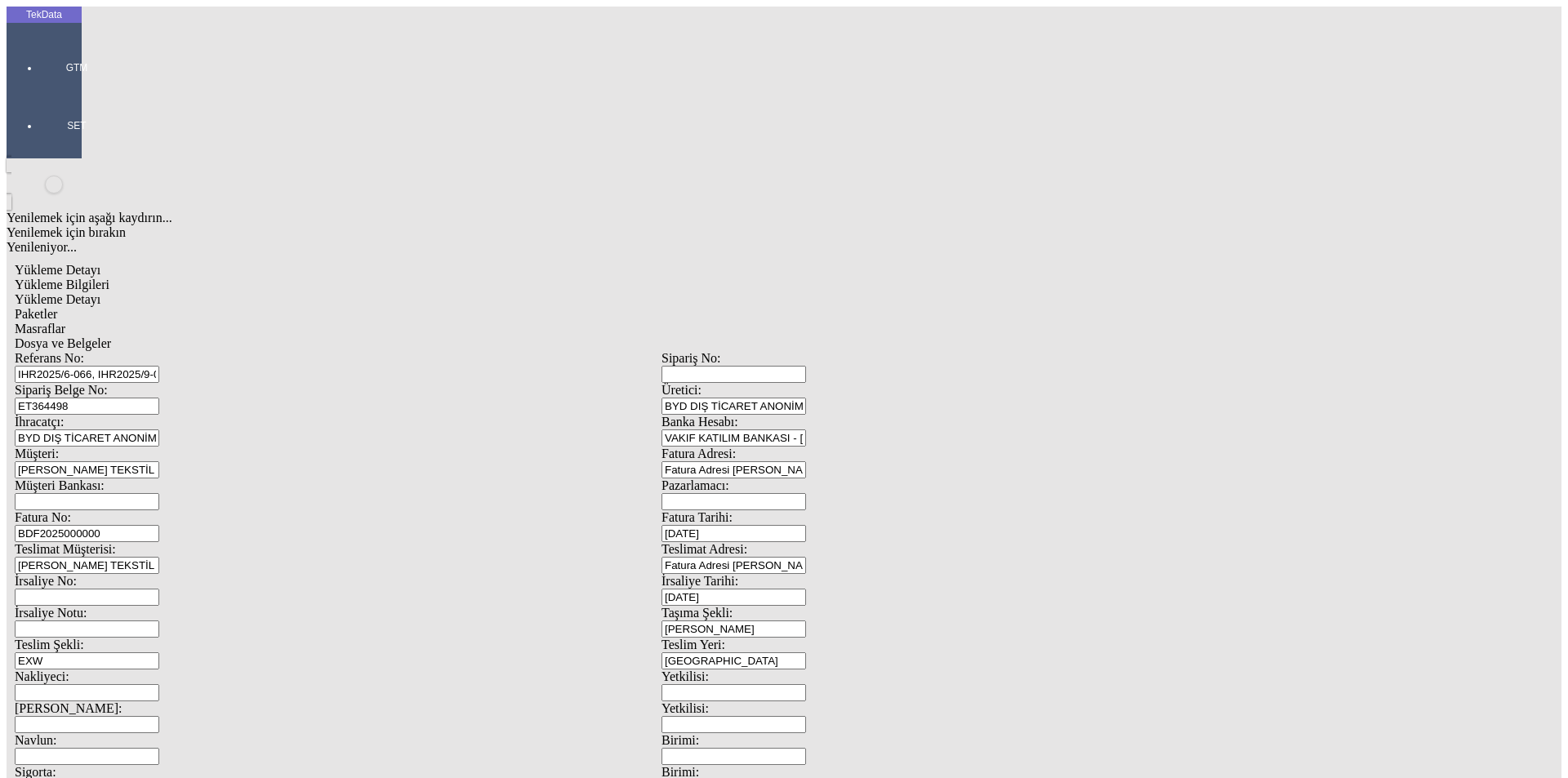
drag, startPoint x: 411, startPoint y: 124, endPoint x: 55, endPoint y: 126, distance: 356.0
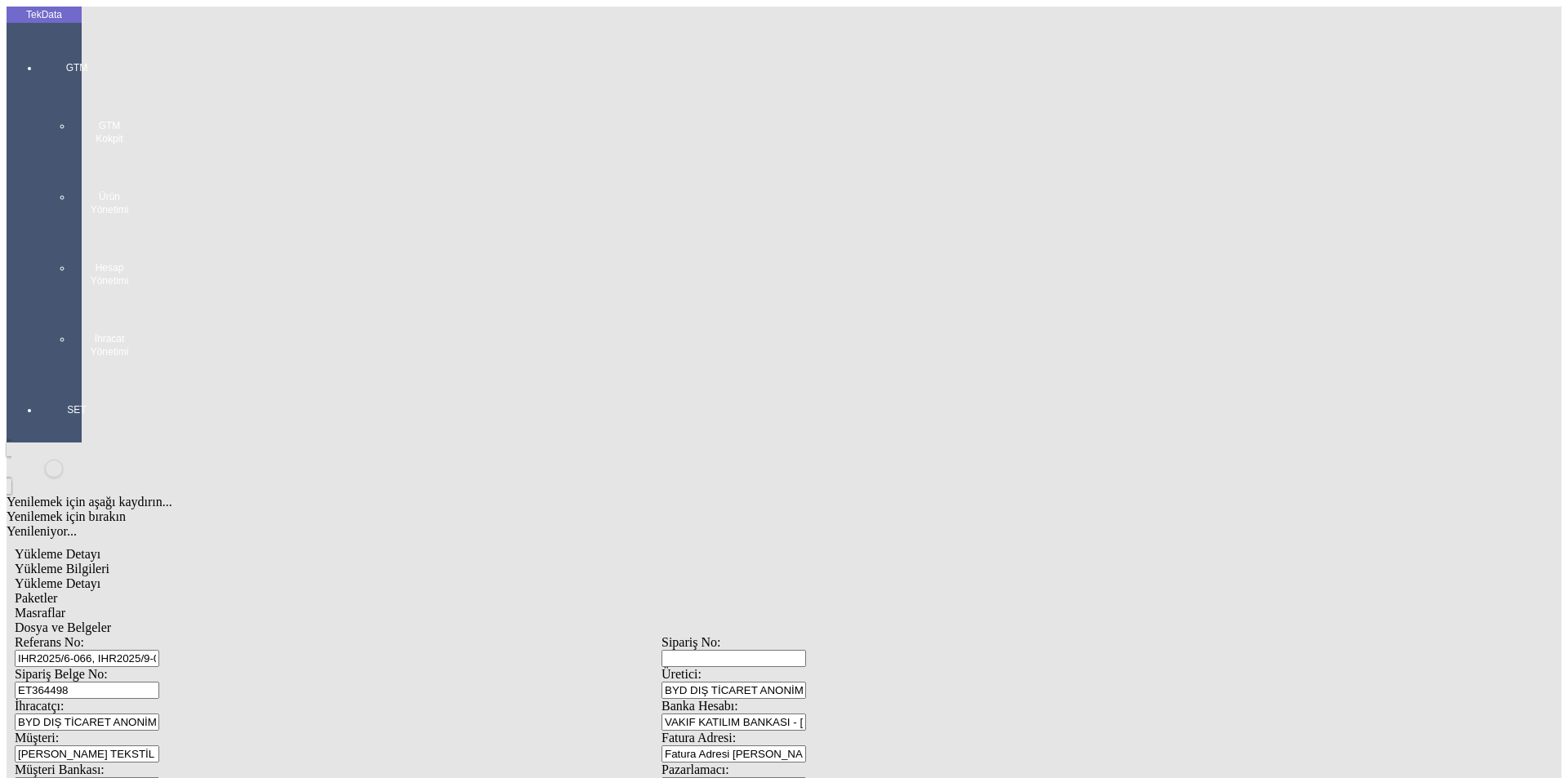
drag, startPoint x: 153, startPoint y: 151, endPoint x: 84, endPoint y: 153, distance: 69.0
click at [47, 50] on div "GTM GTM Kokpit Ürün Yönetimi Hesap Yönetimi İhracat Yönetimi" at bounding box center [77, 204] width 75 height 342
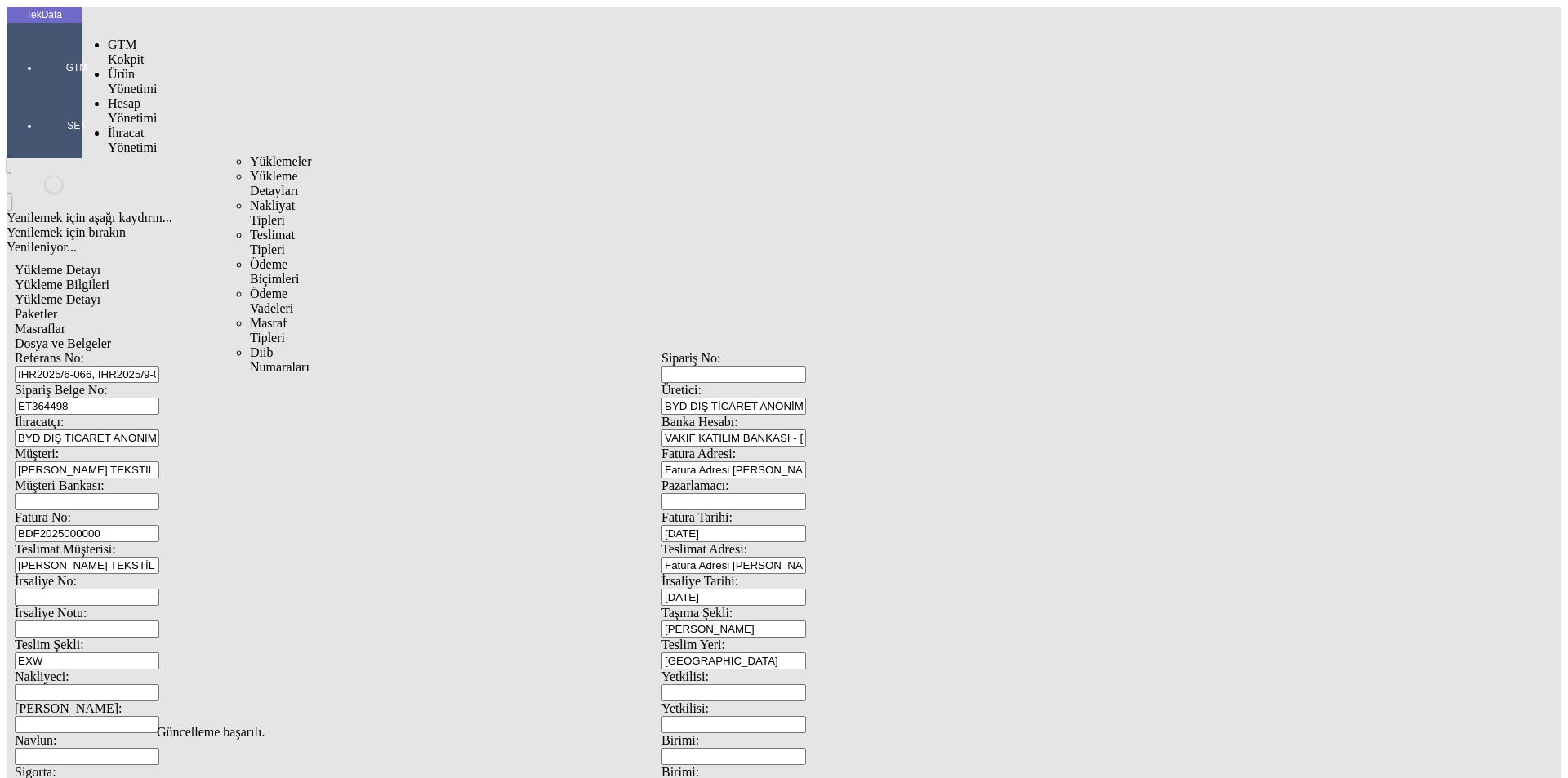
drag, startPoint x: 118, startPoint y: 96, endPoint x: 185, endPoint y: 102, distance: 67.3
click at [118, 126] on span "İhracat Yönetimi" at bounding box center [132, 140] width 49 height 28
click at [250, 154] on span "Yüklemeler" at bounding box center [281, 161] width 62 height 14
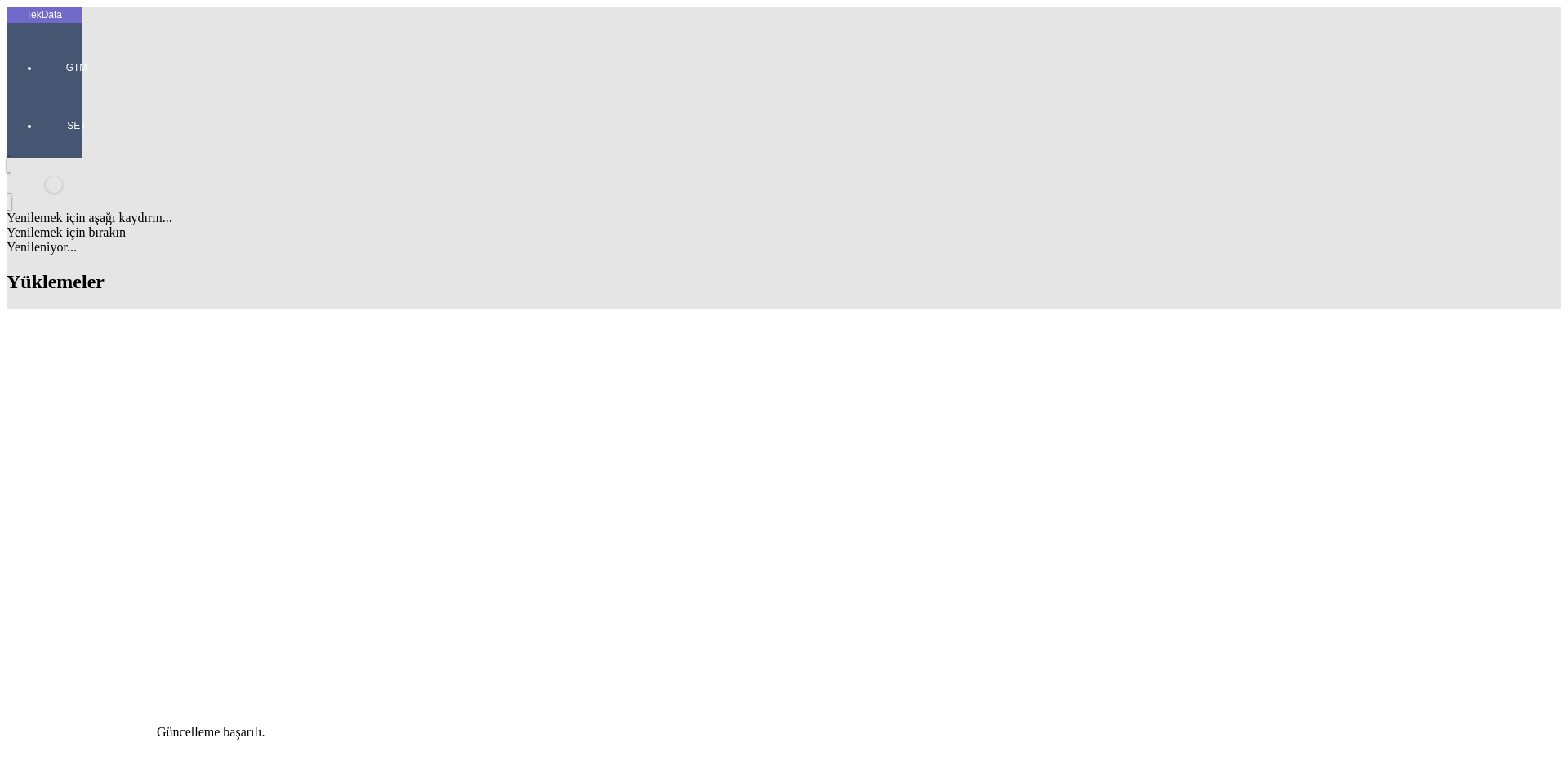
drag, startPoint x: 1234, startPoint y: 133, endPoint x: 957, endPoint y: 147, distance: 277.4
drag, startPoint x: 158, startPoint y: 392, endPoint x: 87, endPoint y: 398, distance: 71.3
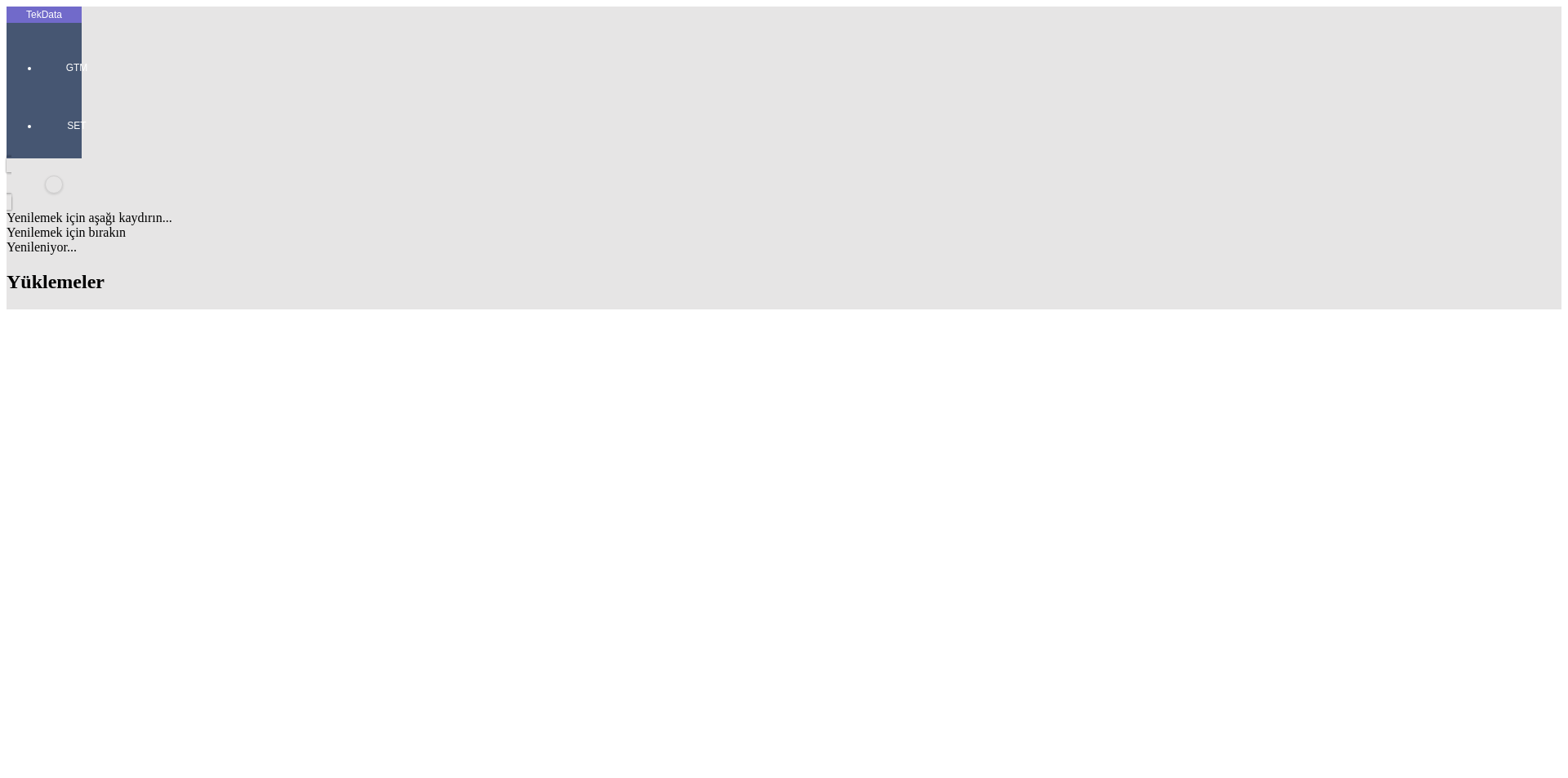
copy td "IHR2025/9-088"
